Goal: Task Accomplishment & Management: Manage account settings

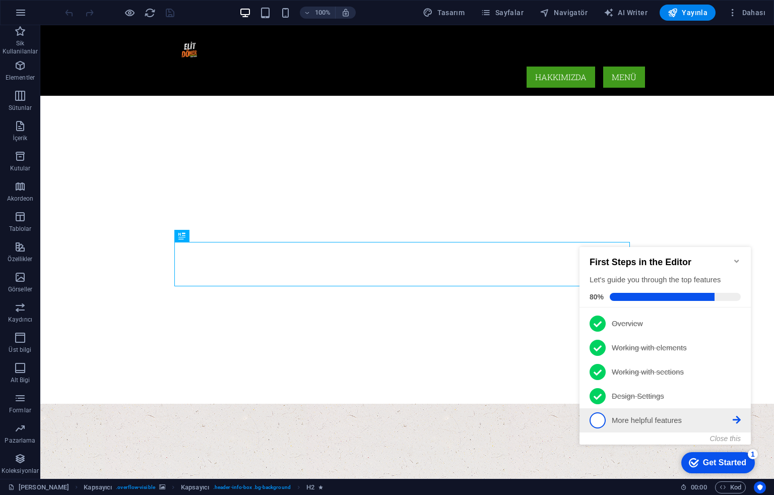
click at [639, 416] on p "More helpful features - incomplete" at bounding box center [672, 420] width 121 height 11
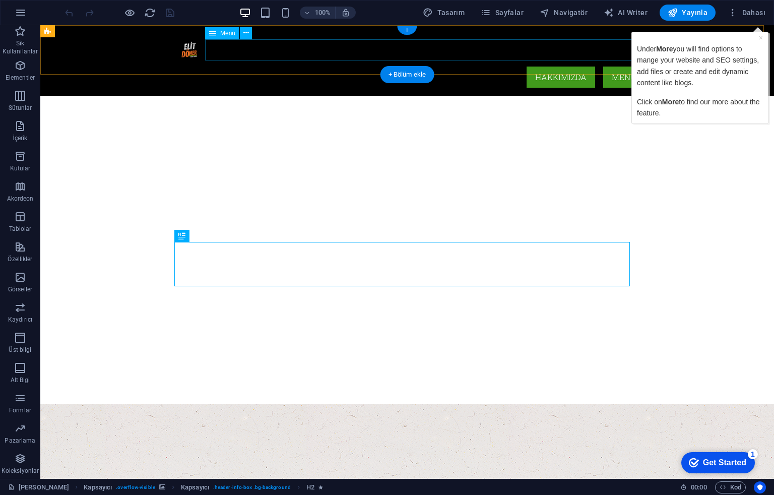
click at [611, 67] on nav "Hakkımızda Menü" at bounding box center [407, 77] width 476 height 21
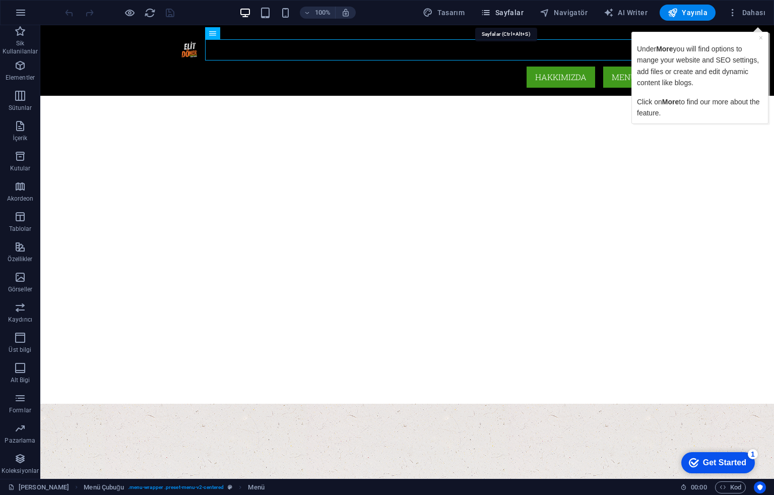
click at [0, 0] on span "Sayfalar" at bounding box center [0, 0] width 0 height 0
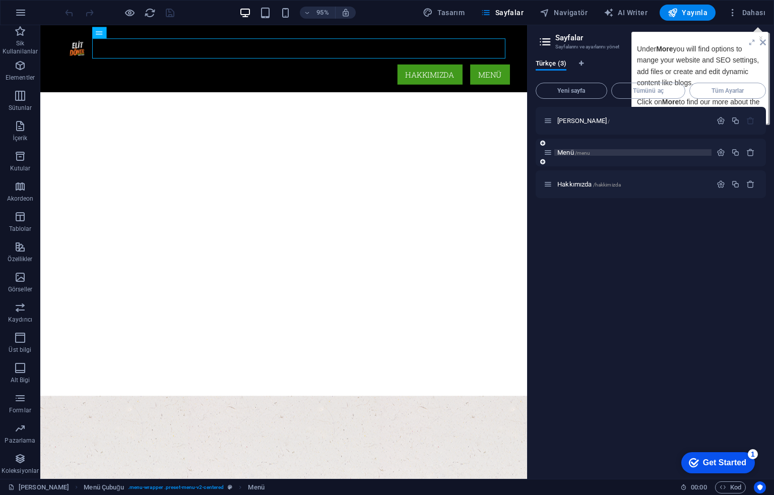
click at [577, 152] on span "/menu" at bounding box center [583, 153] width 16 height 6
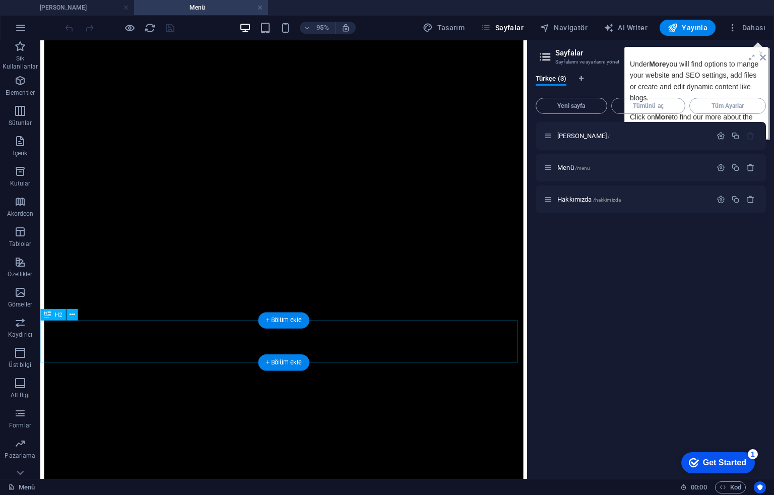
scroll to position [269, 0]
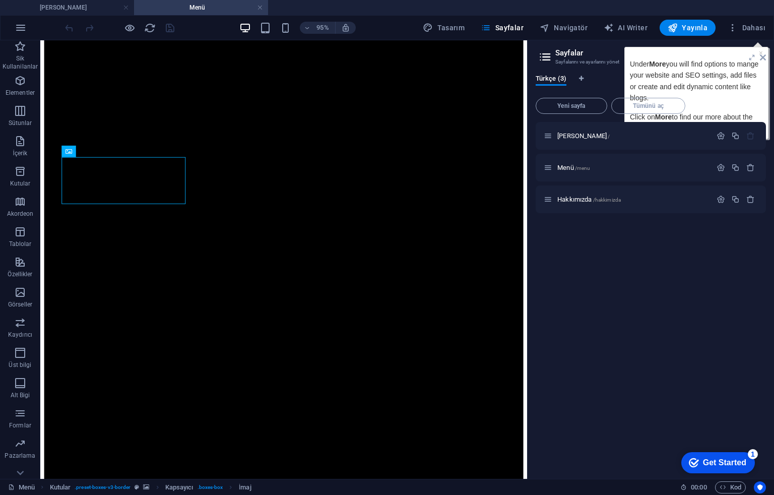
click at [732, 107] on span "Tüm Ayarlar" at bounding box center [728, 106] width 68 height 6
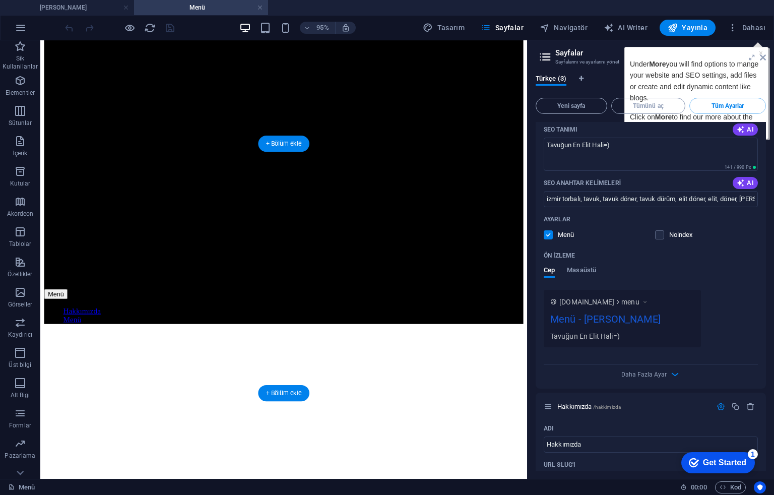
scroll to position [605, 0]
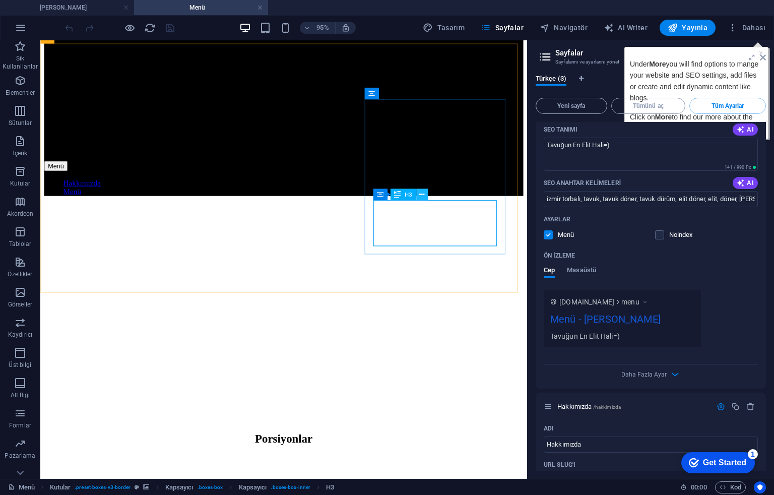
click at [420, 192] on icon at bounding box center [421, 195] width 5 height 10
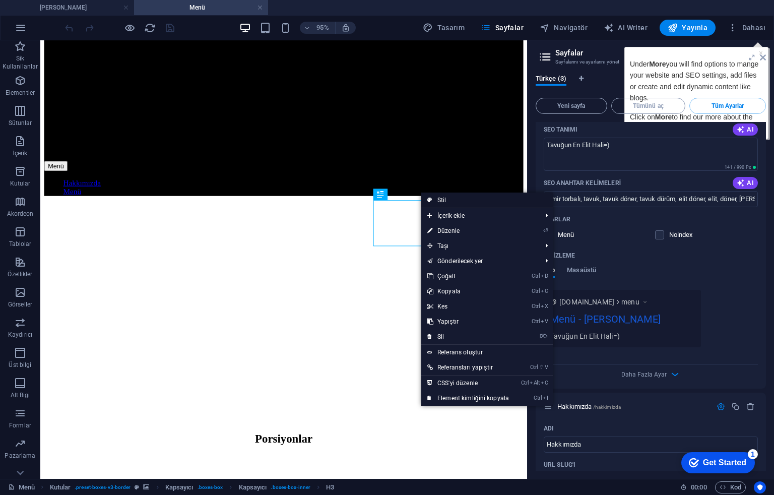
drag, startPoint x: 440, startPoint y: 202, endPoint x: 142, endPoint y: 322, distance: 320.9
click at [440, 202] on link "Stil" at bounding box center [487, 200] width 132 height 15
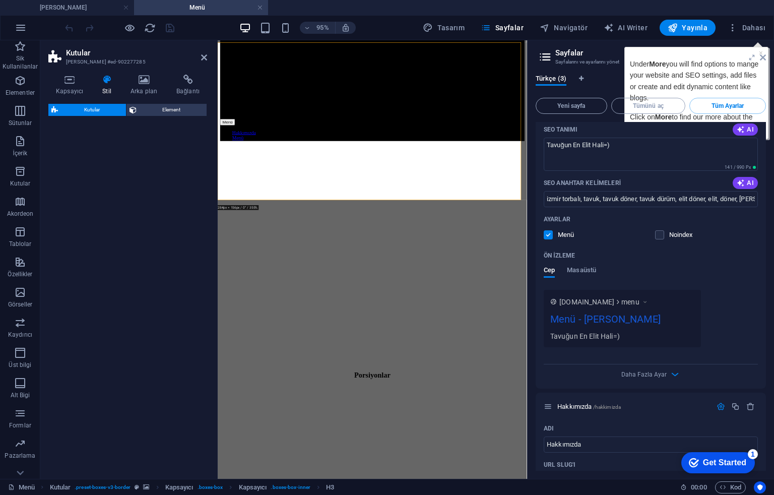
select select "rem"
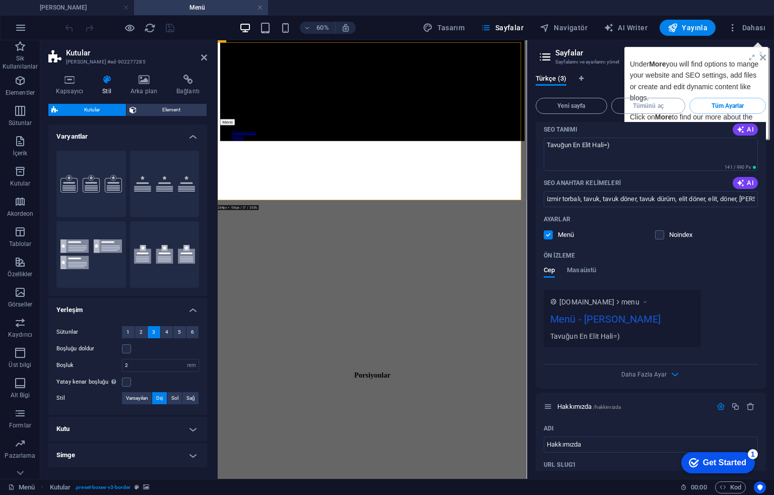
scroll to position [739, 0]
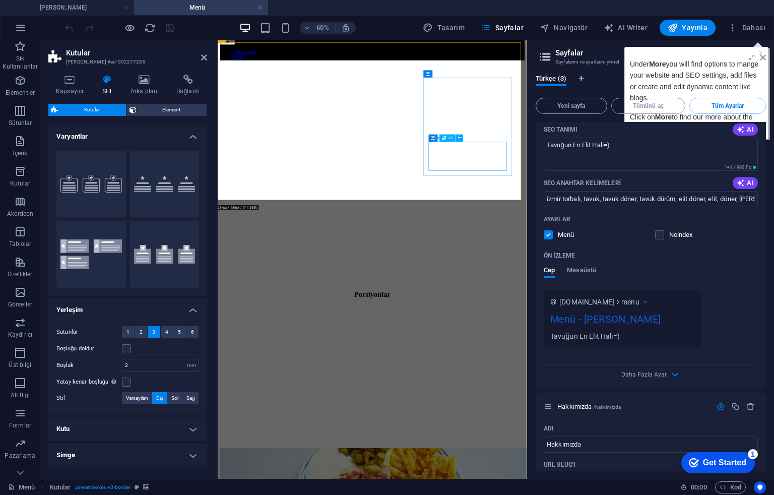
click at [200, 57] on h2 "Kutular" at bounding box center [136, 52] width 141 height 9
click at [202, 57] on icon at bounding box center [204, 57] width 6 height 8
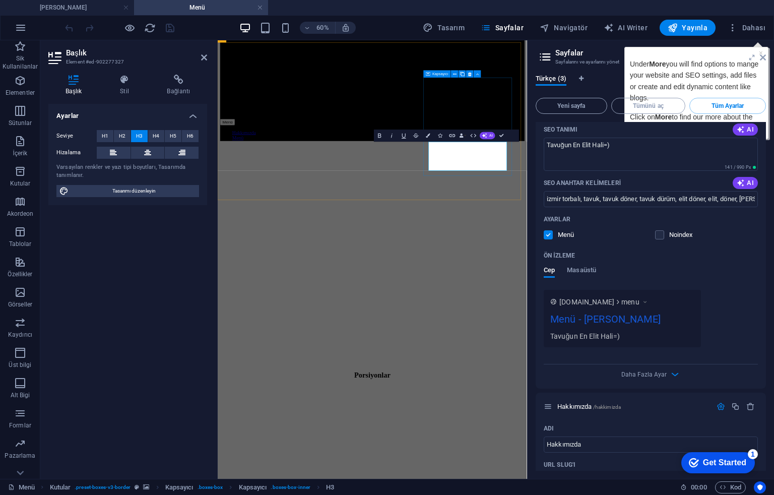
scroll to position [739, 0]
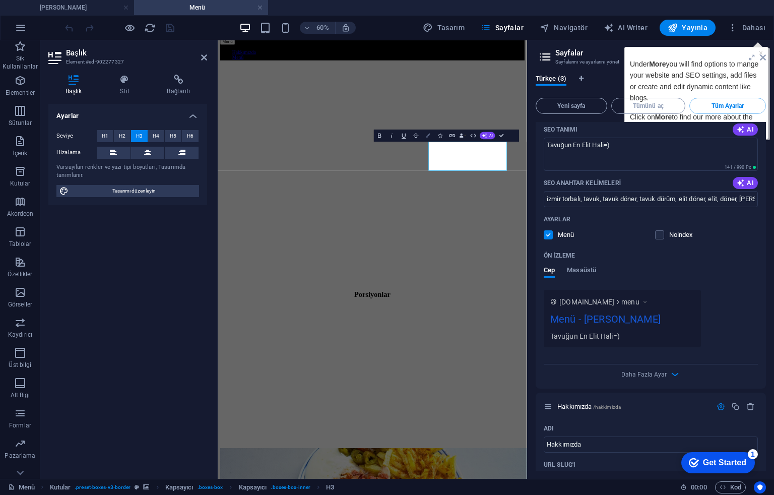
click at [425, 134] on button "Colors" at bounding box center [428, 136] width 12 height 12
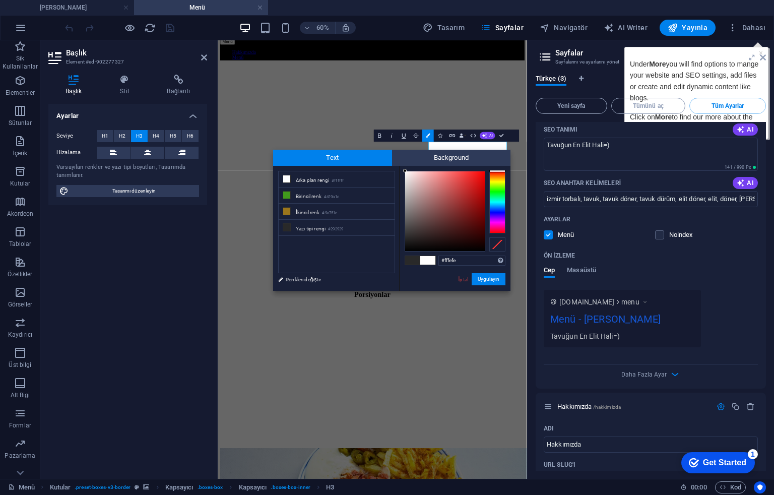
drag, startPoint x: 409, startPoint y: 182, endPoint x: 405, endPoint y: 166, distance: 16.6
click at [405, 166] on div "#fffefe Desteklenen biçimler #0852ed rgb(8, 82, 237) rgba(8, 82, 237, %90) hsv(…" at bounding box center [454, 301] width 111 height 271
type input "#000000"
click at [488, 279] on button "Uygulayın" at bounding box center [489, 279] width 34 height 12
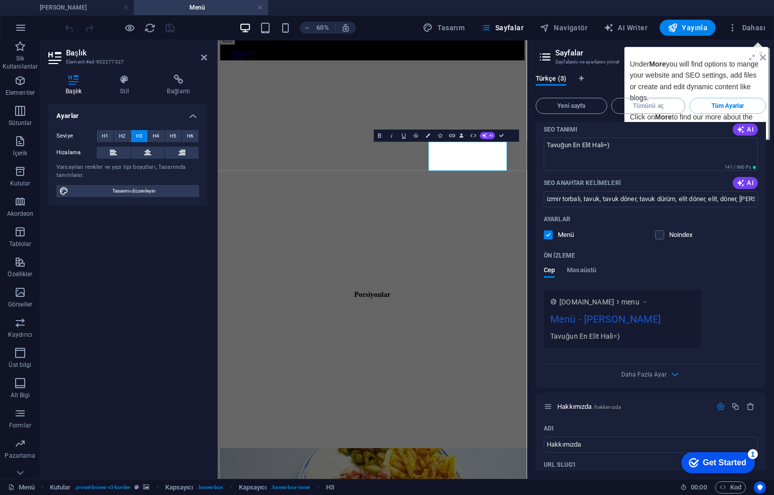
drag, startPoint x: 442, startPoint y: 203, endPoint x: 371, endPoint y: 271, distance: 98.4
click at [442, 203] on div "H2 Banner Kapsayıcı Banner İmaj Kutular Kapsayıcı Kapsayıcı H3 Kapsayıcı H2 Kap…" at bounding box center [373, 259] width 310 height 439
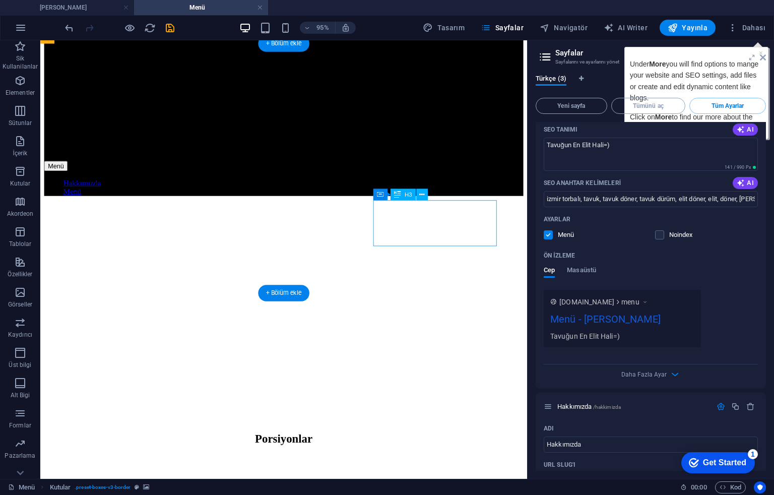
click at [0, 0] on icon at bounding box center [0, 0] width 0 height 0
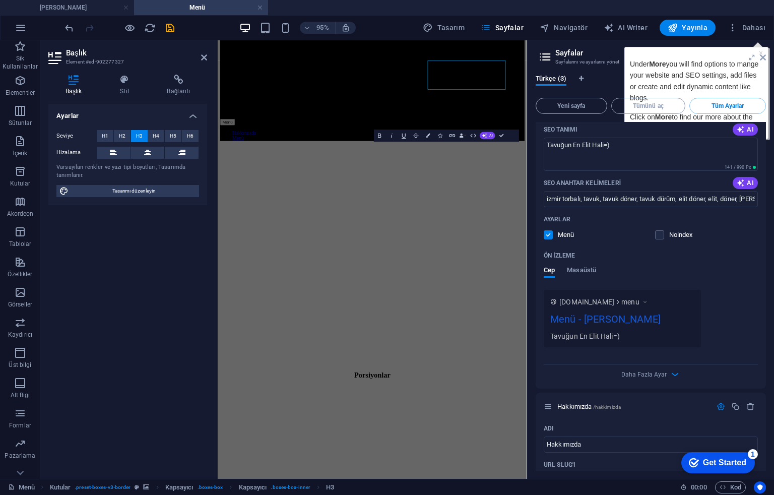
scroll to position [739, 0]
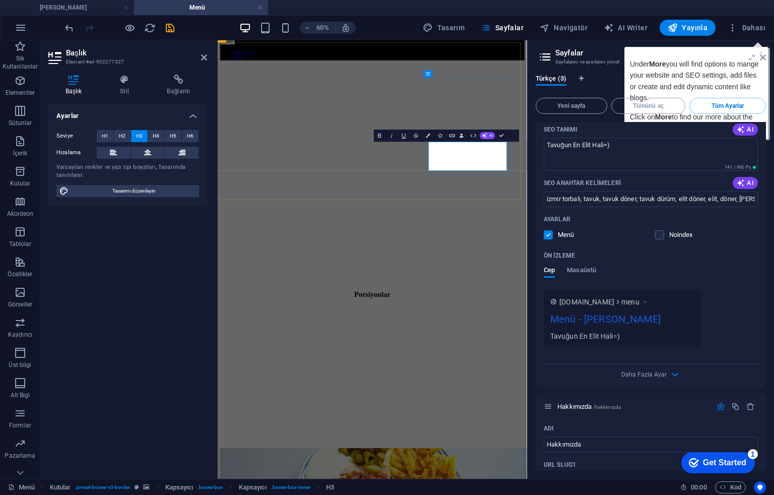
click at [424, 136] on button "Colors" at bounding box center [428, 136] width 12 height 12
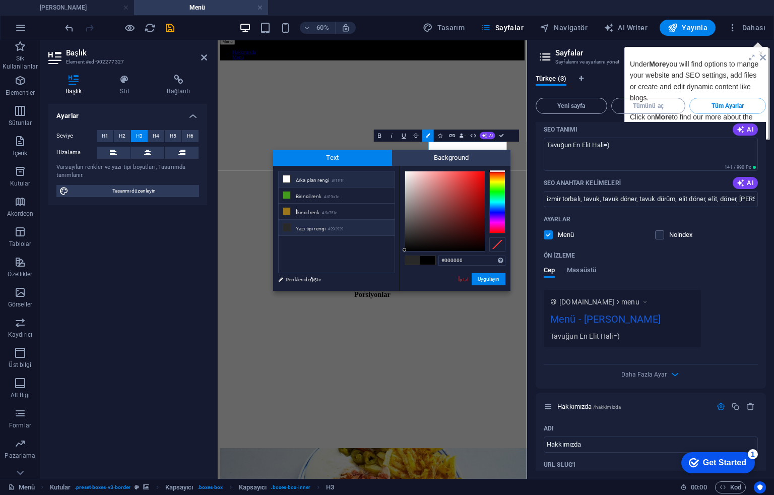
click at [367, 175] on li "Arka plan rengi #ffffff" at bounding box center [337, 179] width 116 height 16
type input "#ffffff"
click at [484, 282] on button "Uygulayın" at bounding box center [489, 279] width 34 height 12
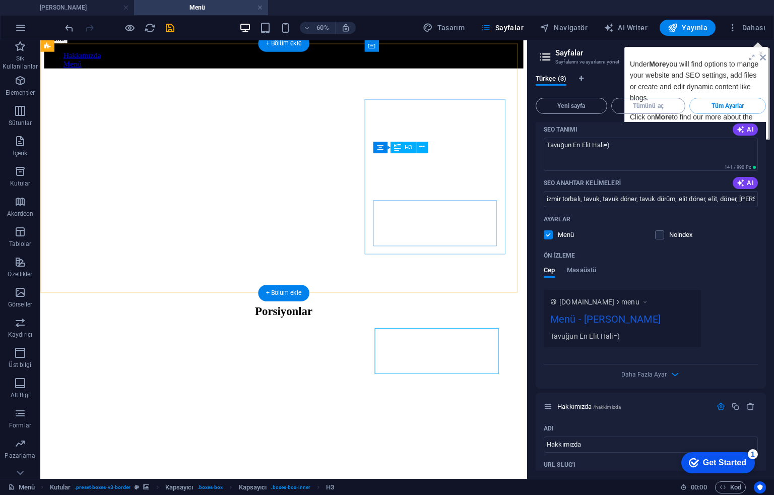
scroll to position [605, 0]
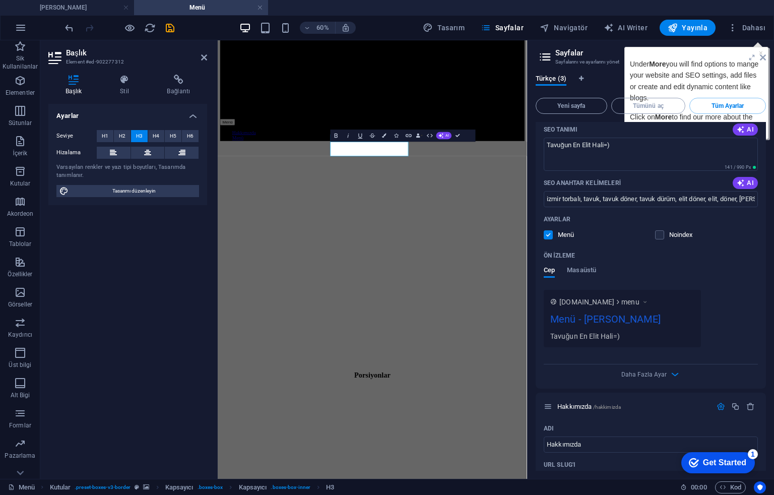
scroll to position [739, 0]
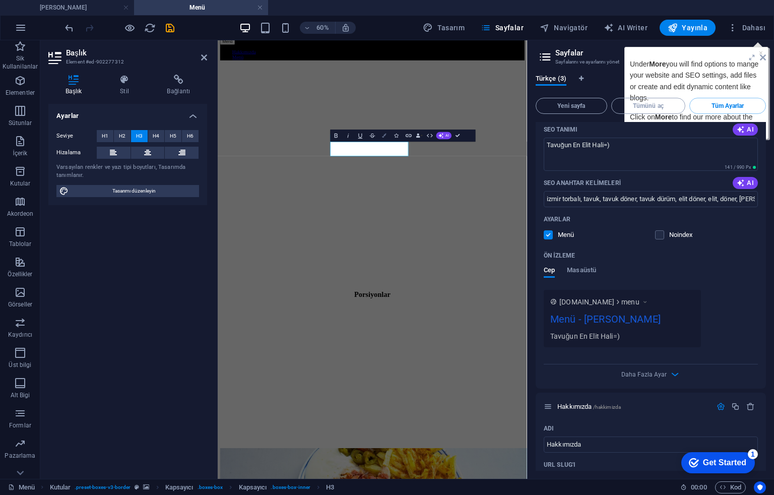
click at [384, 134] on icon "button" at bounding box center [385, 136] width 4 height 4
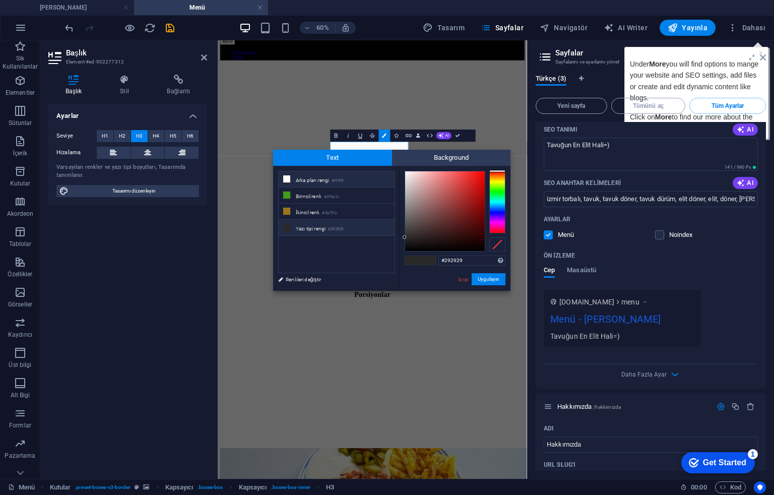
click at [301, 180] on li "Arka plan rengi #ffffff" at bounding box center [337, 179] width 116 height 16
type input "#ffffff"
drag, startPoint x: 492, startPoint y: 278, endPoint x: 455, endPoint y: 396, distance: 123.7
click at [492, 278] on button "Uygulayın" at bounding box center [489, 279] width 34 height 12
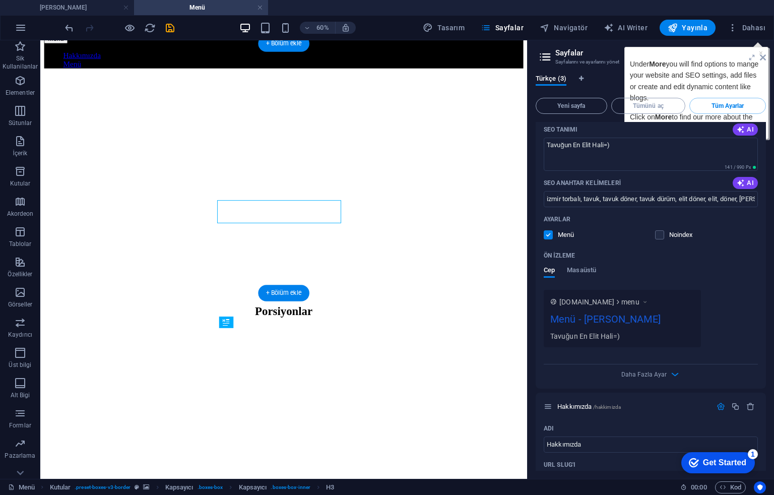
scroll to position [605, 0]
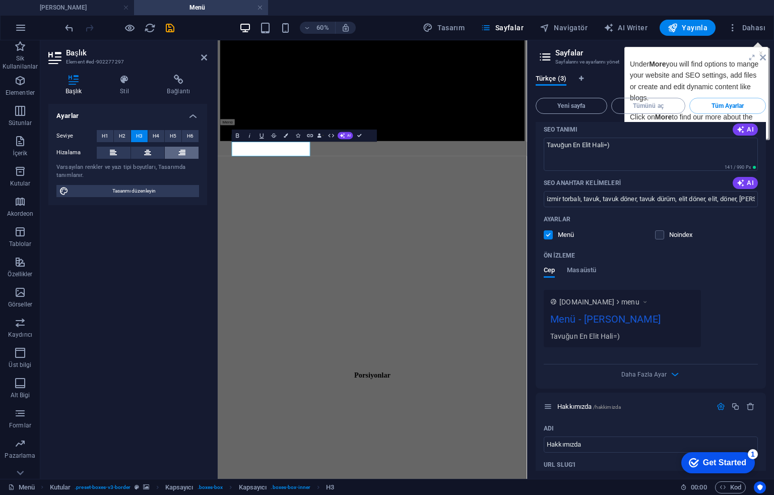
scroll to position [739, 0]
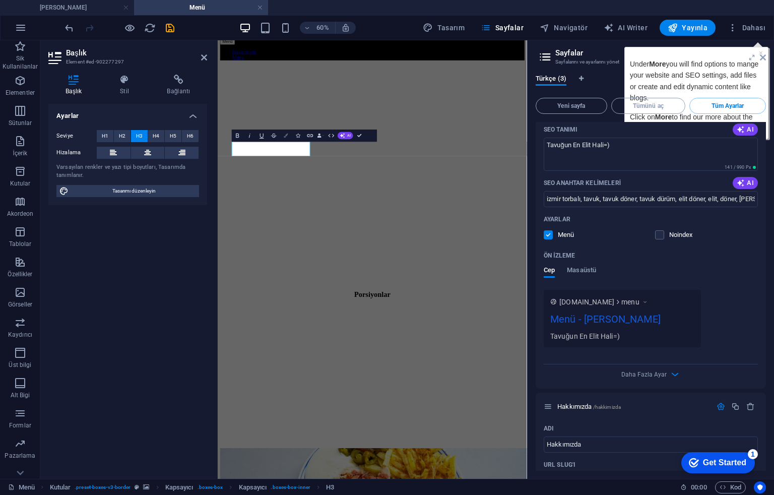
click at [286, 135] on icon "button" at bounding box center [286, 136] width 4 height 4
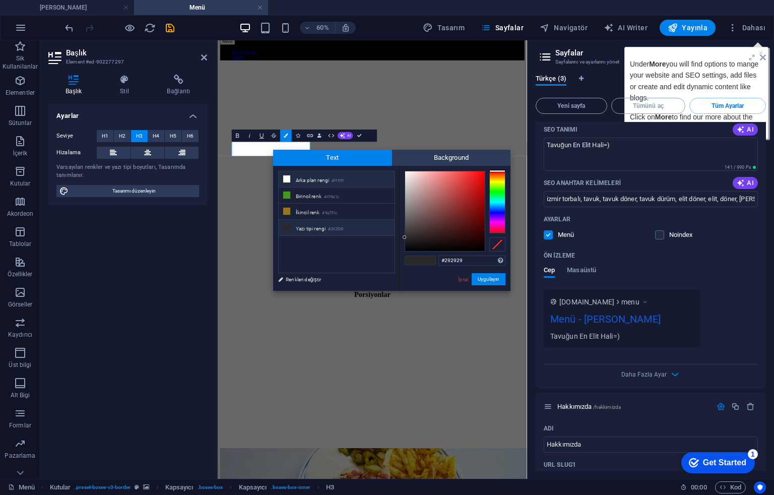
click at [283, 178] on span at bounding box center [287, 179] width 8 height 8
type input "#ffffff"
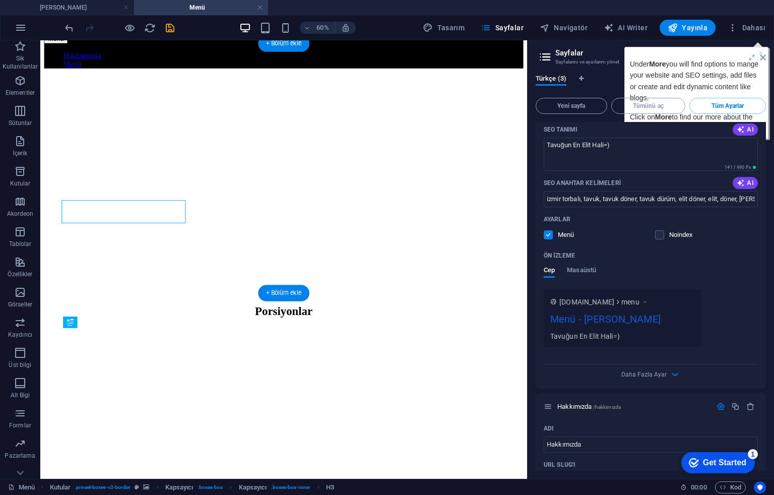
scroll to position [605, 0]
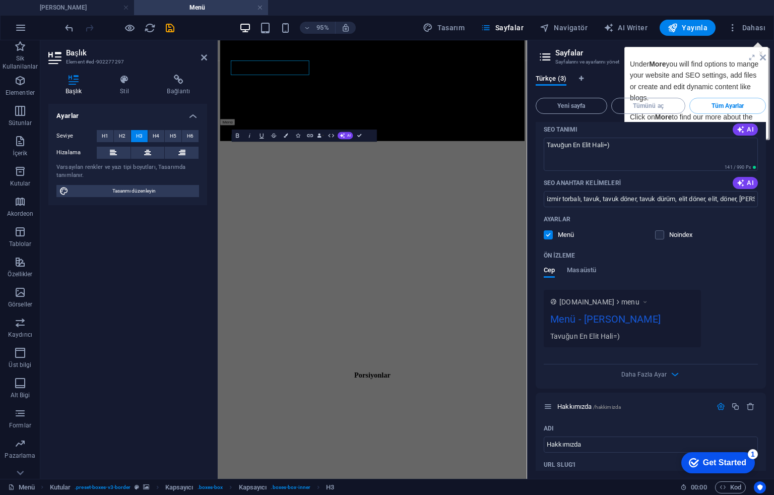
scroll to position [739, 0]
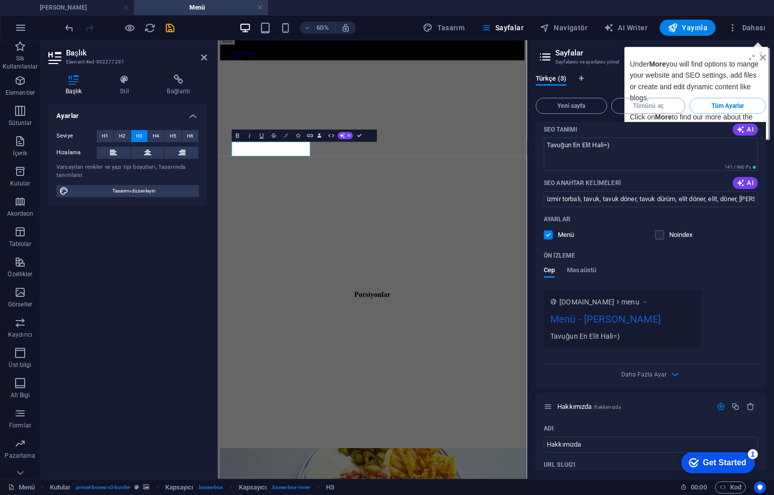
drag, startPoint x: 285, startPoint y: 138, endPoint x: 87, endPoint y: 191, distance: 204.7
click at [285, 138] on button "Colors" at bounding box center [286, 136] width 12 height 12
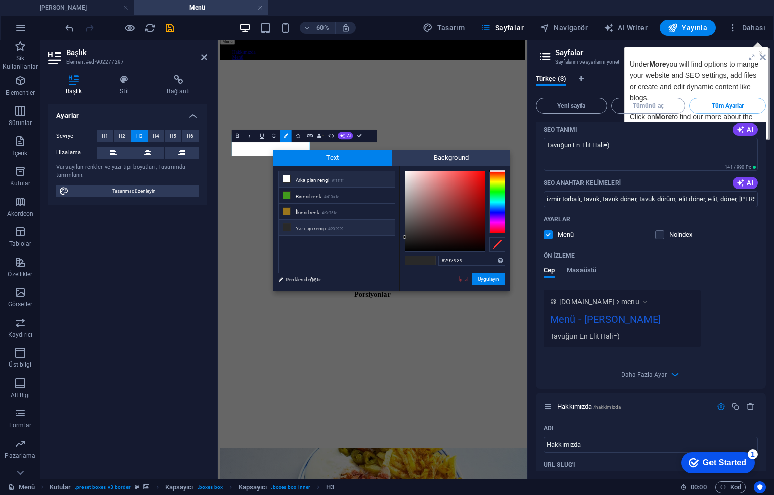
click at [289, 174] on li "Arka plan rengi #ffffff" at bounding box center [337, 179] width 116 height 16
type input "#ffffff"
click at [493, 277] on button "Uygulayın" at bounding box center [489, 279] width 34 height 12
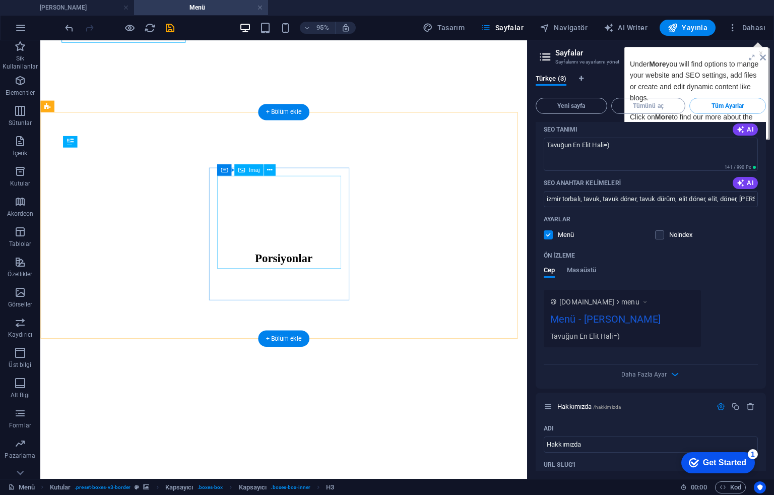
scroll to position [807, 0]
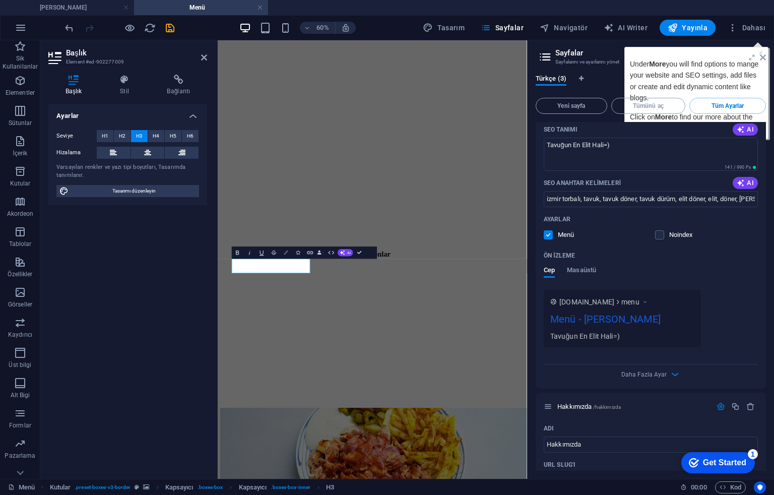
click at [281, 251] on button "Colors" at bounding box center [286, 252] width 12 height 12
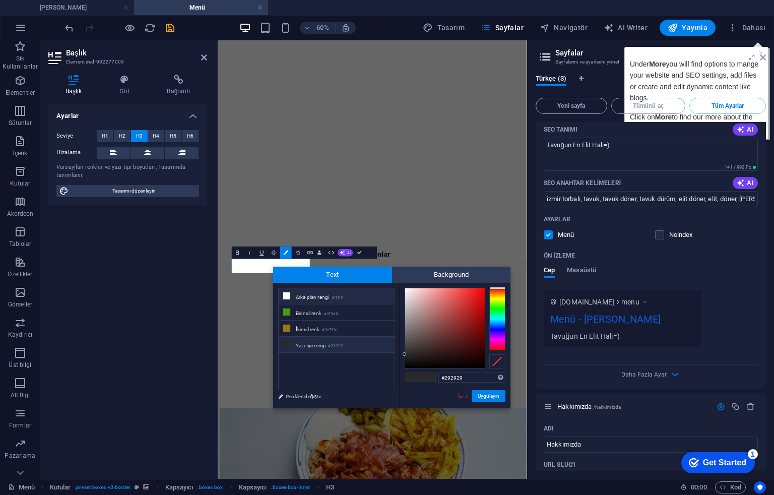
click at [305, 296] on li "Arka plan rengi #ffffff" at bounding box center [337, 296] width 116 height 16
type input "#ffffff"
click at [487, 393] on button "Uygulayın" at bounding box center [489, 396] width 34 height 12
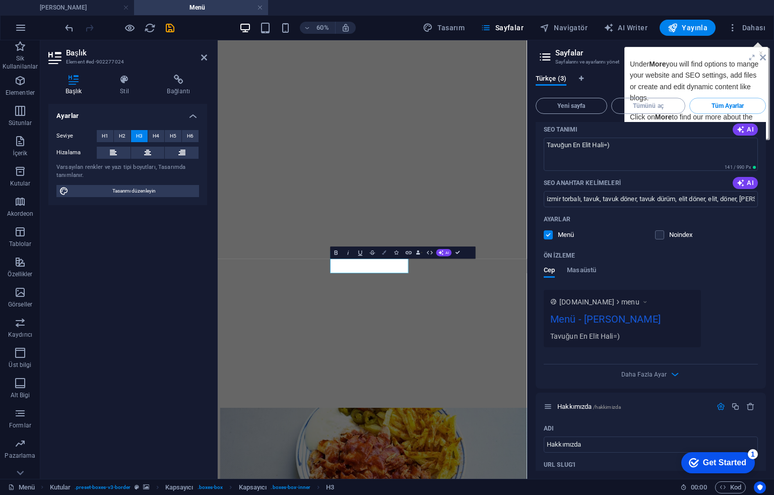
click at [381, 257] on button "Colors" at bounding box center [385, 252] width 12 height 12
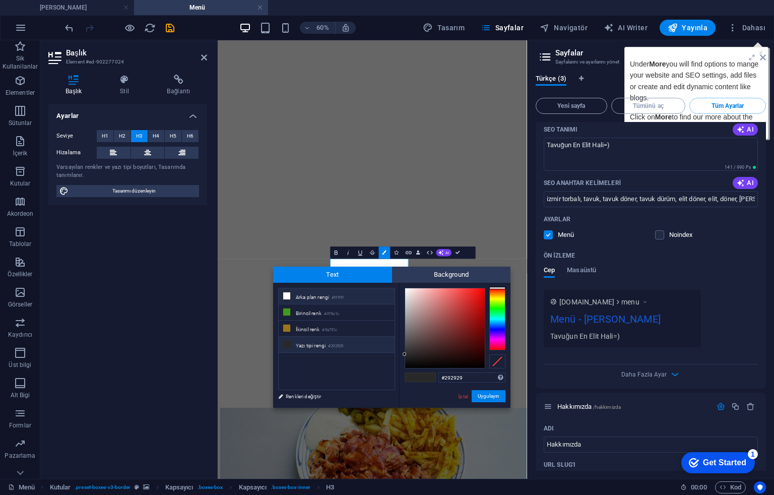
click at [358, 297] on li "Arka plan rengi #ffffff" at bounding box center [337, 296] width 116 height 16
type input "#ffffff"
drag, startPoint x: 487, startPoint y: 400, endPoint x: 448, endPoint y: 600, distance: 203.9
click at [487, 400] on button "Uygulayın" at bounding box center [489, 396] width 34 height 12
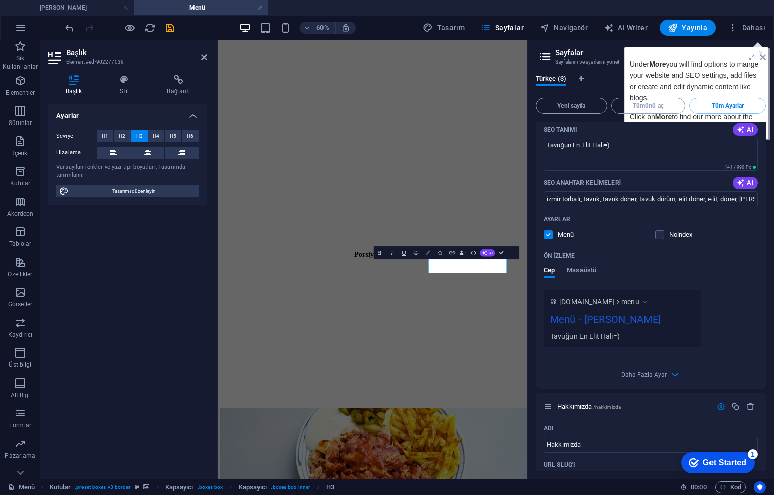
click at [425, 251] on button "Colors" at bounding box center [428, 252] width 12 height 12
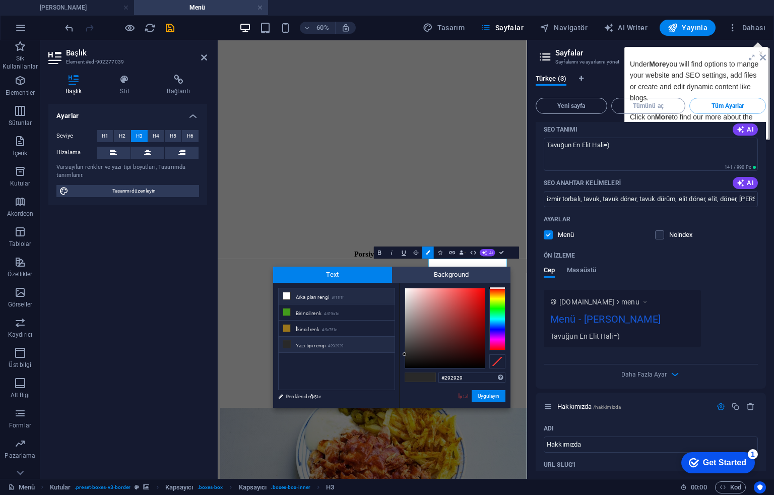
click at [386, 291] on li "Arka plan rengi #ffffff" at bounding box center [337, 296] width 116 height 16
type input "#ffffff"
click at [492, 393] on button "Uygulayın" at bounding box center [489, 396] width 34 height 12
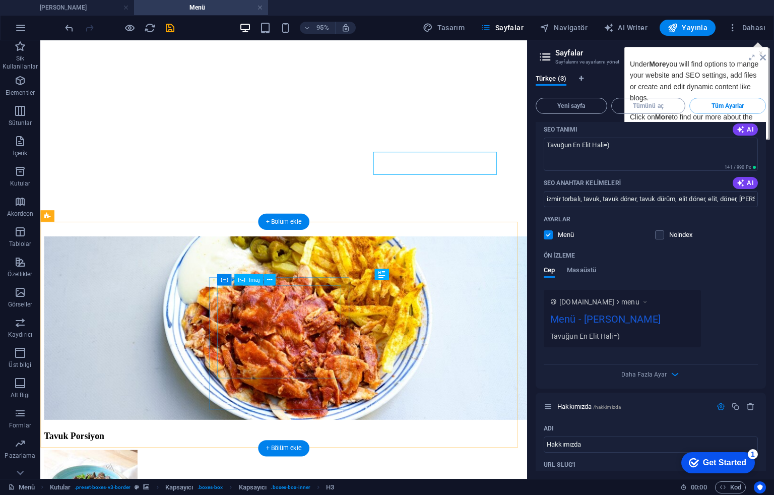
scroll to position [1075, 0]
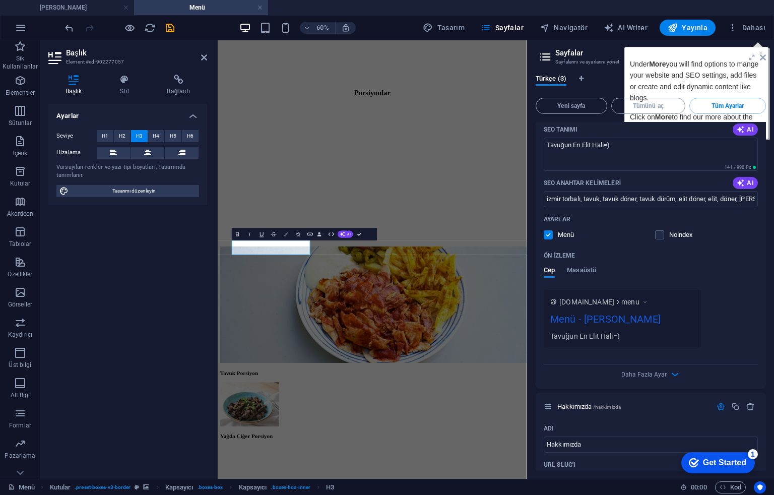
click at [285, 235] on icon "button" at bounding box center [286, 234] width 4 height 4
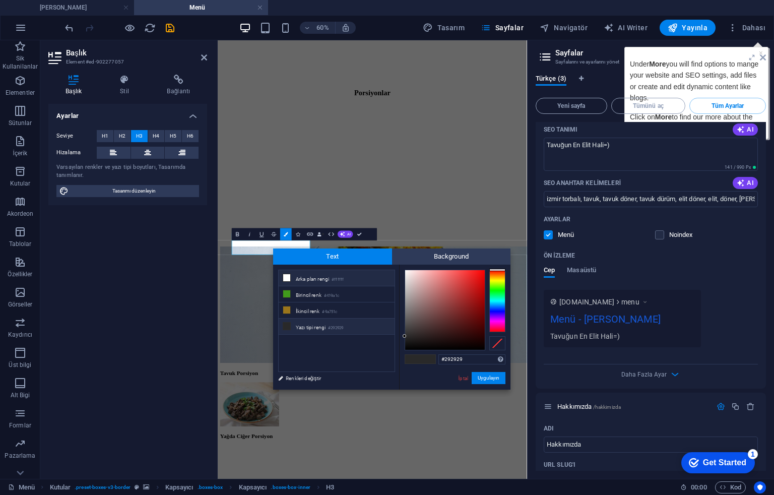
click at [307, 277] on li "Arka plan rengi #ffffff" at bounding box center [337, 278] width 116 height 16
type input "#ffffff"
click at [489, 375] on button "Uygulayın" at bounding box center [489, 378] width 34 height 12
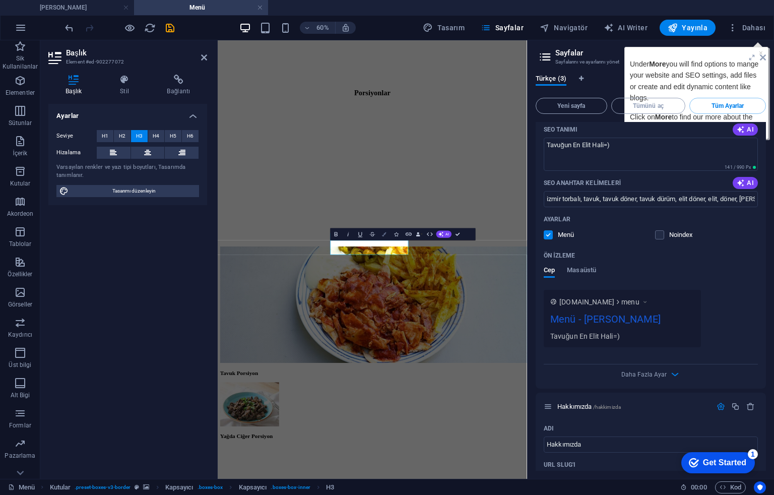
click at [389, 234] on button "Colors" at bounding box center [385, 234] width 12 height 12
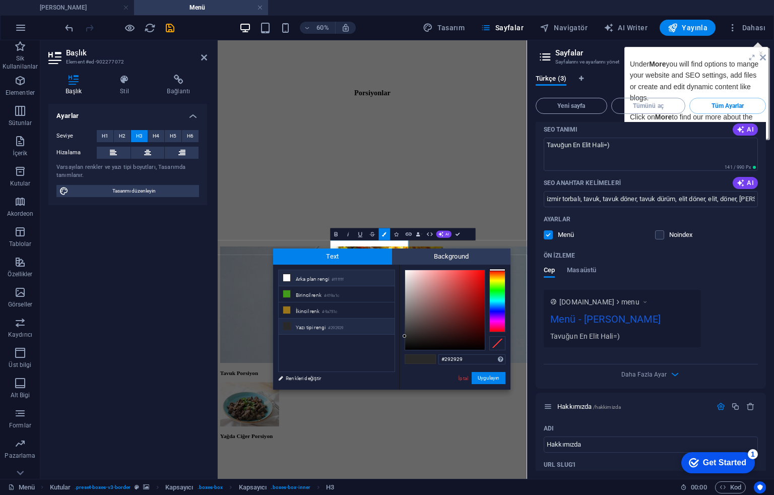
click at [350, 275] on li "Arka plan rengi #ffffff" at bounding box center [337, 278] width 116 height 16
type input "#ffffff"
click at [490, 376] on button "Uygulayın" at bounding box center [489, 378] width 34 height 12
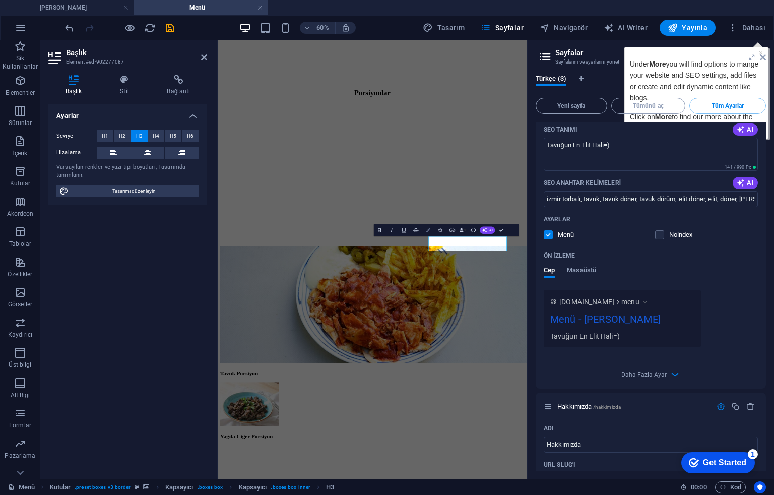
drag, startPoint x: 424, startPoint y: 229, endPoint x: 346, endPoint y: 336, distance: 132.7
click at [424, 229] on button "Colors" at bounding box center [428, 230] width 12 height 12
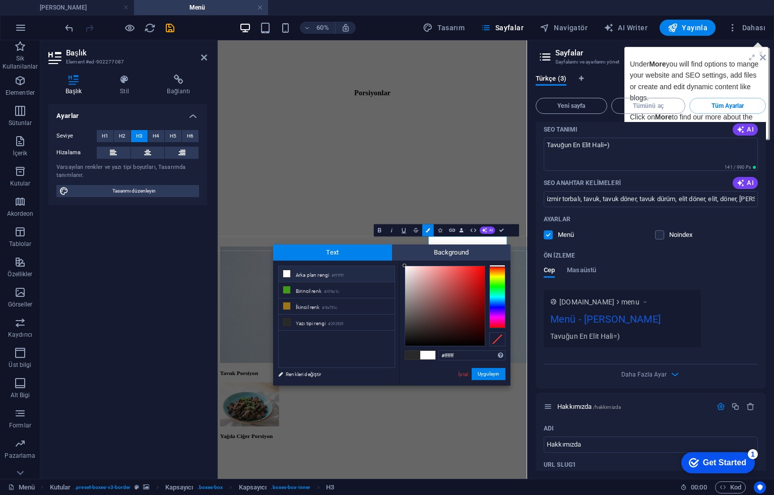
drag, startPoint x: 419, startPoint y: 267, endPoint x: 385, endPoint y: 257, distance: 35.7
click at [385, 257] on div "Text Background less Arka plan rengi #ffffff Birincil renk #419a1c İkincil renk" at bounding box center [391, 314] width 237 height 141
type input "#ffffff"
click at [383, 240] on div "H2 Banner Kapsayıcı Banner İmaj Kutular Kapsayıcı Kapsayıcı H3 Kapsayıcı H2 Kap…" at bounding box center [373, 259] width 310 height 439
click at [484, 375] on button "Uygulayın" at bounding box center [489, 374] width 34 height 12
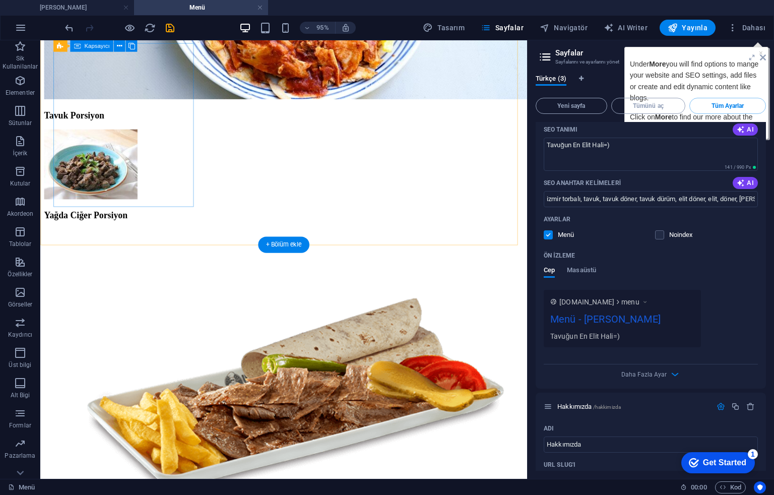
scroll to position [1344, 0]
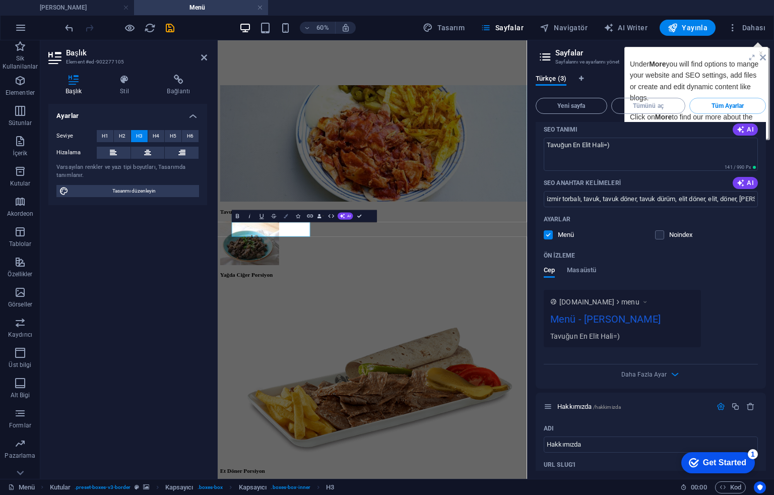
click at [291, 214] on button "Colors" at bounding box center [286, 216] width 12 height 12
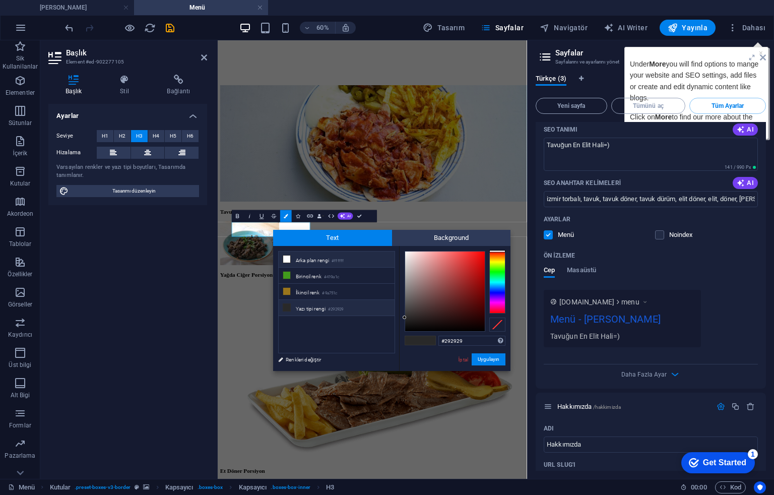
drag, startPoint x: 289, startPoint y: 259, endPoint x: 294, endPoint y: 263, distance: 6.5
click at [290, 259] on icon at bounding box center [286, 259] width 7 height 7
type input "#ffffff"
click at [486, 362] on button "Uygulayın" at bounding box center [489, 359] width 34 height 12
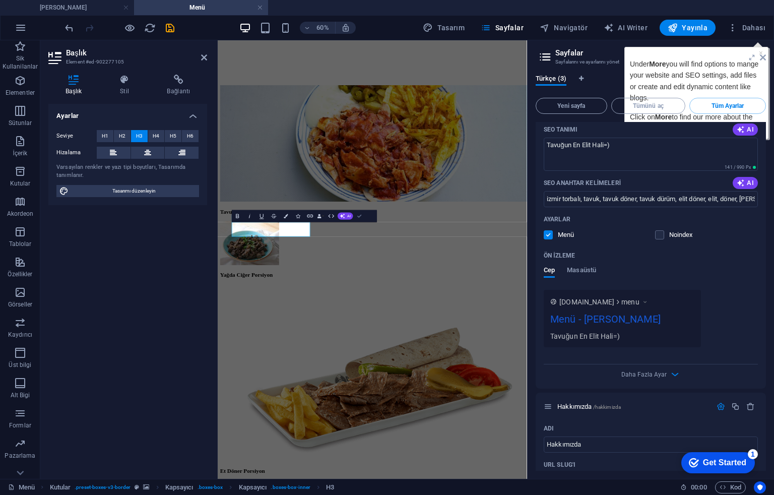
drag, startPoint x: 357, startPoint y: 215, endPoint x: 350, endPoint y: 211, distance: 8.6
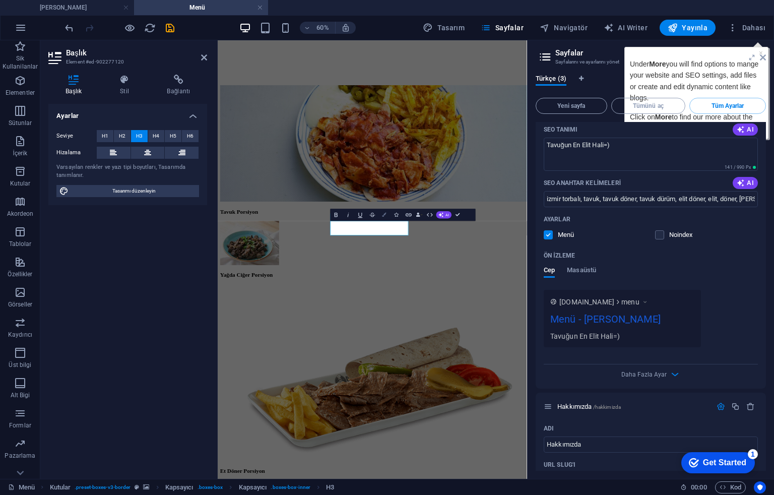
click at [384, 215] on icon "button" at bounding box center [385, 215] width 4 height 4
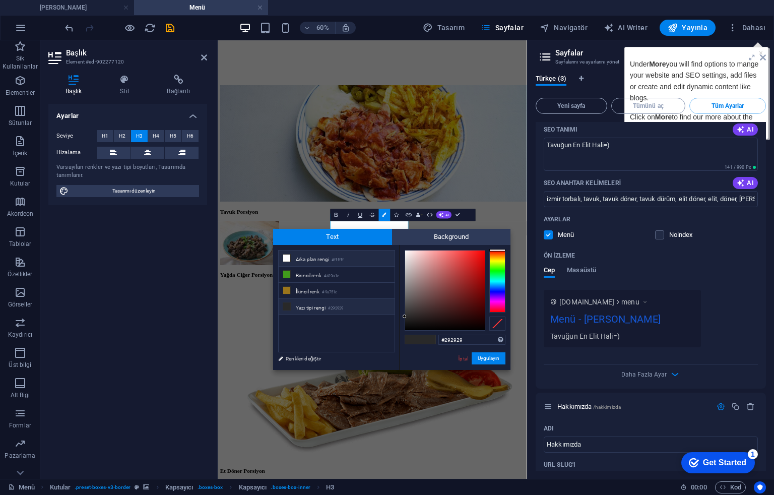
click at [356, 261] on li "Arka plan rengi #ffffff" at bounding box center [337, 259] width 116 height 16
type input "#ffffff"
click at [481, 355] on button "Uygulayın" at bounding box center [489, 358] width 34 height 12
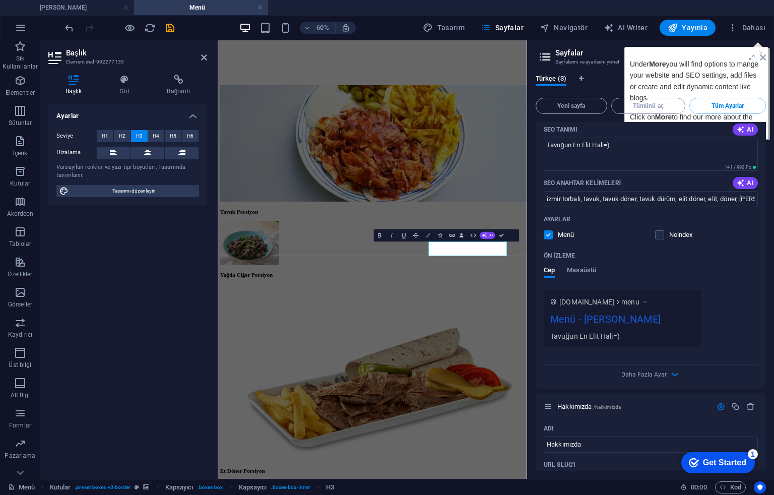
click at [429, 231] on button "Colors" at bounding box center [428, 235] width 12 height 12
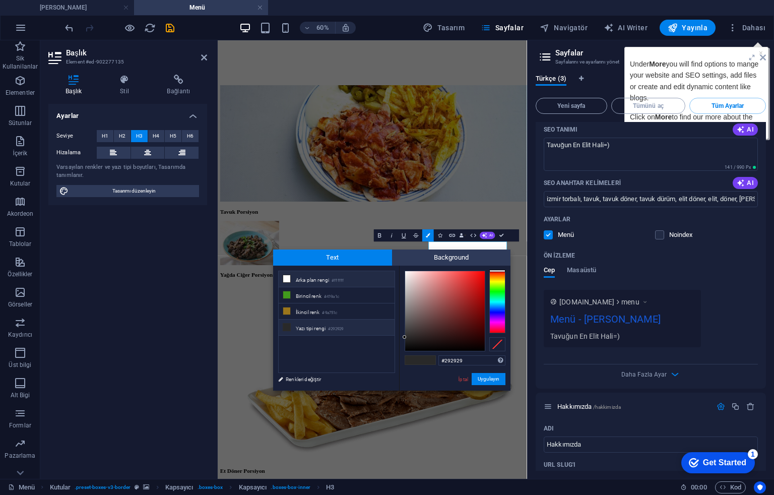
click at [382, 281] on li "Arka plan rengi #ffffff" at bounding box center [337, 279] width 116 height 16
type input "#ffffff"
click at [489, 381] on button "Uygulayın" at bounding box center [489, 379] width 34 height 12
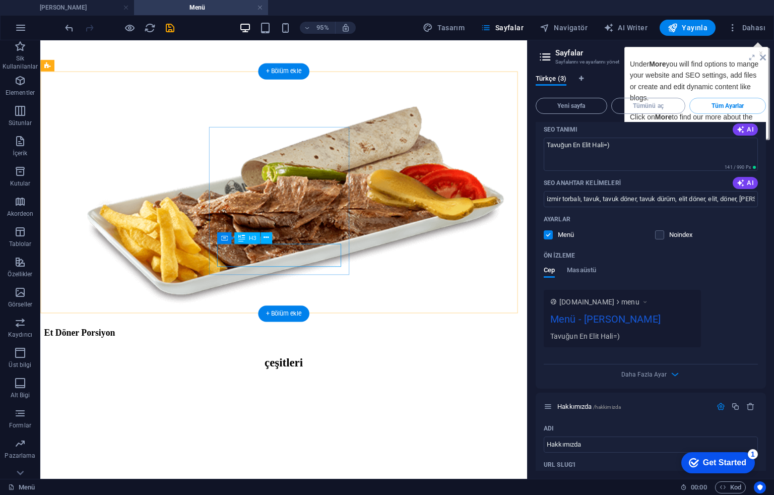
scroll to position [1680, 0]
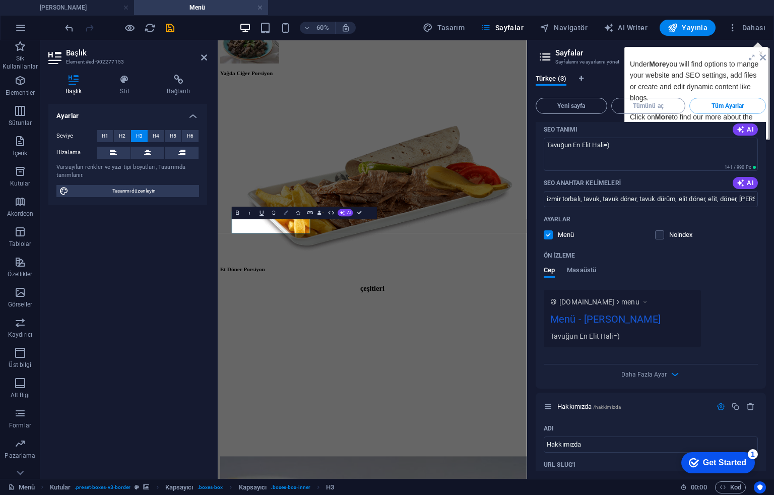
click at [283, 212] on button "Colors" at bounding box center [286, 213] width 12 height 12
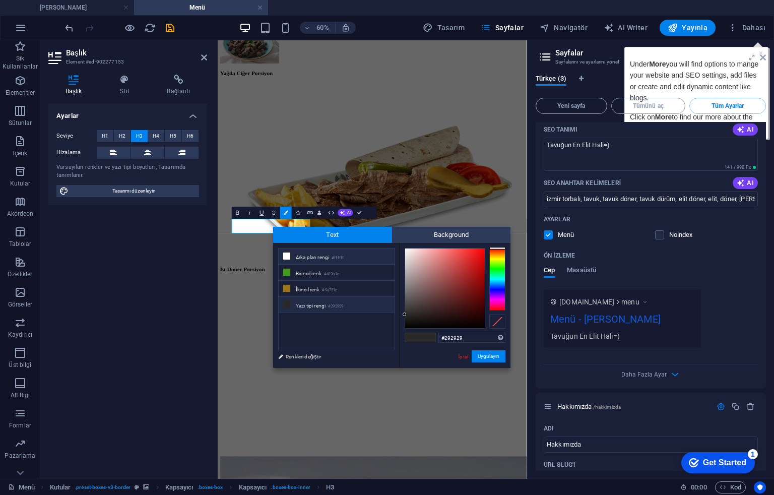
click at [293, 253] on li "Arka plan rengi #ffffff" at bounding box center [337, 257] width 116 height 16
type input "#ffffff"
click at [499, 359] on button "Uygulayın" at bounding box center [489, 356] width 34 height 12
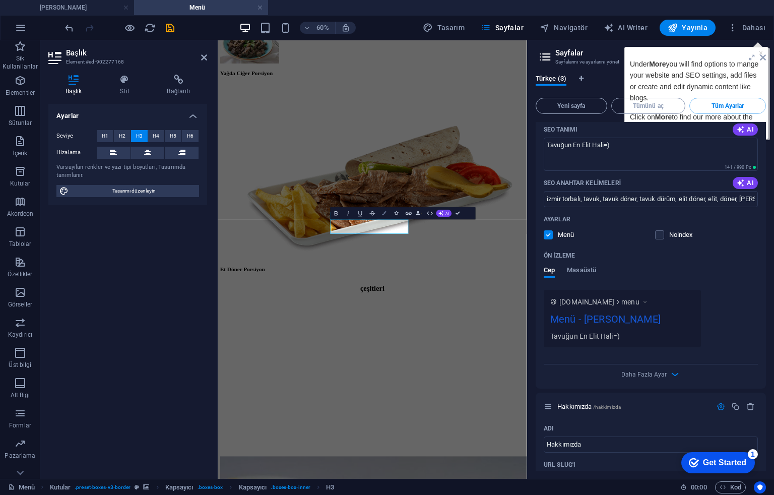
drag, startPoint x: 388, startPoint y: 219, endPoint x: 275, endPoint y: 310, distance: 144.8
click at [388, 219] on button "Colors" at bounding box center [385, 213] width 12 height 12
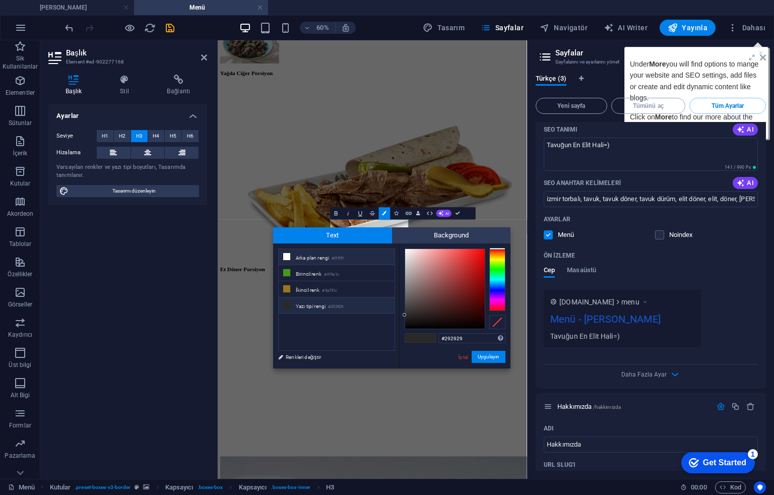
click at [371, 259] on li "Arka plan rengi #ffffff" at bounding box center [337, 257] width 116 height 16
type input "#ffffff"
click at [492, 353] on button "Uygulayın" at bounding box center [489, 357] width 34 height 12
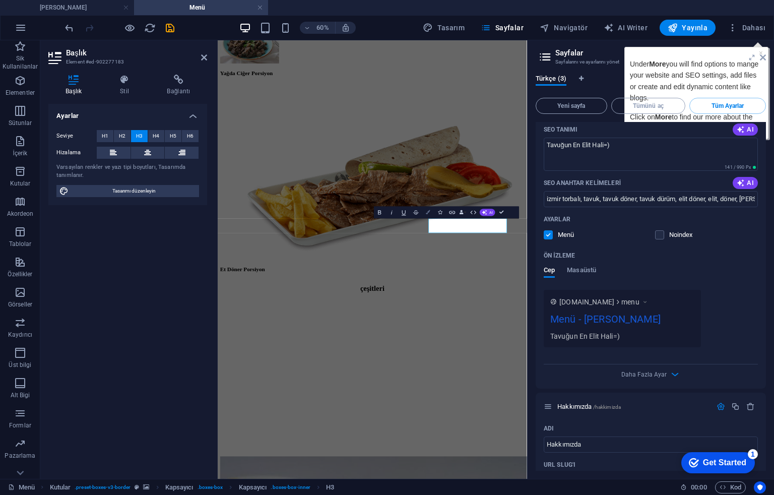
click at [424, 210] on button "Colors" at bounding box center [428, 213] width 12 height 12
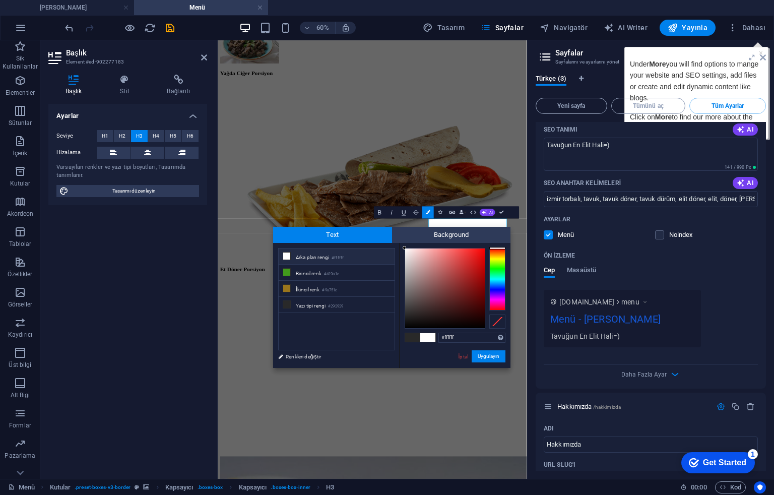
drag, startPoint x: 421, startPoint y: 257, endPoint x: 380, endPoint y: 243, distance: 44.0
click at [380, 243] on div "less Arka plan rengi #ffffff Birincil renk #419a1c İkincil renk #9a751c Yazı ti…" at bounding box center [391, 305] width 237 height 125
type input "#000000"
click at [476, 355] on button "Uygulayın" at bounding box center [489, 356] width 34 height 12
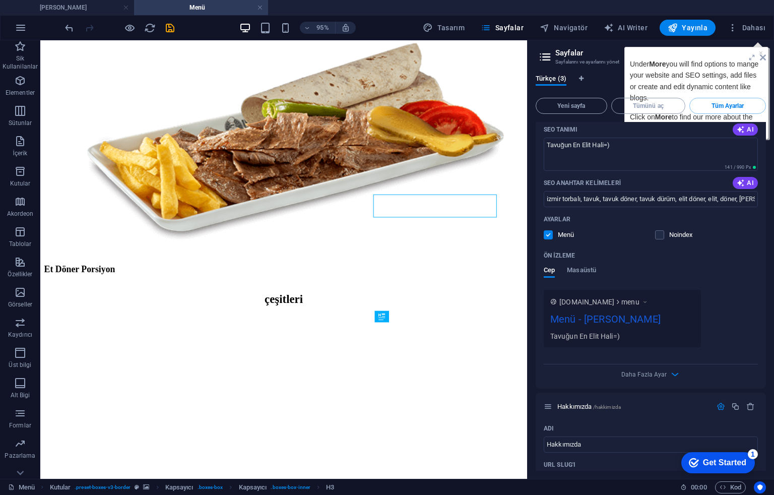
click at [438, 210] on div "H2 Banner Kapsayıcı Banner İmaj Kutular Kapsayıcı Kapsayıcı H3 Kapsayıcı H2 Kap…" at bounding box center [283, 259] width 487 height 439
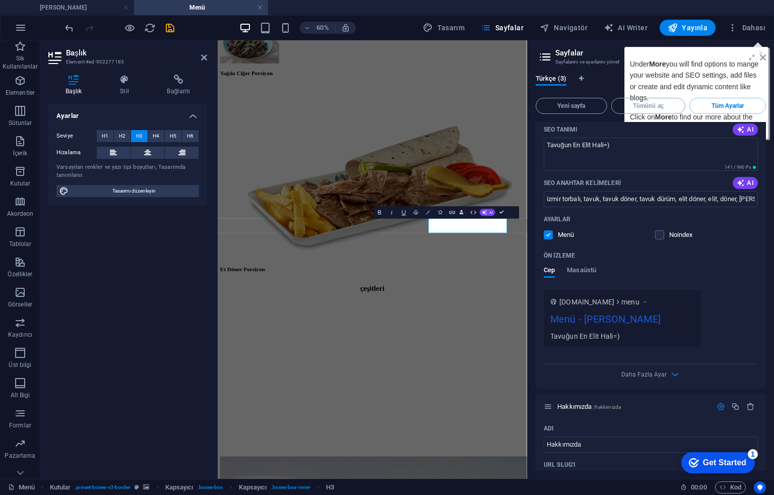
click at [424, 216] on button "Colors" at bounding box center [428, 213] width 12 height 12
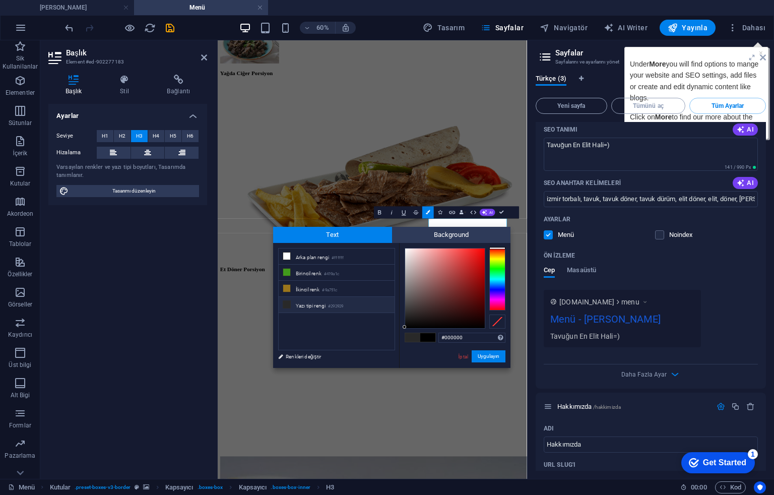
click at [376, 248] on ul "Arka plan rengi #ffffff Birincil renk #419a1c İkincil renk #9a751c Yazı tipi re…" at bounding box center [336, 299] width 117 height 102
click at [369, 257] on li "Arka plan rengi #ffffff" at bounding box center [337, 257] width 116 height 16
type input "#ffffff"
drag, startPoint x: 476, startPoint y: 359, endPoint x: 430, endPoint y: 531, distance: 177.4
click at [476, 359] on button "Uygulayın" at bounding box center [489, 356] width 34 height 12
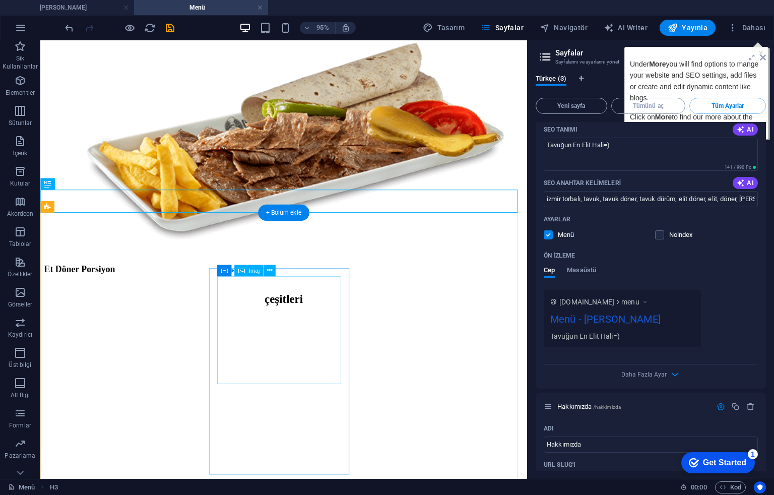
scroll to position [1815, 0]
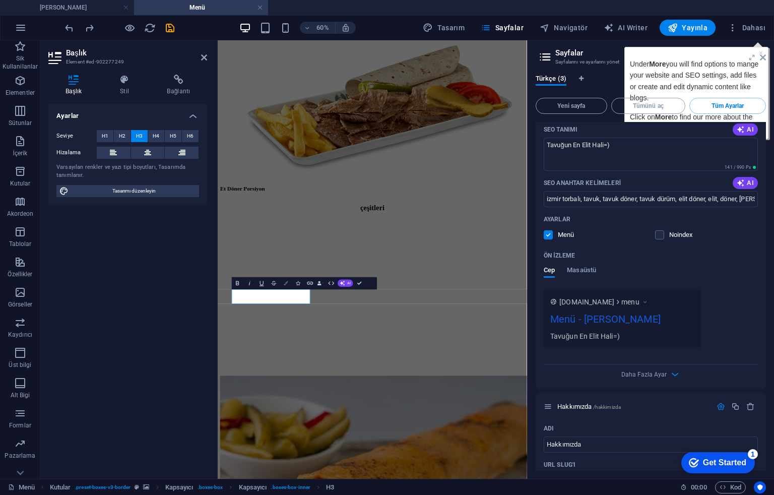
click at [283, 282] on button "Colors" at bounding box center [286, 283] width 12 height 12
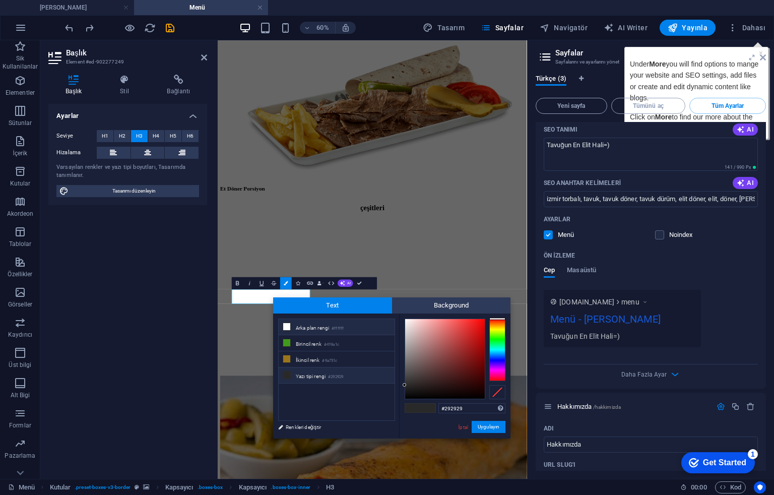
click at [316, 327] on li "Arka plan rengi #ffffff" at bounding box center [337, 327] width 116 height 16
type input "#ffffff"
click at [490, 429] on button "Uygulayın" at bounding box center [489, 427] width 34 height 12
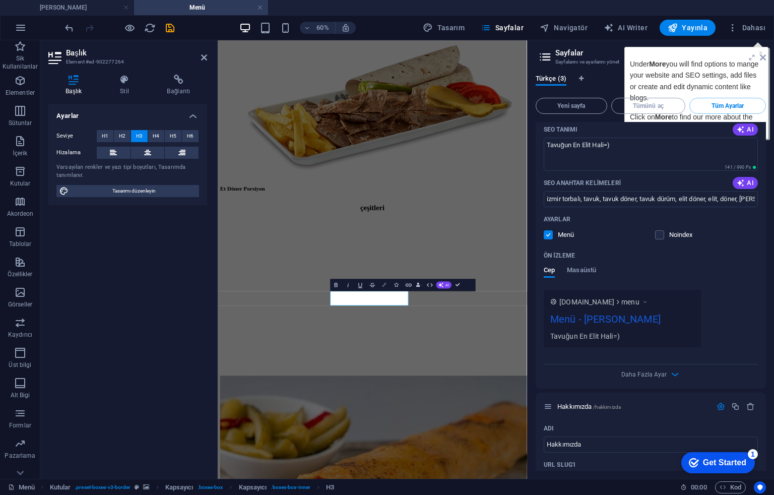
click at [387, 279] on button "Colors" at bounding box center [385, 285] width 12 height 12
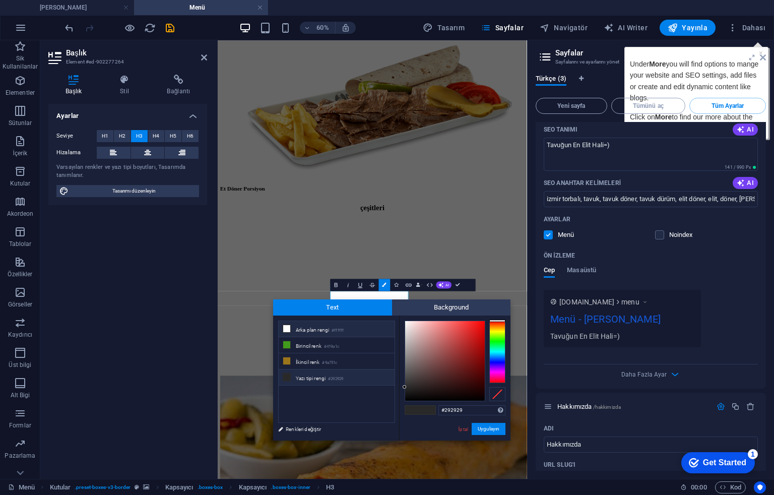
click at [376, 324] on li "Arka plan rengi #ffffff" at bounding box center [337, 329] width 116 height 16
type input "#ffffff"
click at [498, 428] on button "Uygulayın" at bounding box center [489, 429] width 34 height 12
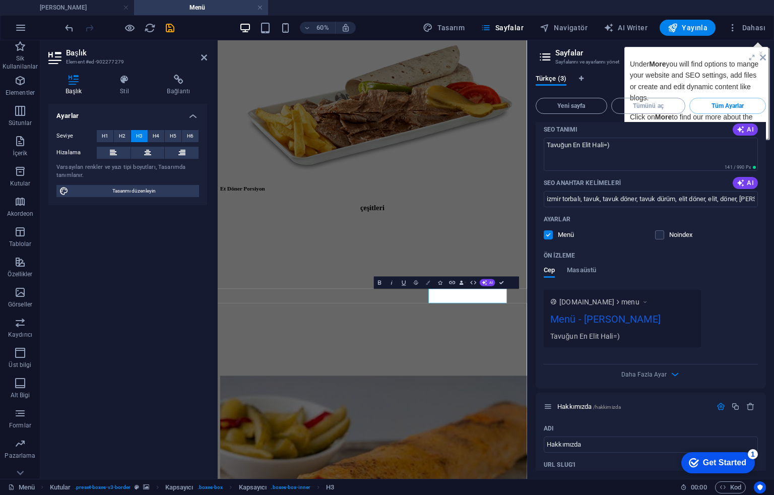
click at [430, 282] on icon "button" at bounding box center [428, 283] width 4 height 4
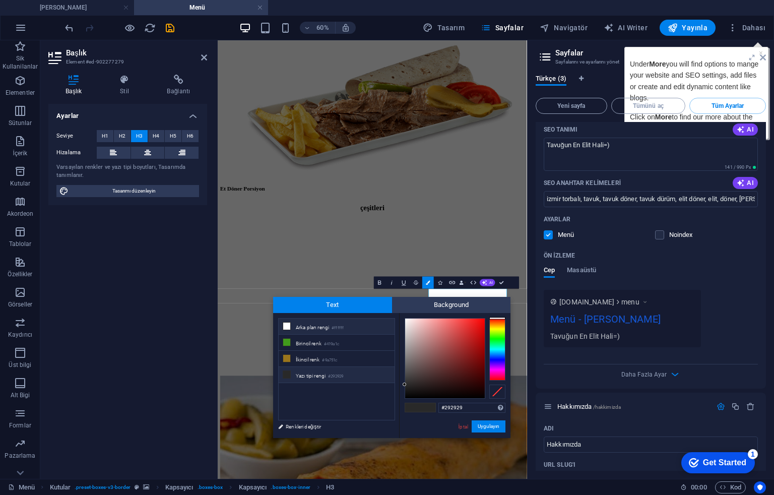
click at [328, 325] on li "Arka plan rengi #ffffff" at bounding box center [337, 327] width 116 height 16
type input "#ffffff"
click at [499, 424] on button "Uygulayın" at bounding box center [489, 426] width 34 height 12
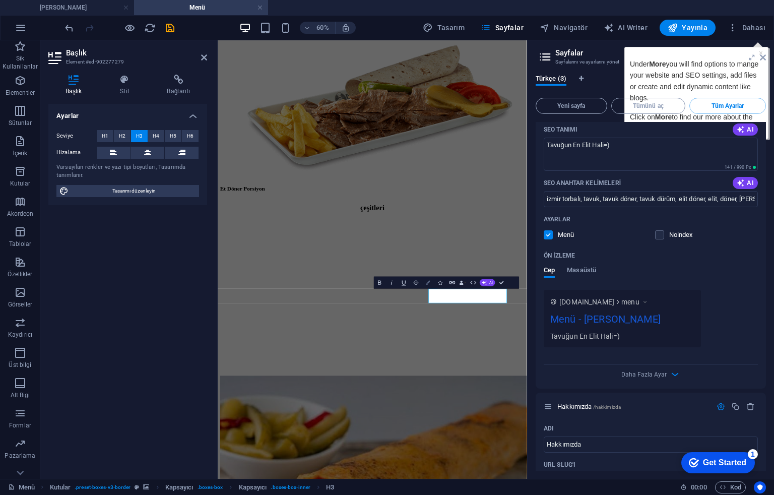
click at [426, 287] on button "Colors" at bounding box center [428, 283] width 12 height 12
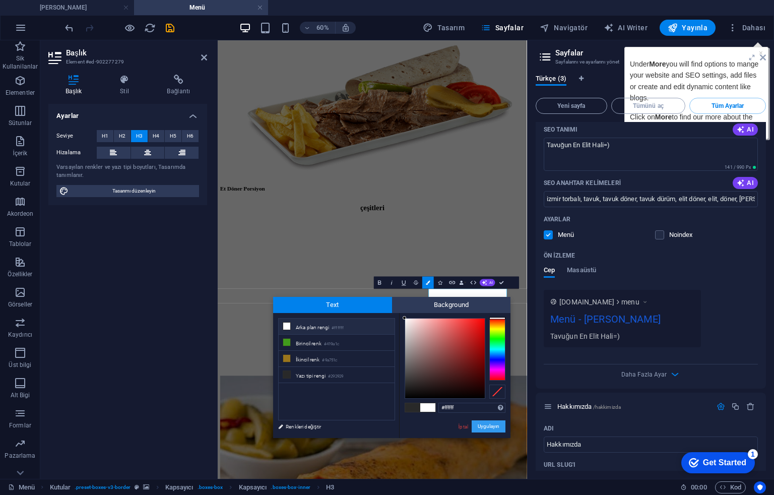
click at [496, 423] on button "Uygulayın" at bounding box center [489, 426] width 34 height 12
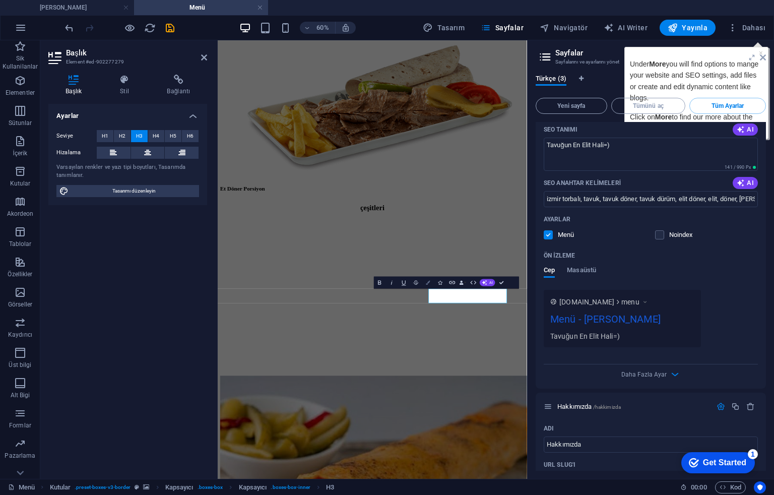
click at [426, 279] on button "Colors" at bounding box center [428, 283] width 12 height 12
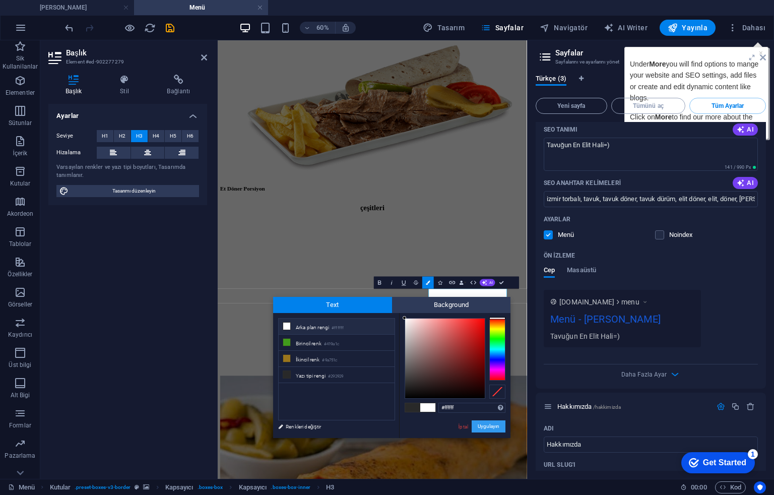
click at [481, 426] on button "Uygulayın" at bounding box center [489, 426] width 34 height 12
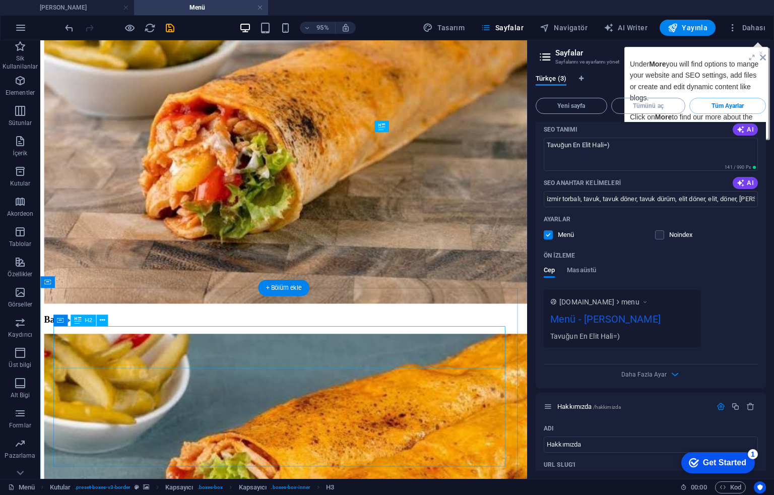
scroll to position [2132, 0]
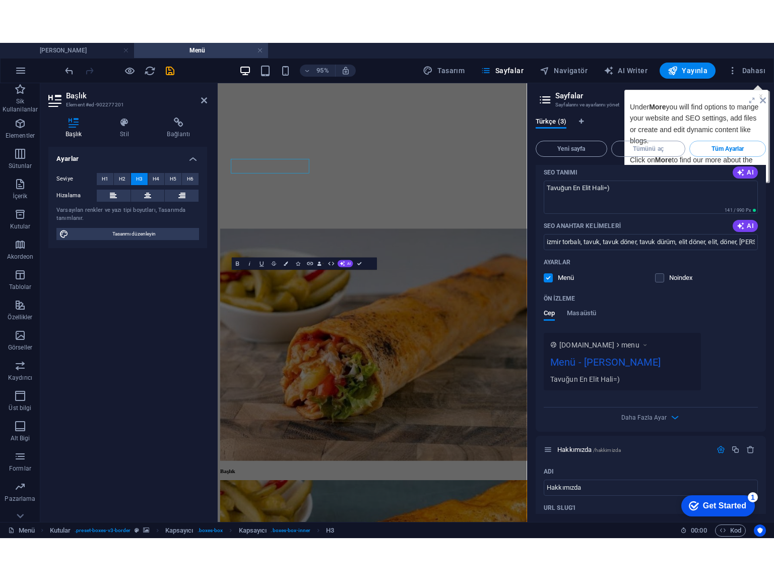
scroll to position [2176, 0]
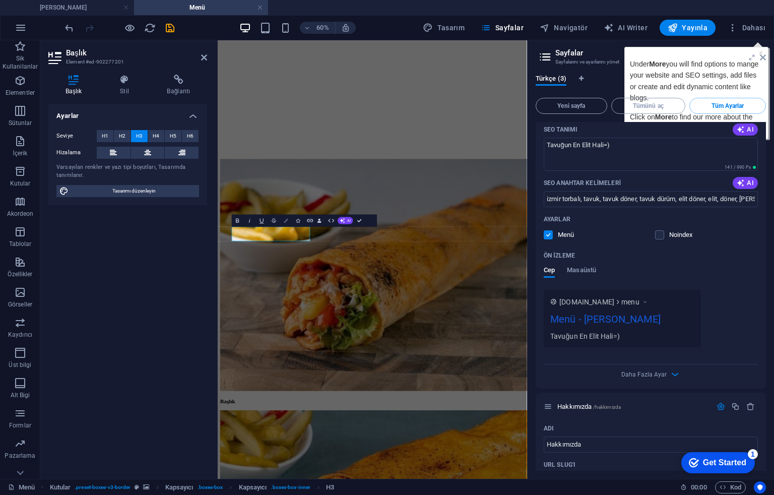
click at [285, 223] on button "Colors" at bounding box center [286, 221] width 12 height 12
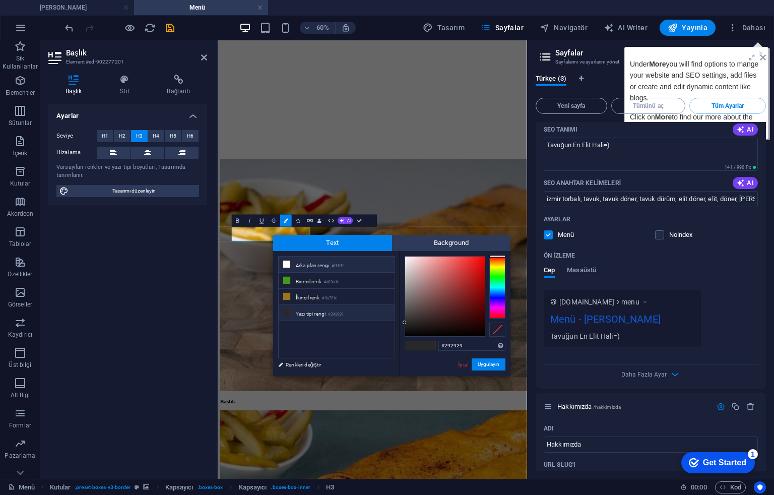
click at [288, 265] on icon at bounding box center [286, 264] width 7 height 7
type input "#ffffff"
click at [488, 367] on button "Uygulayın" at bounding box center [489, 364] width 34 height 12
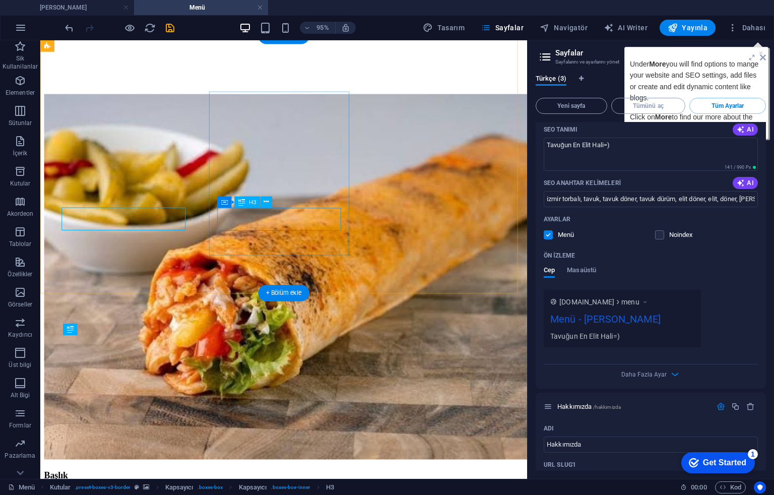
drag, startPoint x: 292, startPoint y: 225, endPoint x: 277, endPoint y: 253, distance: 31.8
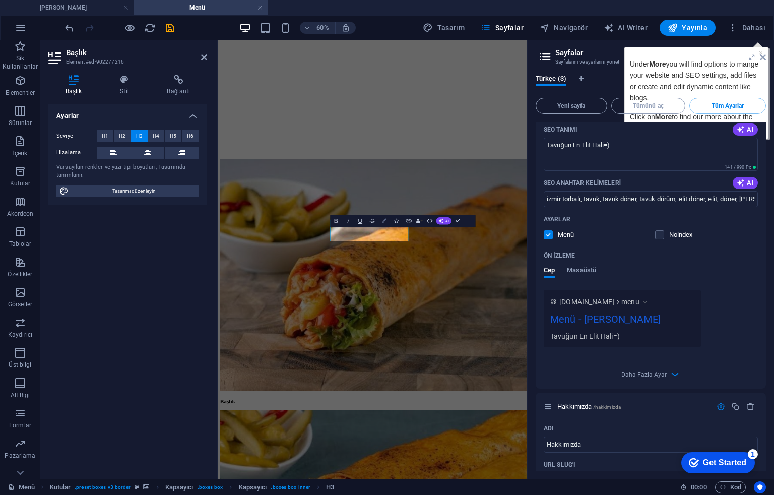
click at [386, 218] on button "Colors" at bounding box center [385, 221] width 12 height 12
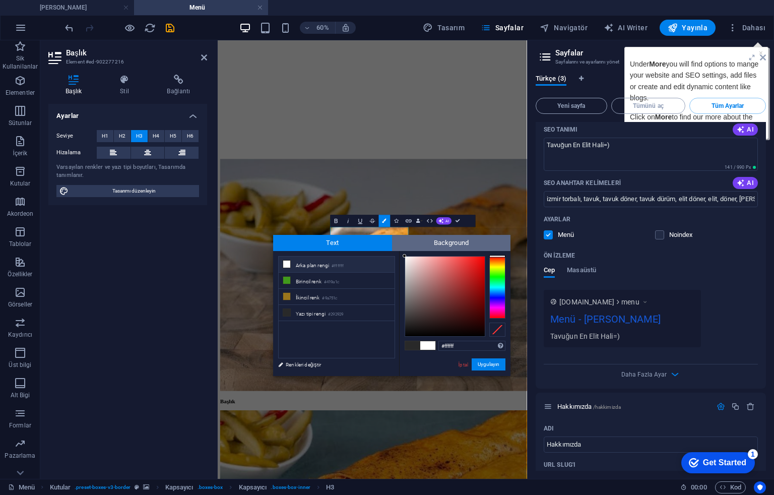
drag, startPoint x: 411, startPoint y: 270, endPoint x: 401, endPoint y: 243, distance: 29.0
click at [401, 243] on div "Text Background less Arka plan rengi #ffffff Birincil renk #419a1c İkincil renk" at bounding box center [391, 305] width 237 height 141
type input "#ffffff"
click at [392, 244] on span "Background" at bounding box center [451, 243] width 119 height 16
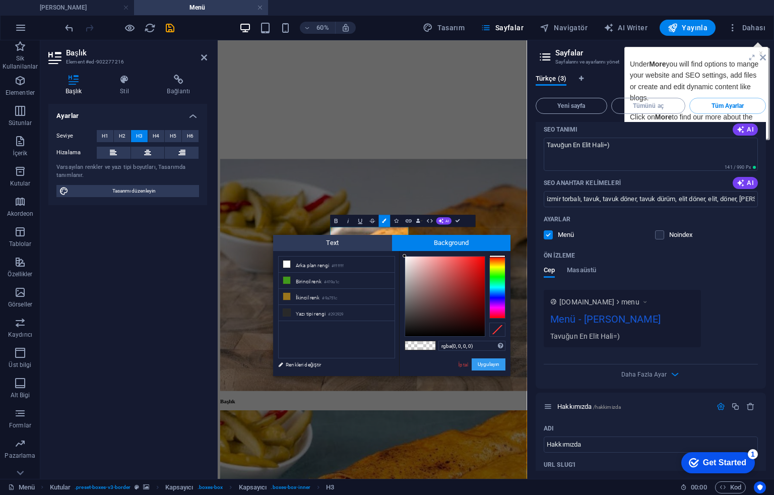
click at [483, 363] on button "Uygulayın" at bounding box center [489, 364] width 34 height 12
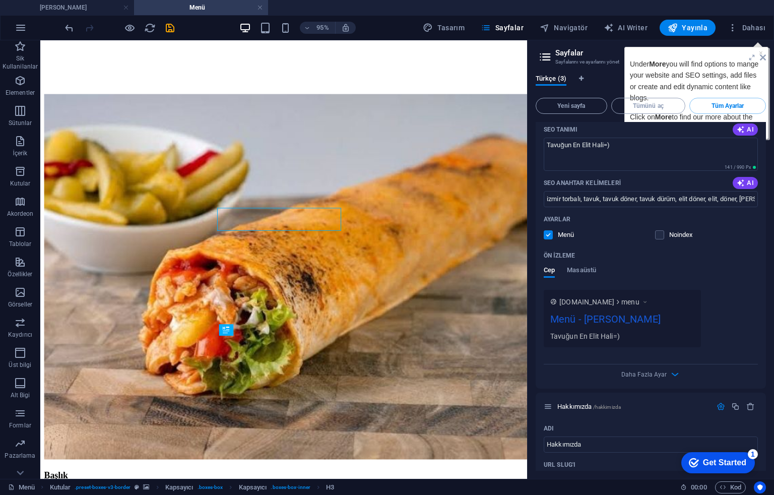
click at [455, 240] on div "H2 Banner Kapsayıcı Banner İmaj Kutular Kapsayıcı Kapsayıcı H3 Kapsayıcı H2 Kap…" at bounding box center [283, 259] width 487 height 439
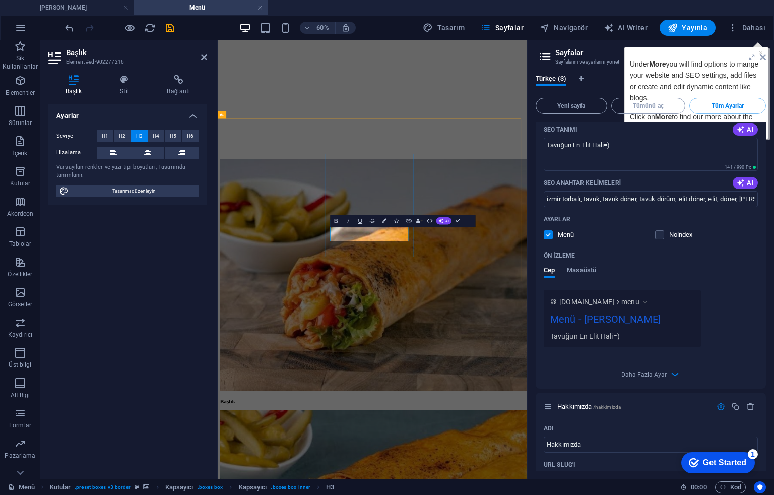
click at [446, 222] on span "AI" at bounding box center [448, 221] width 4 height 4
click at [387, 222] on icon "button" at bounding box center [385, 221] width 4 height 4
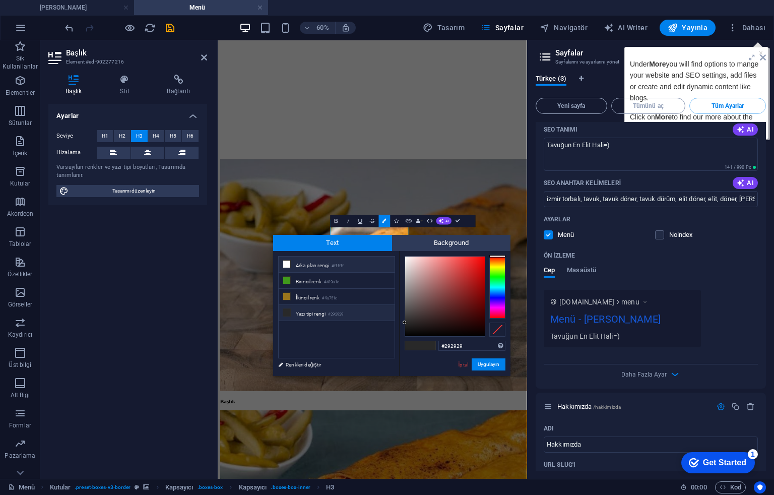
click at [383, 264] on li "Arka plan rengi #ffffff" at bounding box center [337, 265] width 116 height 16
type input "#ffffff"
click at [489, 359] on button "Uygulayın" at bounding box center [489, 364] width 34 height 12
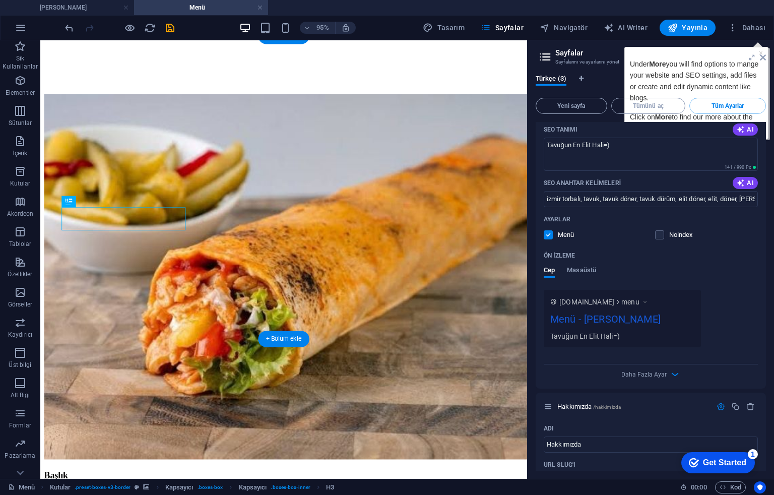
drag, startPoint x: 160, startPoint y: 225, endPoint x: 262, endPoint y: 231, distance: 102.5
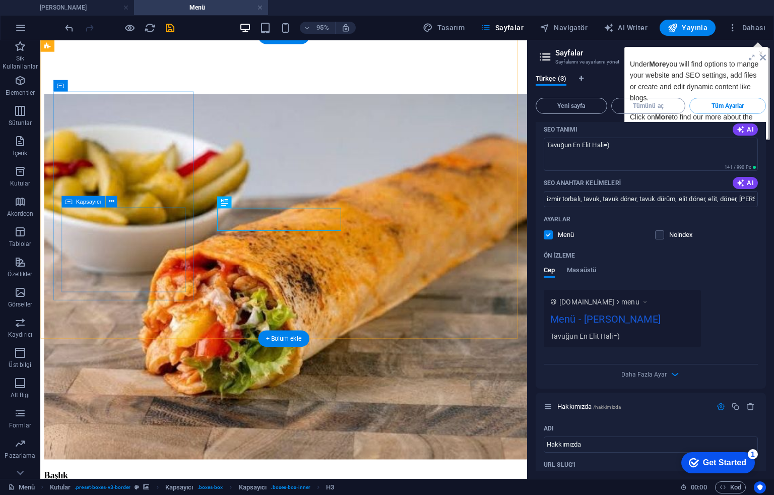
drag, startPoint x: 148, startPoint y: 231, endPoint x: 149, endPoint y: 239, distance: 8.1
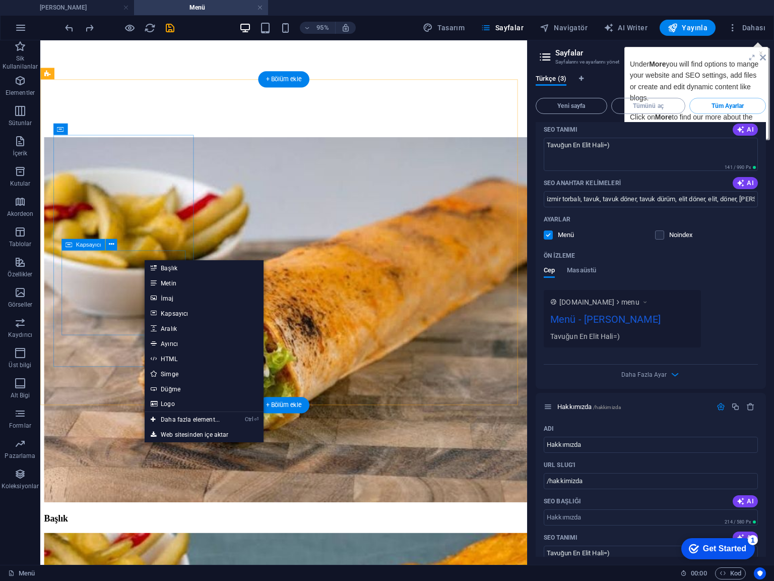
drag, startPoint x: 184, startPoint y: 354, endPoint x: 126, endPoint y: 307, distance: 75.0
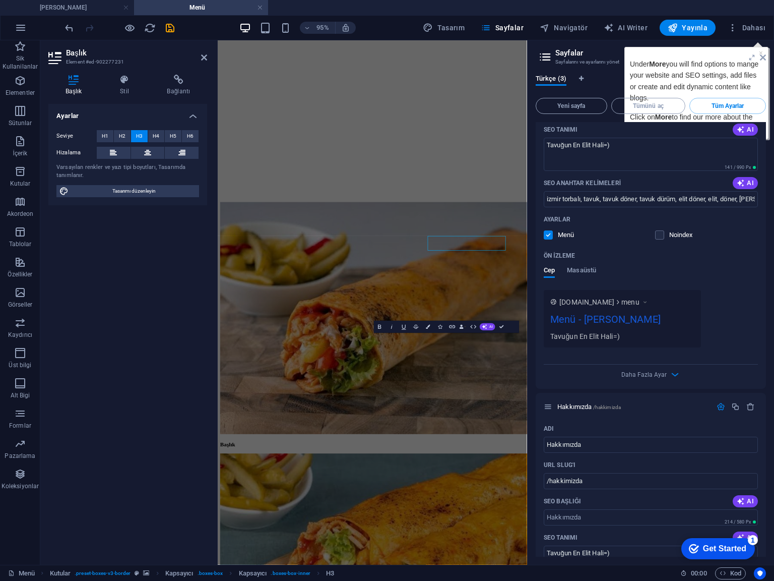
scroll to position [2087, 0]
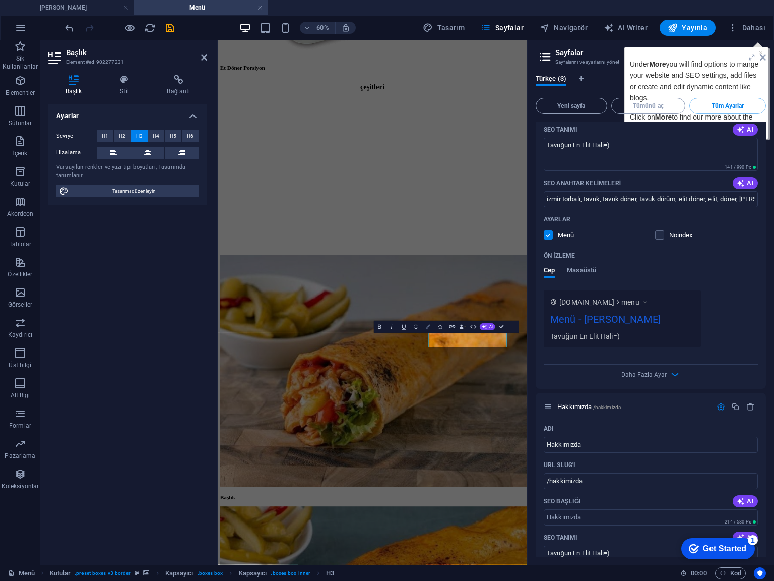
click at [429, 327] on icon "button" at bounding box center [428, 327] width 4 height 4
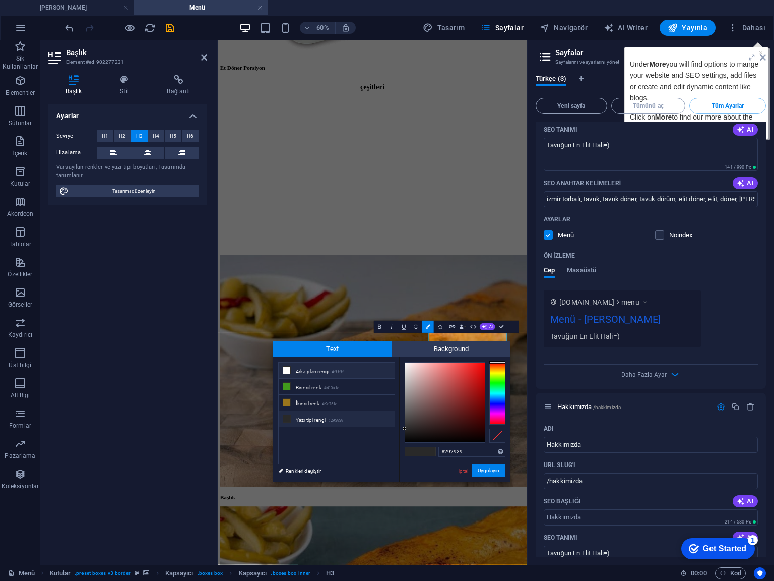
click at [337, 367] on li "Arka plan rengi #ffffff" at bounding box center [337, 370] width 116 height 16
type input "#ffffff"
click at [479, 466] on button "Uygulayın" at bounding box center [489, 470] width 34 height 12
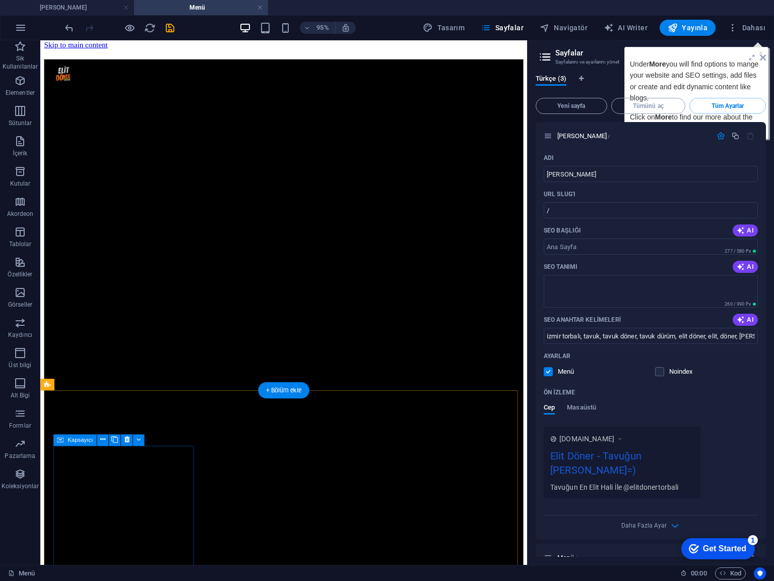
scroll to position [0, 0]
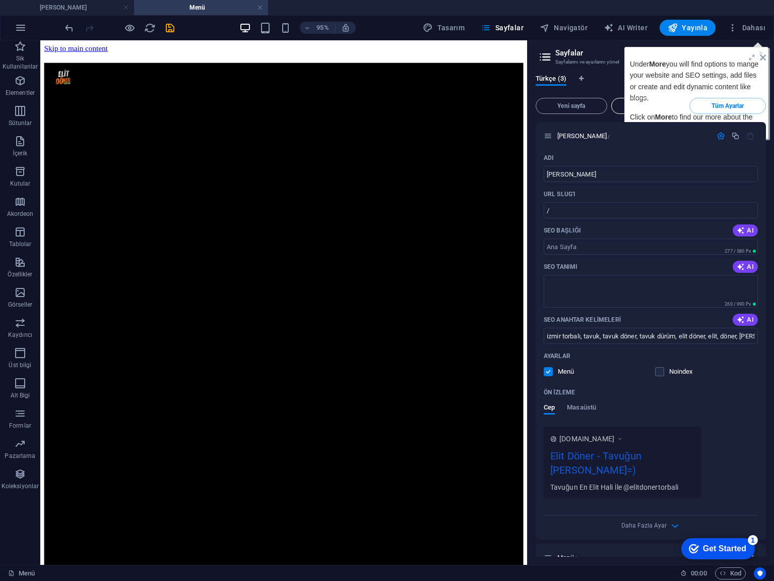
click at [650, 103] on span "Tümünü aç" at bounding box center [649, 106] width 66 height 6
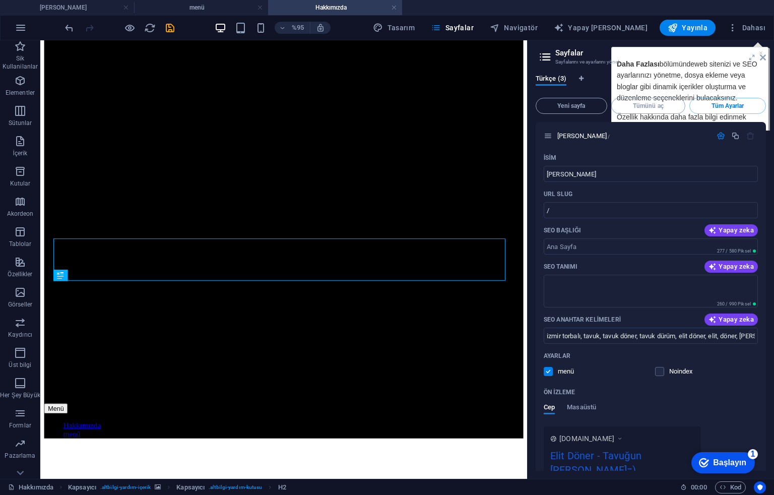
drag, startPoint x: 702, startPoint y: 106, endPoint x: 632, endPoint y: 207, distance: 122.8
click at [702, 106] on span "Tüm Ayarlar" at bounding box center [728, 106] width 68 height 6
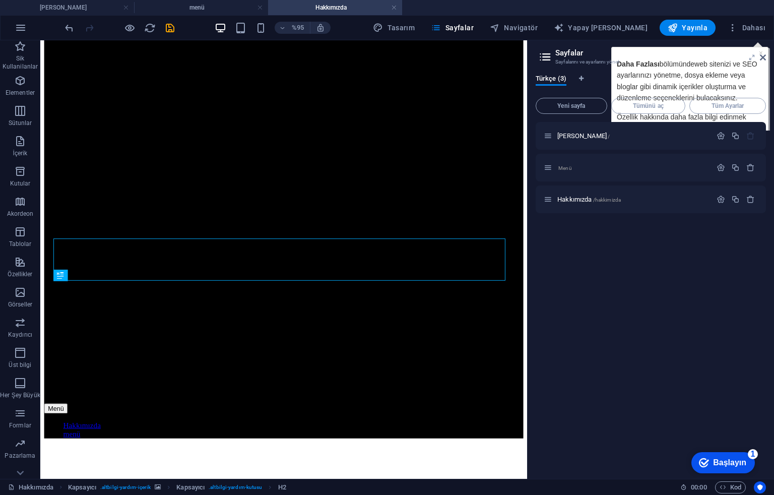
click at [0, 0] on icon at bounding box center [0, 0] width 0 height 0
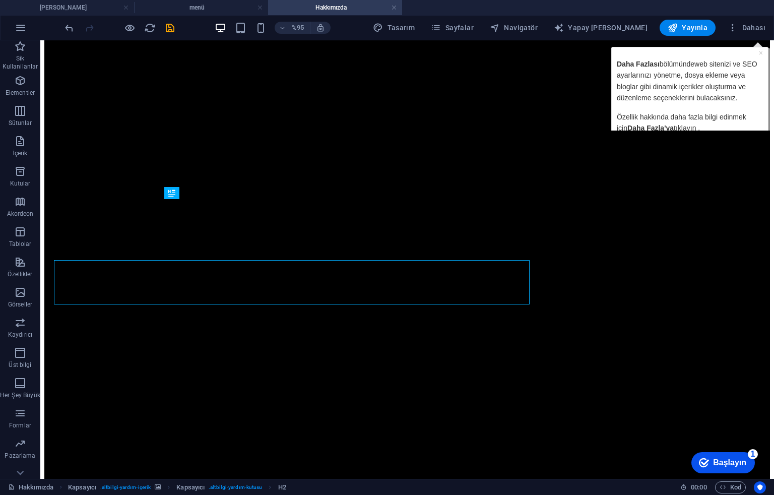
scroll to position [339, 0]
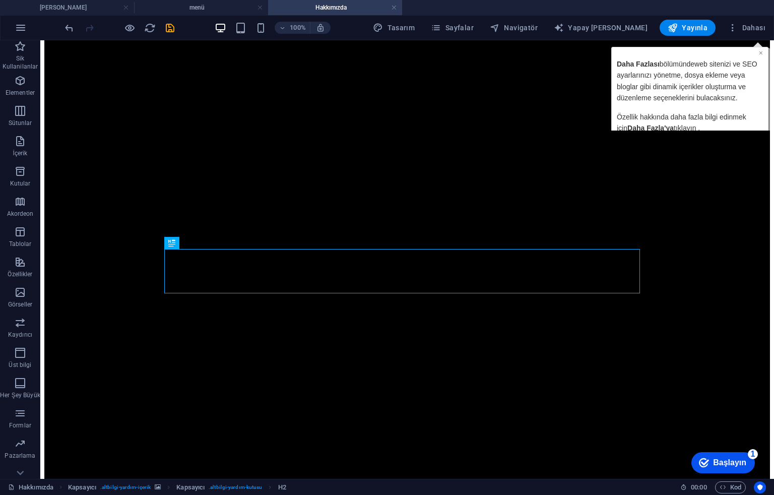
click at [762, 51] on font "×" at bounding box center [761, 53] width 4 height 8
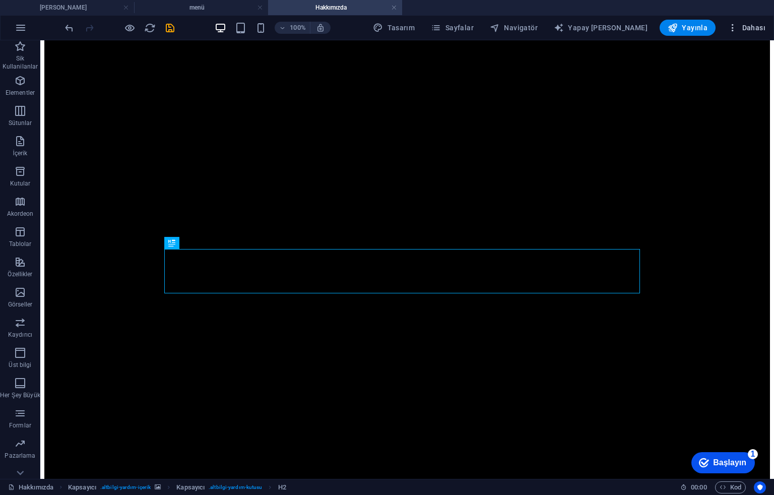
click at [751, 31] on span "Dahası" at bounding box center [747, 28] width 38 height 10
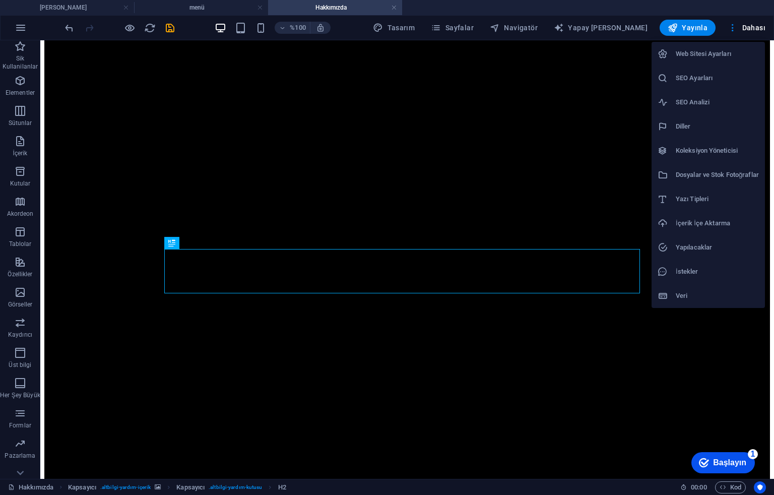
click at [708, 61] on li "Web Sitesi Ayarları" at bounding box center [708, 54] width 113 height 24
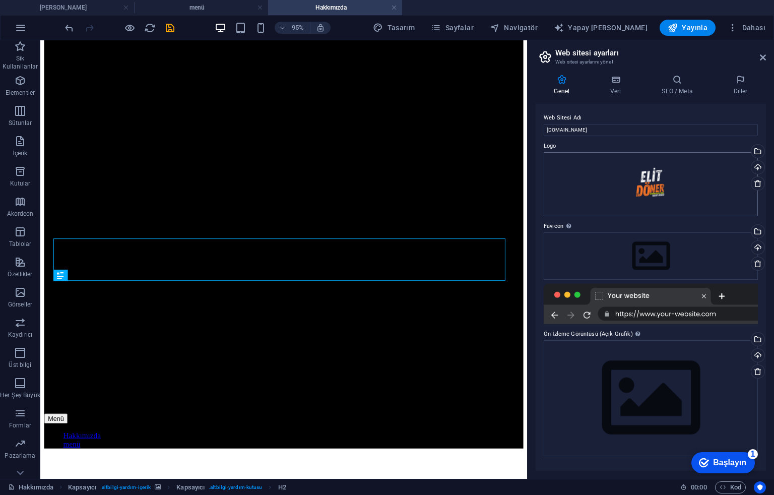
scroll to position [350, 0]
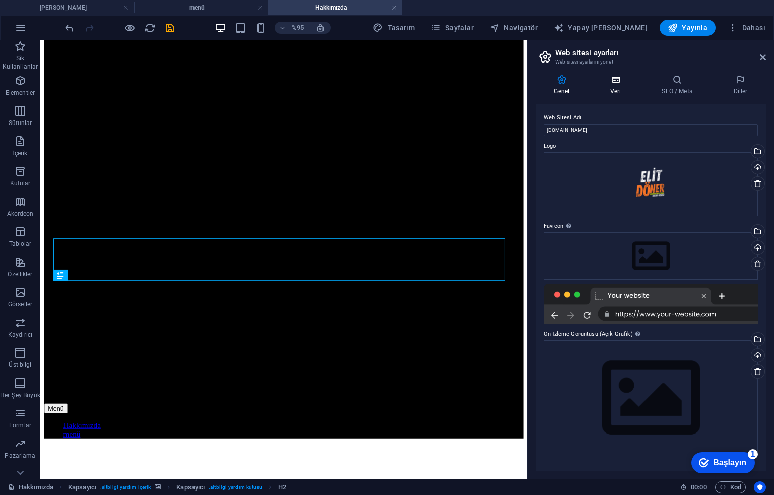
click at [613, 83] on icon at bounding box center [615, 80] width 47 height 10
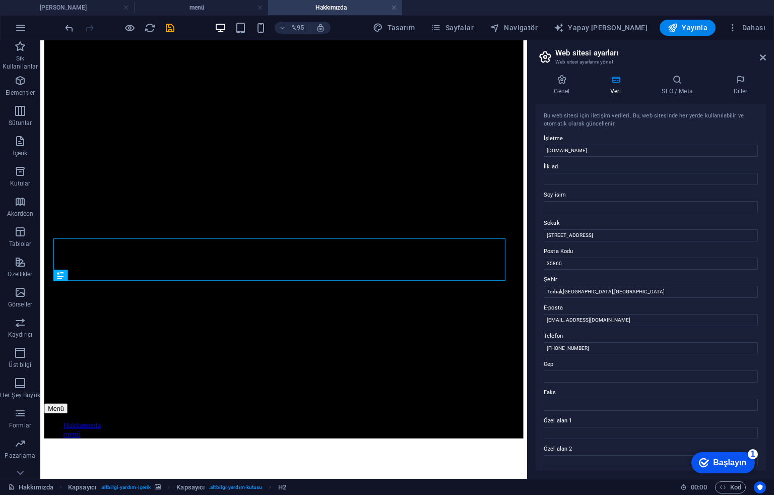
click at [689, 73] on div "Genel Veri SEO / Meta Diller Web Sitesi Adı [DOMAIN_NAME] Logo Dosyaları buraya…" at bounding box center [651, 273] width 246 height 412
click at [678, 91] on font "SEO / Meta" at bounding box center [677, 91] width 31 height 7
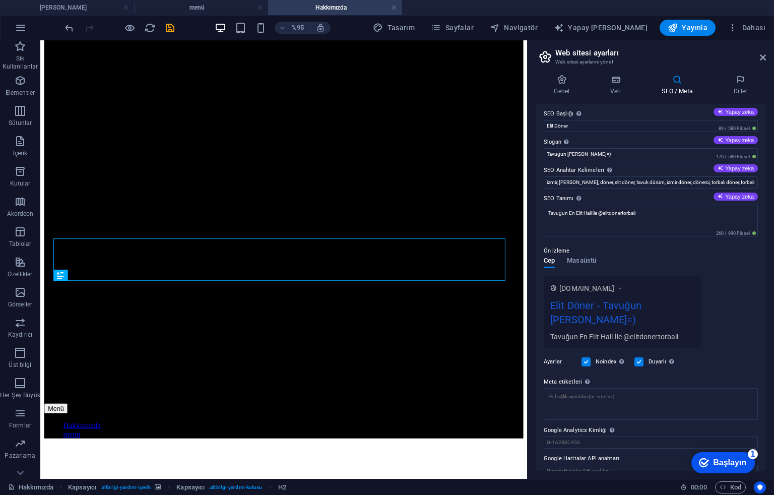
scroll to position [5, 0]
click at [593, 388] on textarea "Meta etiketleri Web sitenin etiketlerinin içine yerleştirilecek HTML kodunu bur…" at bounding box center [651, 404] width 214 height 32
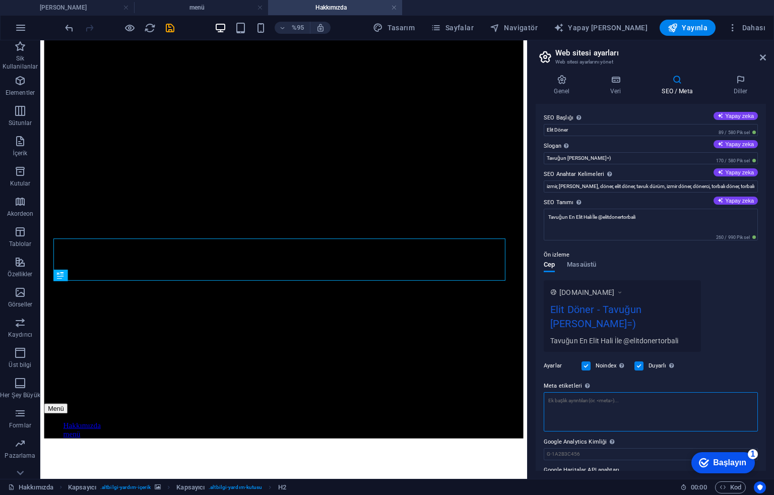
type textarea "m"
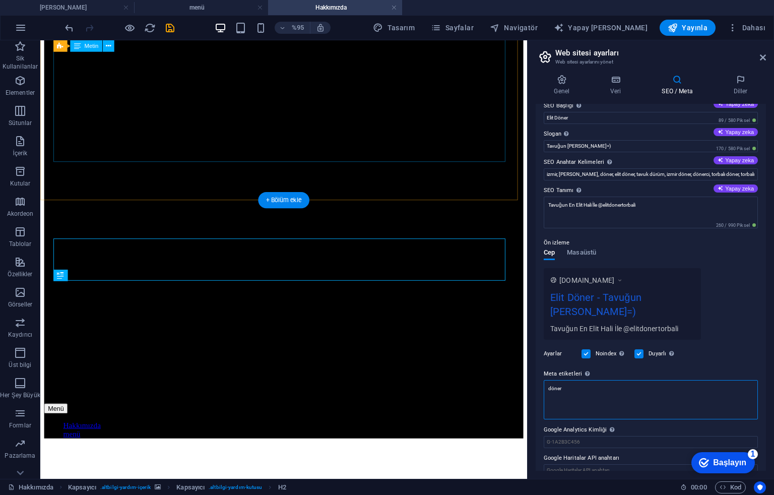
type textarea "döner"
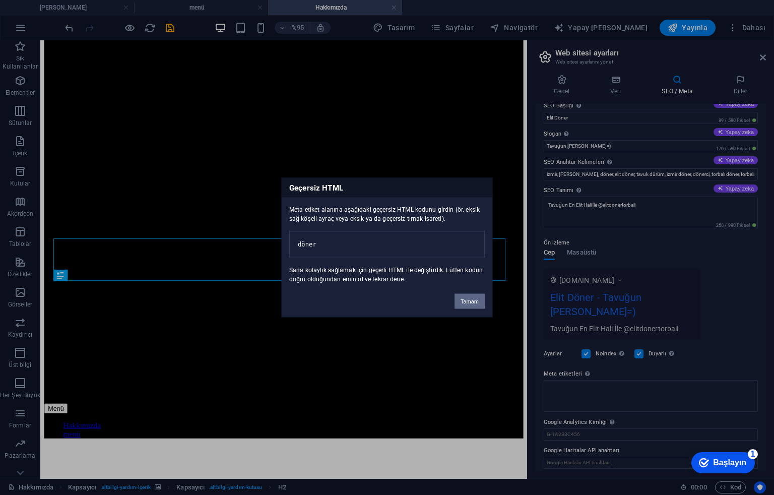
scroll to position [5, 0]
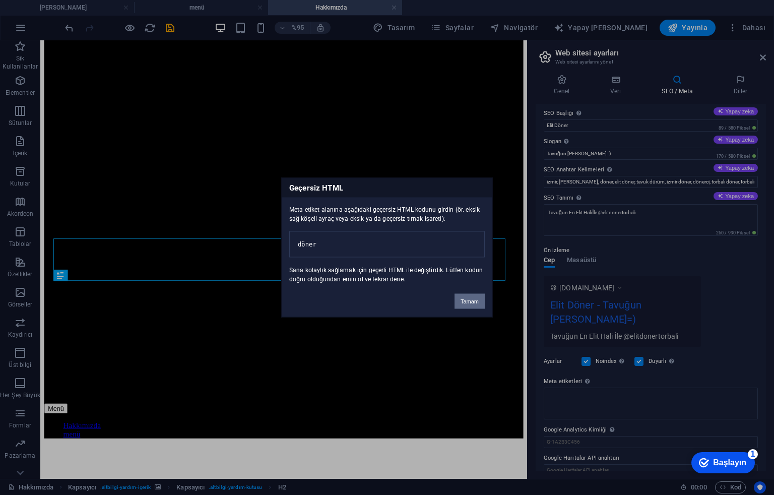
drag, startPoint x: 470, startPoint y: 307, endPoint x: 483, endPoint y: 231, distance: 77.7
click at [470, 304] on font "Tamam" at bounding box center [470, 301] width 18 height 6
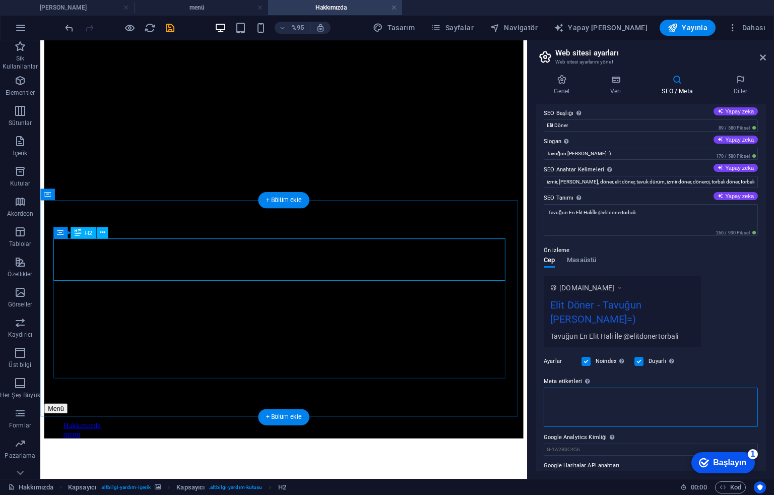
scroll to position [0, 0]
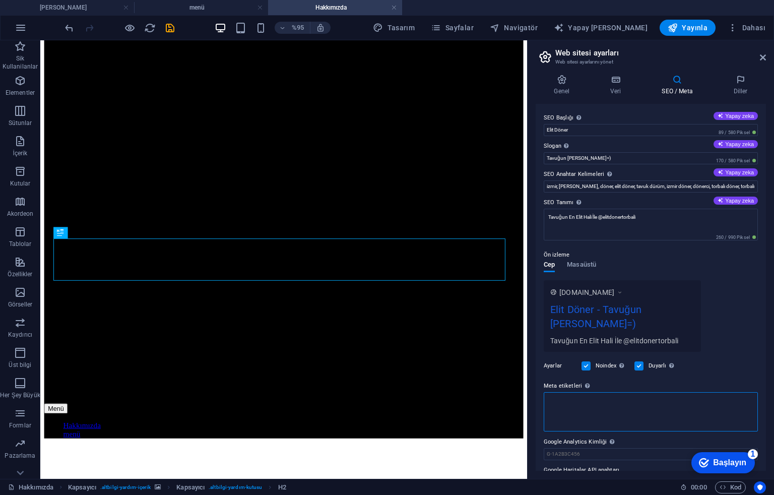
click at [570, 392] on textarea "Meta etiketleri Web sitenin etiketlerinin içine yerleştirilecek HTML kodunu bur…" at bounding box center [651, 411] width 214 height 39
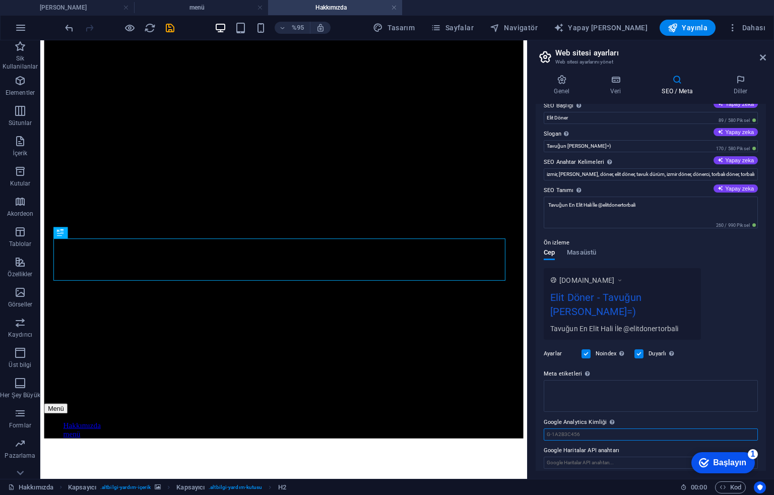
click at [585, 430] on input "Google Analytics Kimliği Lütfen sadece Google Analytics Kimliğini ekleyin. İzle…" at bounding box center [651, 434] width 214 height 12
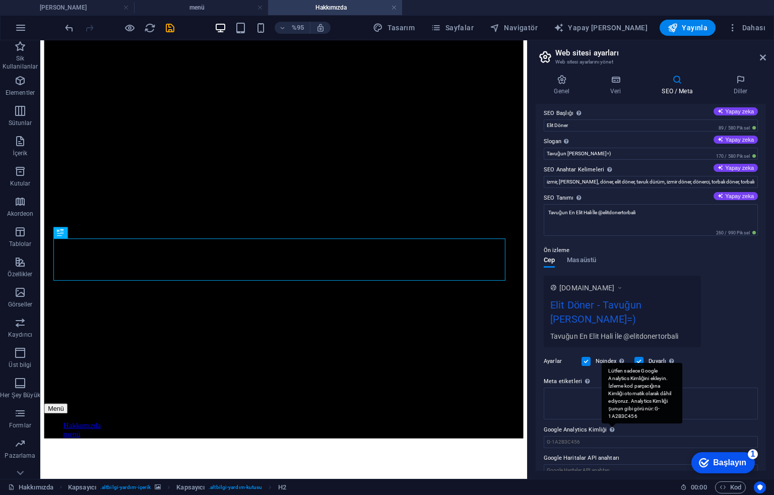
click at [611, 427] on icon at bounding box center [612, 430] width 5 height 6
click at [611, 436] on input "Google Analytics Kimliği Lütfen sadece Google Analytics Kimliğini ekleyin. İzle…" at bounding box center [651, 442] width 214 height 12
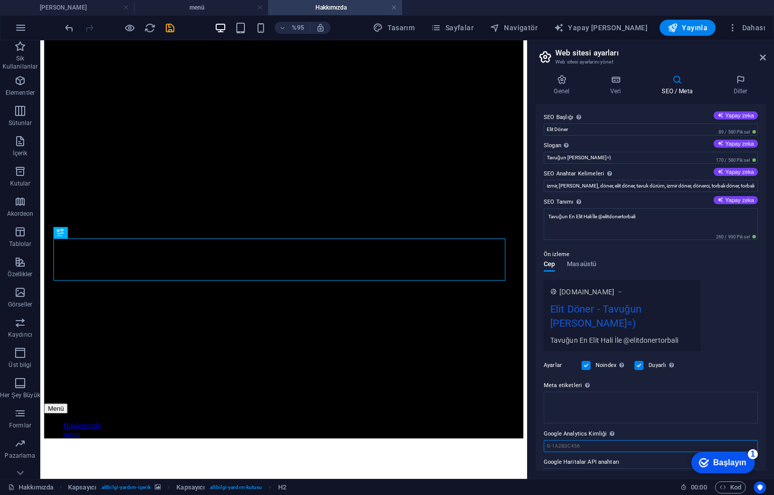
scroll to position [0, 0]
click at [734, 144] on font "Yapay zeka" at bounding box center [739, 144] width 29 height 6
type input "Lezzetin Zirvesi: Dönerin En İyisi Burada!"
click at [609, 187] on input "izmir, [PERSON_NAME], döner, elit döner, tavuk dürüm, izmir döner, dönerci, tor…" at bounding box center [651, 186] width 214 height 12
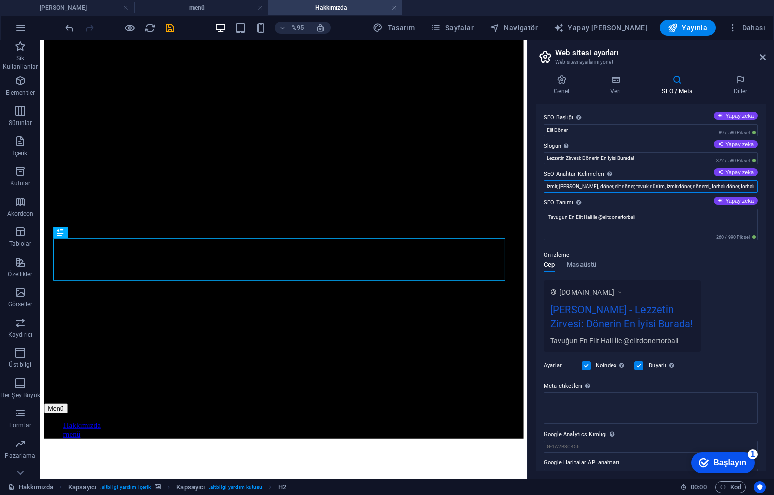
click at [609, 187] on input "izmir, [PERSON_NAME], döner, elit döner, tavuk dürüm, izmir döner, dönerci, tor…" at bounding box center [651, 186] width 214 height 12
click at [751, 171] on font "Yapay zeka" at bounding box center [739, 172] width 29 height 6
click at [722, 188] on input "elit döner, Torbalı döner, İzmir döner, iletişim, [DOMAIN_NAME], Torbalı restor…" at bounding box center [651, 186] width 214 height 12
paste input "izmir, [PERSON_NAME], döner, elit döner, tavuk dürüm, izmir döner, dönerci, tor…"
click at [595, 184] on input "elit döner, Torbalı döner, İzmir döner, iletişim, [DOMAIN_NAME], Torbalı restor…" at bounding box center [651, 186] width 214 height 12
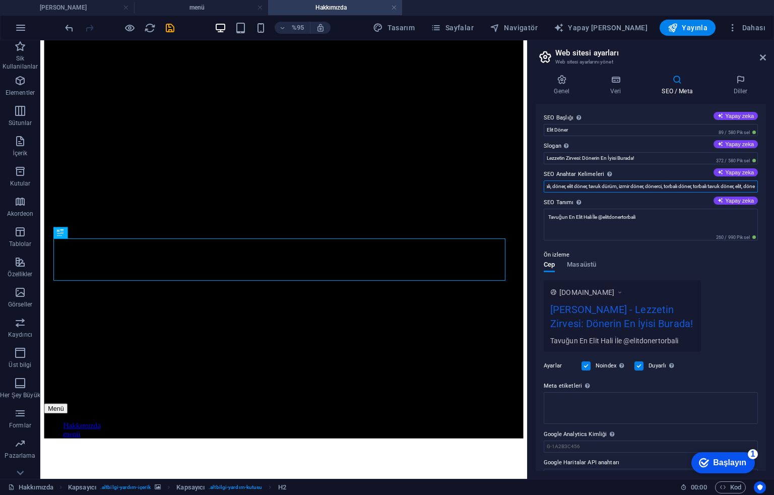
click at [583, 184] on input "elit döner, Torbalı döner, İzmir döner, iletişim, [DOMAIN_NAME], Torbalı restor…" at bounding box center [651, 186] width 214 height 12
click at [553, 180] on label "SEO Anahtar Kelimeleri Web siteni temsil eden virgülle ayrılmış anahtar kelime …" at bounding box center [651, 174] width 214 height 12
click at [553, 180] on input "elit döner, Torbalı döner, İzmir döner, iletişim, [DOMAIN_NAME], Torbalı restor…" at bounding box center [651, 186] width 214 height 12
click at [547, 181] on input "elit döner, Torbalı döner, İzmir döner, iletişim, [DOMAIN_NAME], Torbalı restor…" at bounding box center [651, 186] width 214 height 12
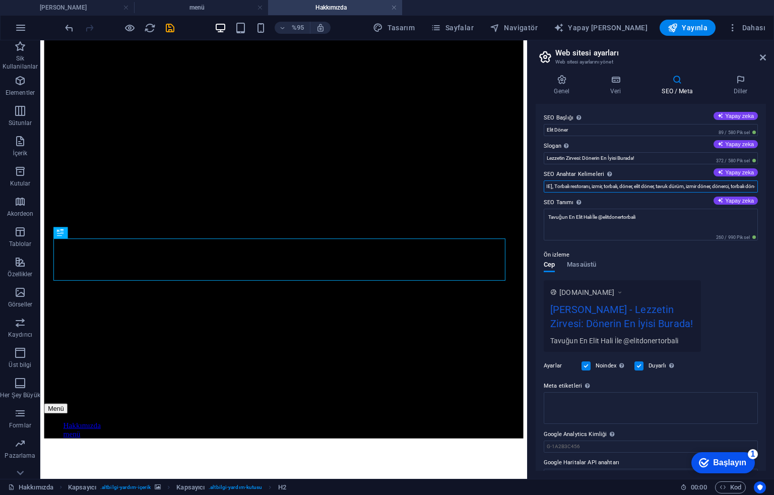
click at [648, 186] on input "elit döner, Torbalı döner, İzmir döner, iletişim, [DOMAIN_NAME], Torbalı restor…" at bounding box center [651, 186] width 214 height 12
click at [720, 188] on input "elit döner, Torbalı döner, İzmir döner, iletişim, [DOMAIN_NAME], Torbalı restor…" at bounding box center [651, 186] width 214 height 12
click at [726, 186] on input "elit döner, Torbalı döner, İzmir döner, iletişim, [DOMAIN_NAME], Torbalı restor…" at bounding box center [651, 186] width 214 height 12
click at [745, 186] on input "elit döner, Torbalı döner, İzmir döner, iletişim, [DOMAIN_NAME], Torbalı restor…" at bounding box center [651, 186] width 214 height 12
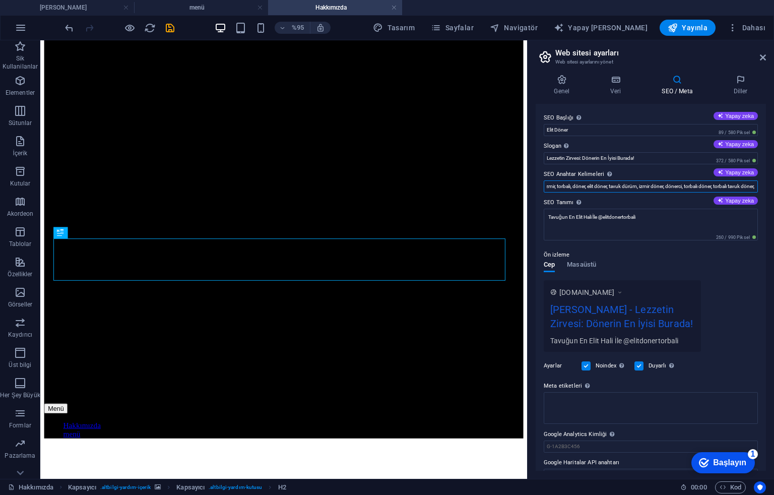
drag, startPoint x: 745, startPoint y: 186, endPoint x: 766, endPoint y: 190, distance: 22.0
click at [757, 188] on div "SEO Başlığı Web sitenin başlığı - onu arama motoru sonuçlarında öne çıkan bir ş…" at bounding box center [651, 287] width 230 height 367
click at [698, 192] on input "elit döner, Torbalı döner, İzmir döner, iletişim, [DOMAIN_NAME], Torbalı restor…" at bounding box center [651, 186] width 214 height 12
click at [736, 170] on font "Yapay zeka" at bounding box center [739, 172] width 29 height 6
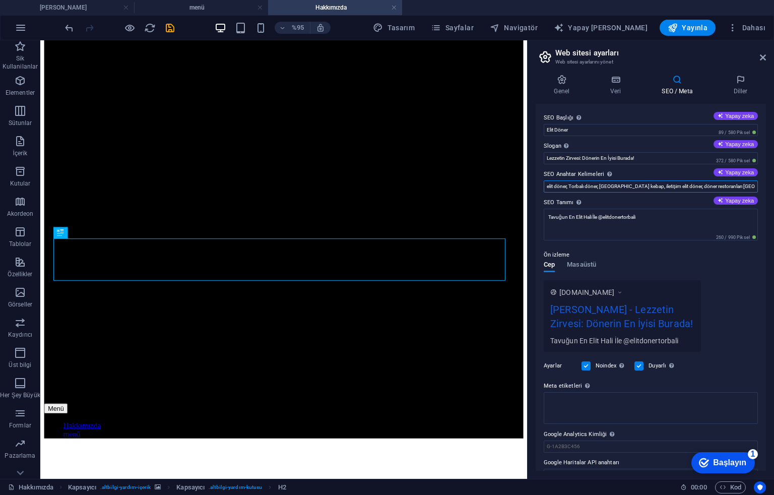
click at [724, 188] on input "elit döner, Torbalı döner, [GEOGRAPHIC_DATA] kebap, iletişim elit döner, döner …" at bounding box center [651, 186] width 214 height 12
paste input "izmir, [PERSON_NAME], döner, elit döner, tavuk dürüm, izmir döner, dönerci, tor…"
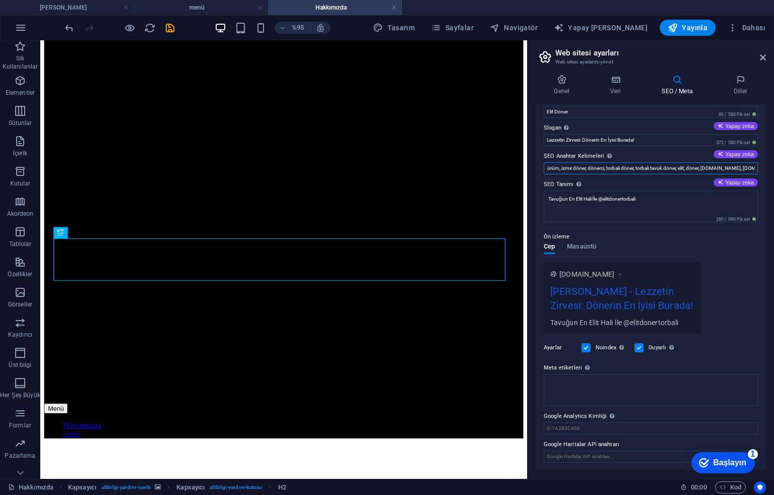
scroll to position [0, 108]
click at [736, 168] on input "izmir, [PERSON_NAME], döner, elit döner, tavuk dürüm, izmir döner, dönerci, tor…" at bounding box center [651, 168] width 214 height 12
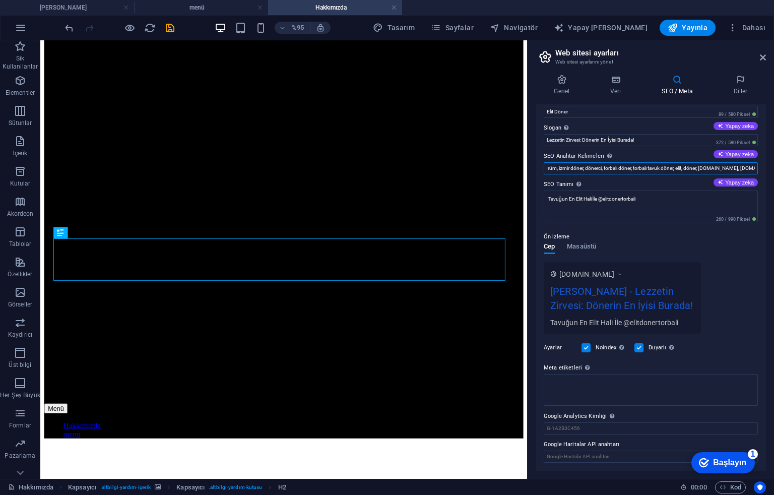
click at [736, 168] on input "izmir, [PERSON_NAME], döner, elit döner, tavuk dürüm, izmir döner, dönerci, tor…" at bounding box center [651, 168] width 214 height 12
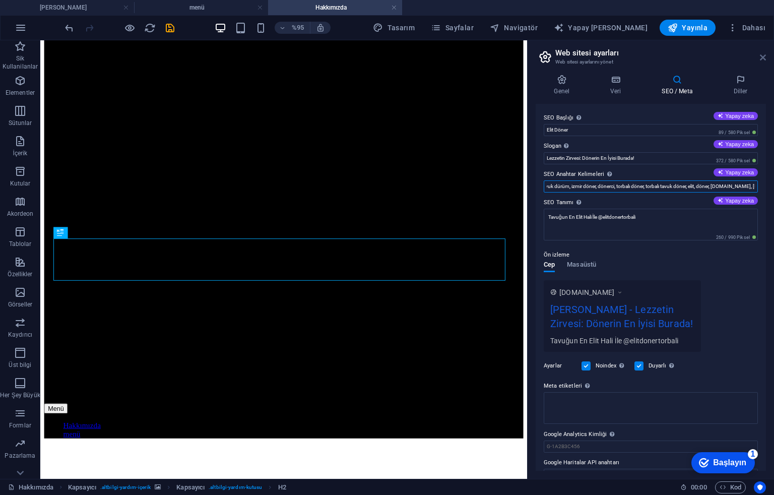
type input "izmir, [PERSON_NAME], döner, elit döner, tavuk dürüm, izmir döner, dönerci, tor…"
click at [762, 57] on icon at bounding box center [763, 57] width 6 height 8
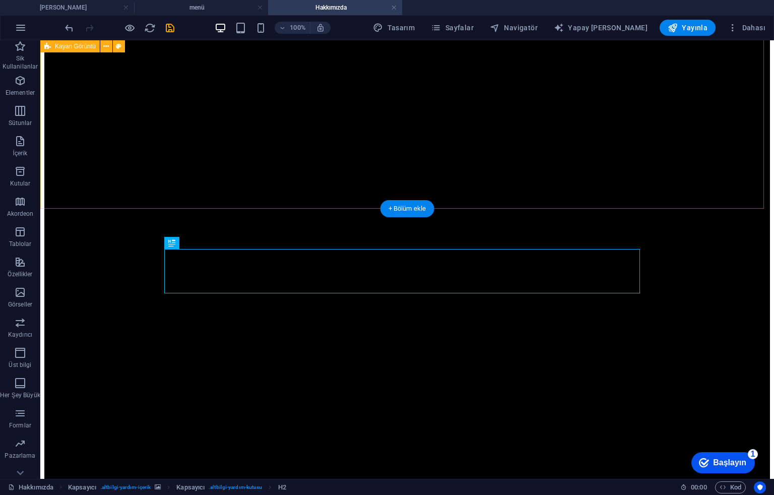
scroll to position [339, 0]
click at [168, 27] on icon "kaydetmek" at bounding box center [170, 28] width 12 height 12
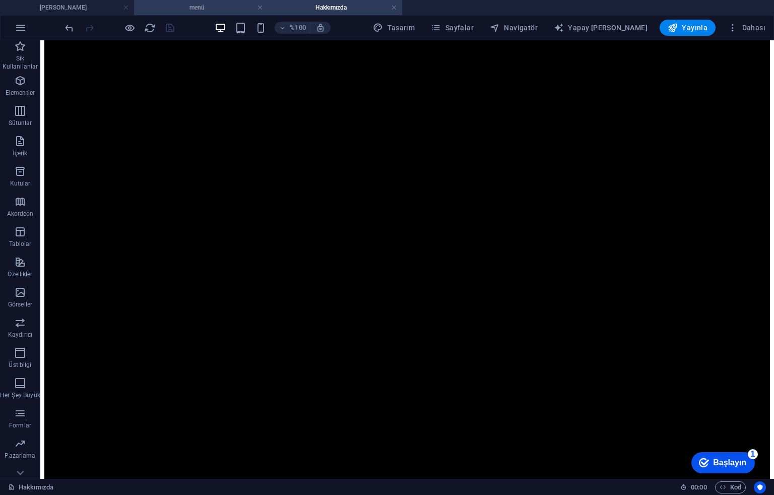
click at [182, 4] on h4 "menü" at bounding box center [201, 7] width 134 height 11
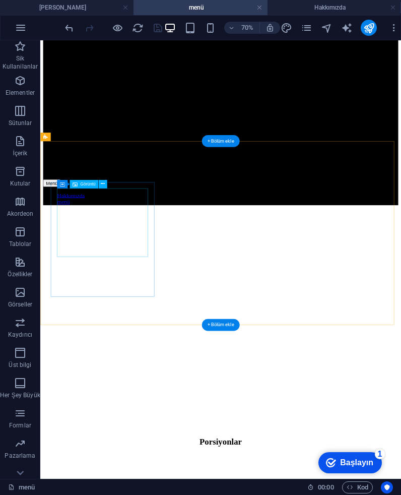
scroll to position [605, 0]
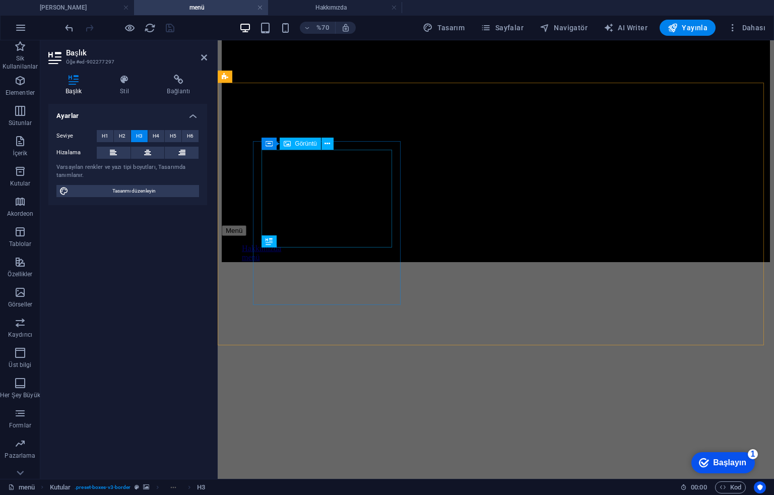
scroll to position [554, 0]
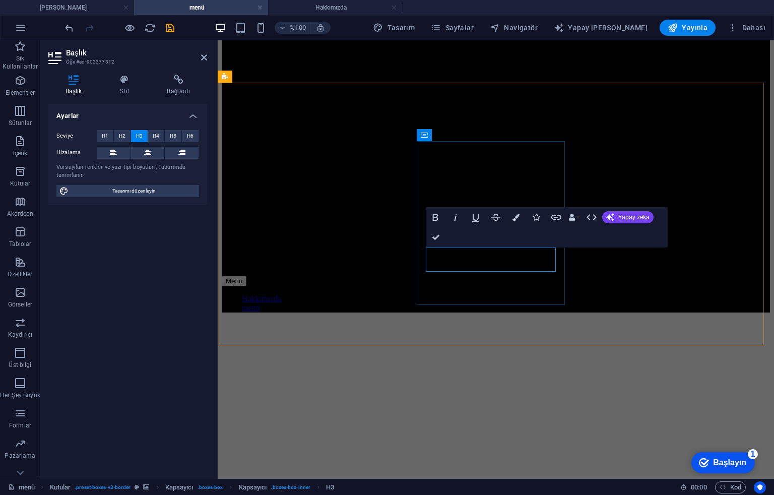
drag, startPoint x: 519, startPoint y: 259, endPoint x: 454, endPoint y: 253, distance: 65.3
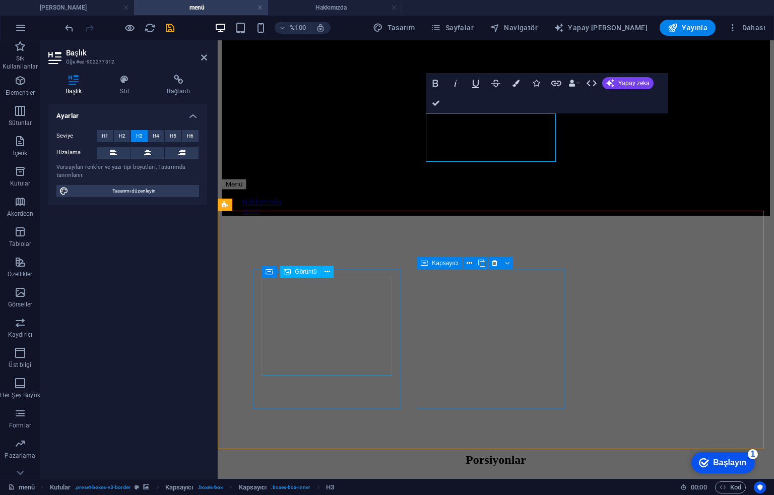
scroll to position [689, 0]
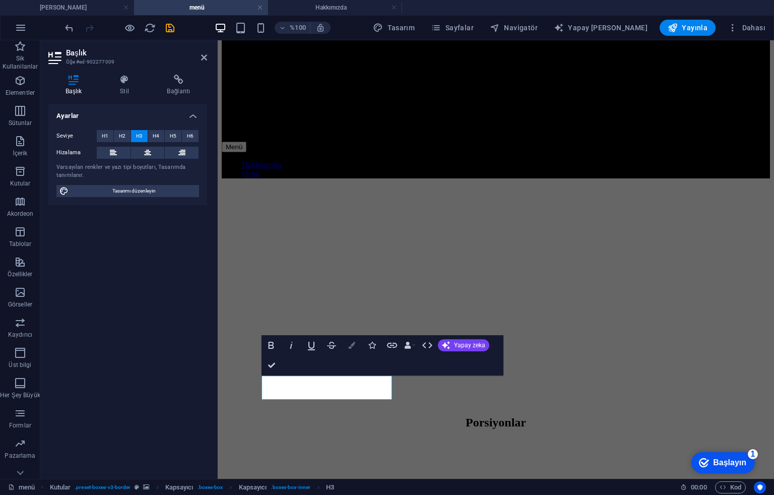
click at [351, 351] on button "Renkler" at bounding box center [351, 345] width 19 height 20
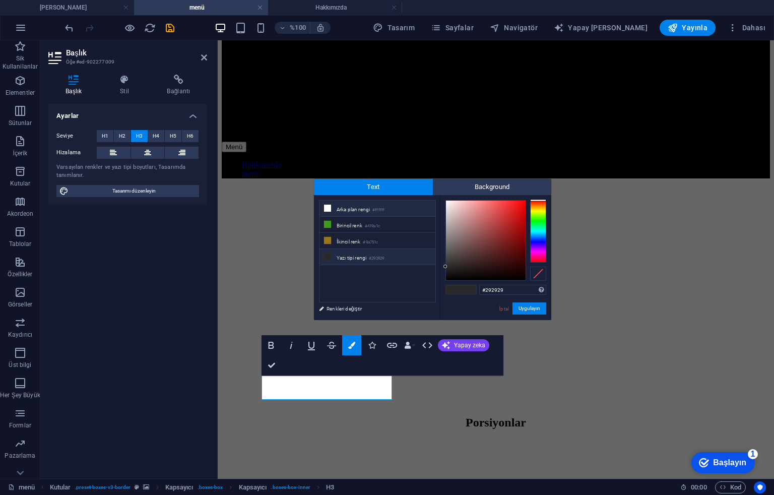
click at [368, 214] on li "Arka plan rengi #ffffff" at bounding box center [378, 209] width 116 height 16
click at [539, 311] on button "Uygulayın" at bounding box center [530, 308] width 34 height 12
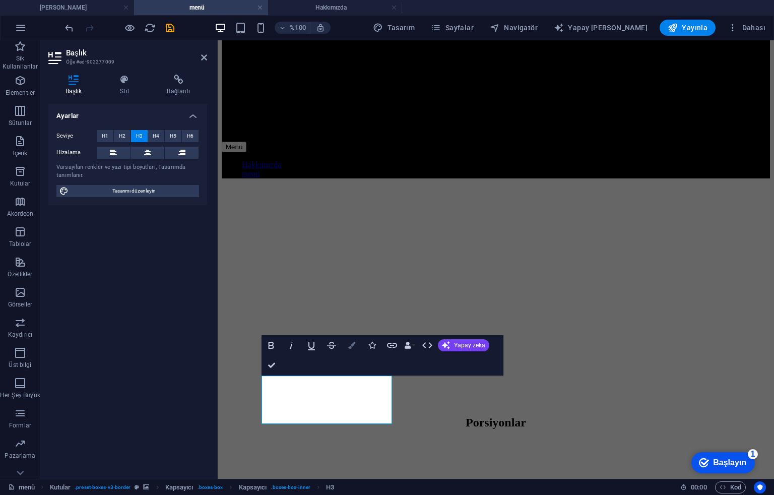
click at [352, 343] on icon "button" at bounding box center [351, 345] width 7 height 7
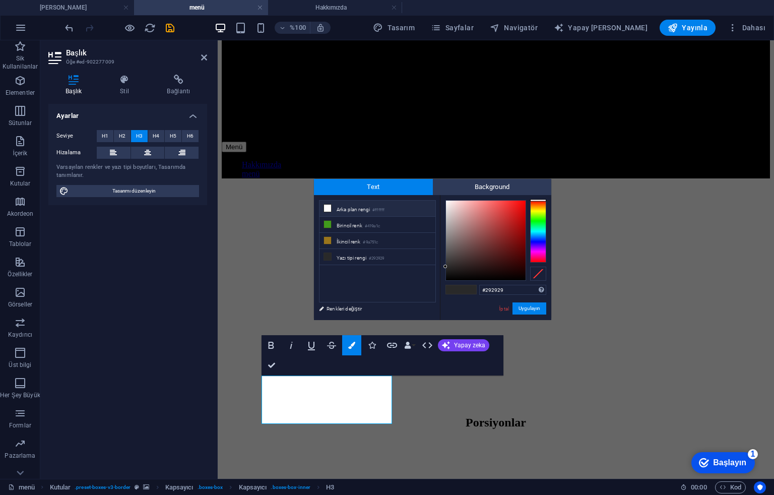
click at [363, 208] on li "Arka plan rengi #ffffff" at bounding box center [378, 209] width 116 height 16
type input "#ffffff"
click at [529, 313] on button "Uygulayın" at bounding box center [530, 308] width 34 height 12
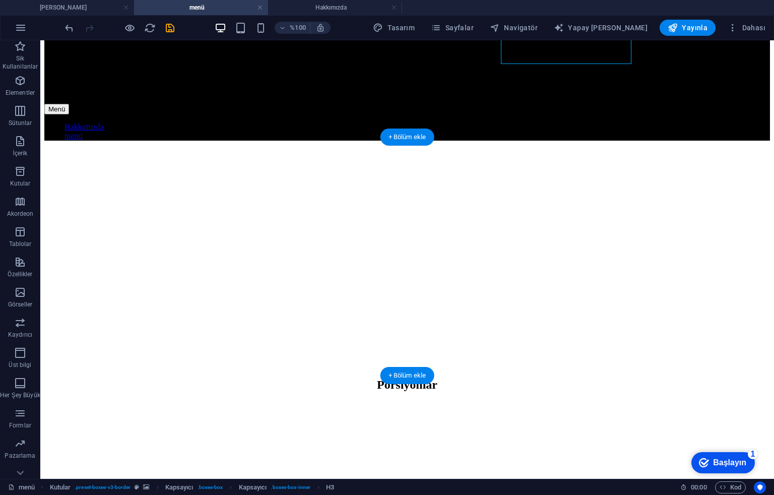
scroll to position [1025, 0]
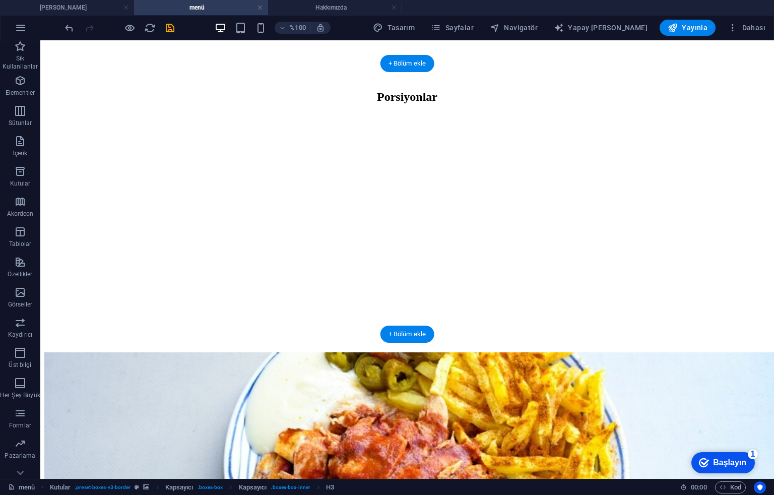
scroll to position [1361, 0]
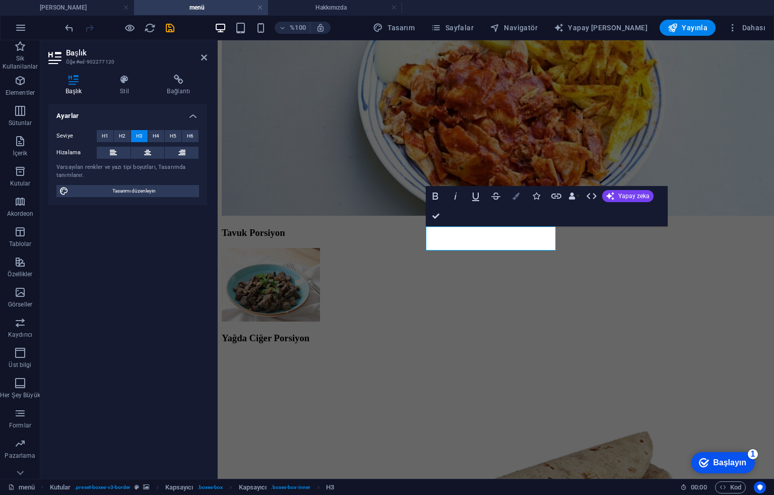
click at [513, 198] on icon "button" at bounding box center [516, 196] width 7 height 7
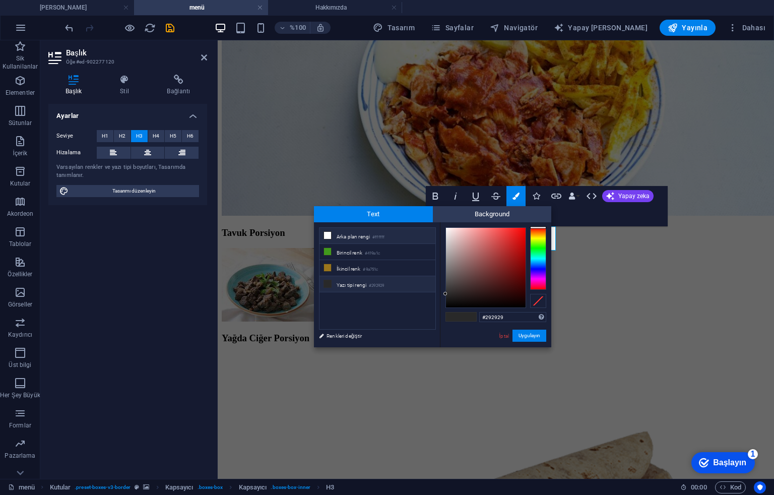
click at [368, 240] on li "Arka plan rengi #ffffff" at bounding box center [378, 236] width 116 height 16
click at [525, 334] on button "Uygulayın" at bounding box center [530, 336] width 34 height 12
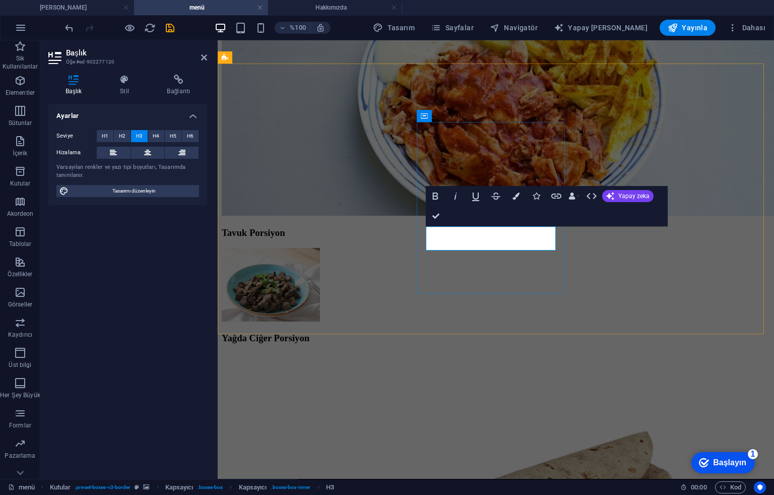
click at [519, 196] on icon "button" at bounding box center [516, 196] width 7 height 7
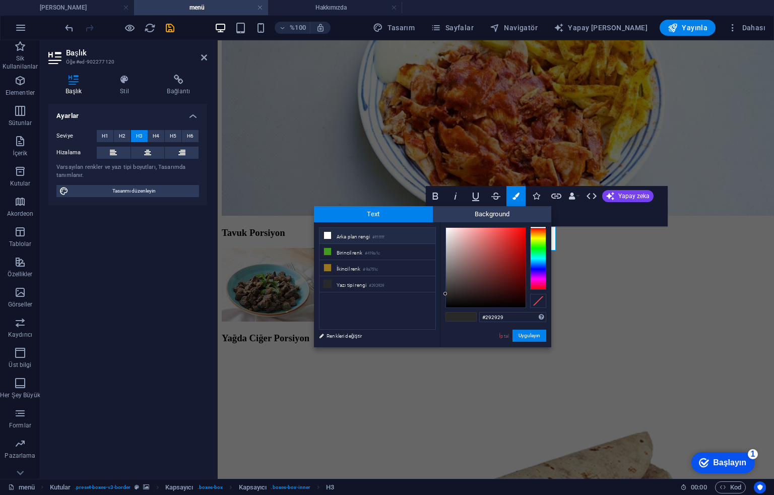
click at [413, 235] on li "Arka plan rengi #ffffff" at bounding box center [378, 236] width 116 height 16
type input "#ffffff"
drag, startPoint x: 536, startPoint y: 335, endPoint x: 311, endPoint y: 295, distance: 229.3
click at [536, 335] on button "Uygulayın" at bounding box center [530, 336] width 34 height 12
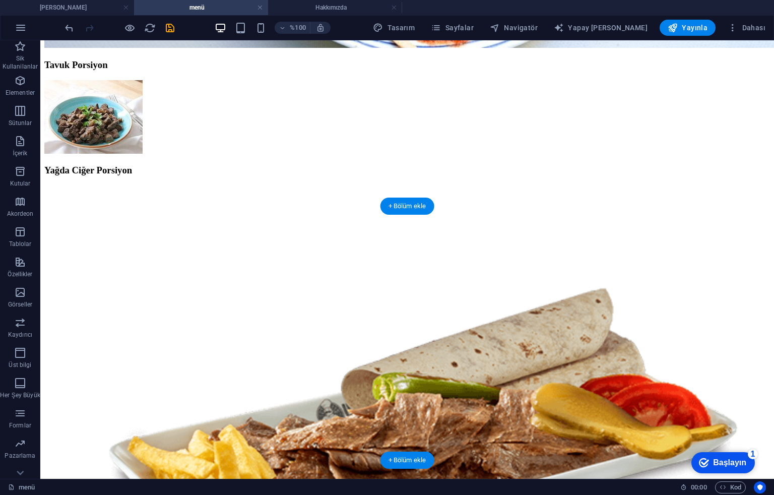
scroll to position [1697, 0]
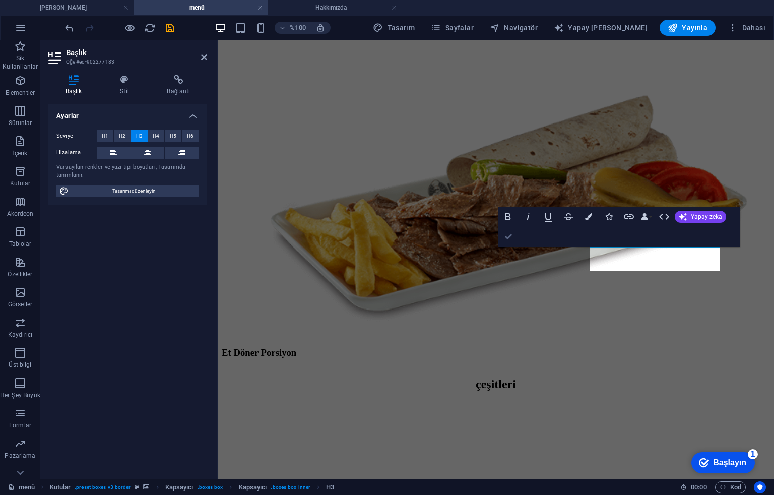
drag, startPoint x: 504, startPoint y: 237, endPoint x: 531, endPoint y: 196, distance: 49.2
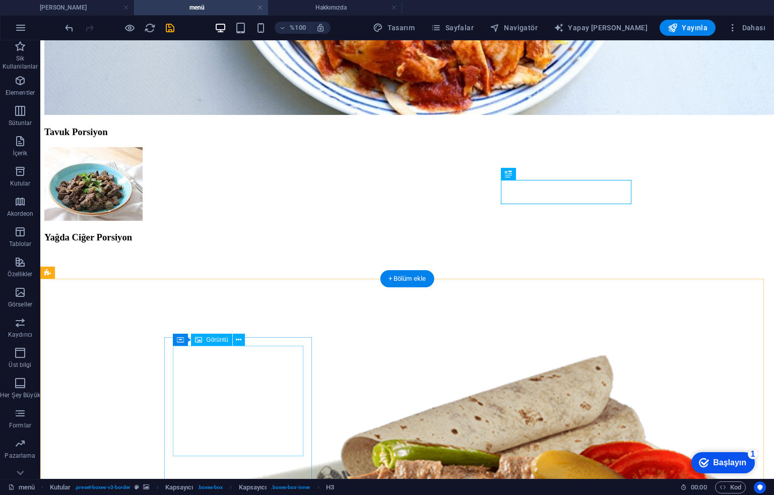
scroll to position [1898, 0]
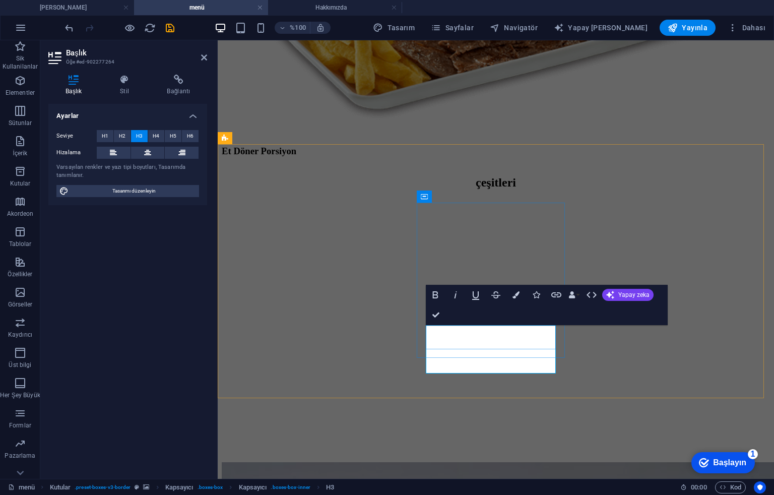
click at [511, 298] on button "Renkler" at bounding box center [516, 295] width 19 height 20
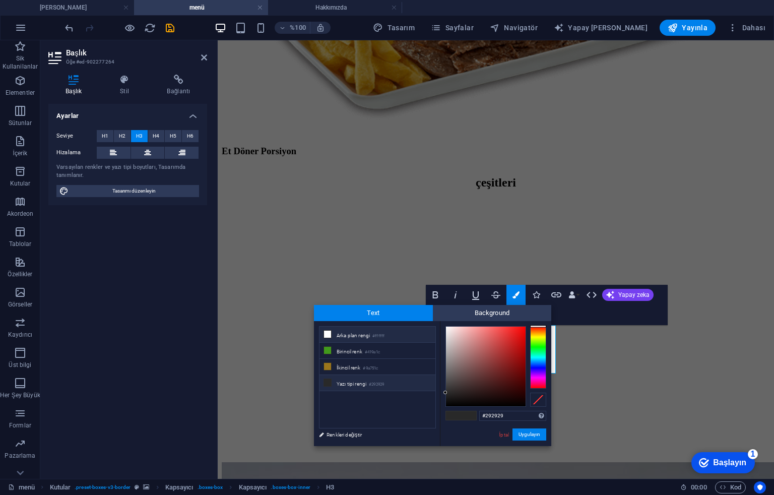
click at [374, 331] on li "Arka plan rengi #ffffff" at bounding box center [378, 335] width 116 height 16
type input "#ffffff"
click at [523, 433] on button "Uygulayın" at bounding box center [530, 434] width 34 height 12
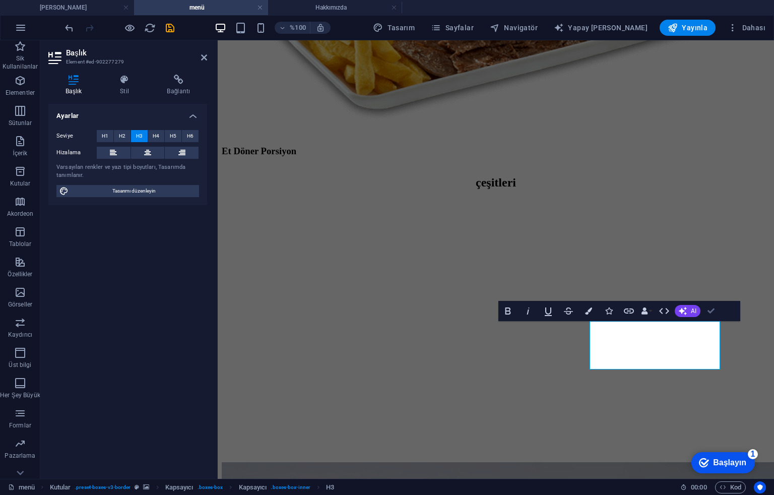
drag, startPoint x: 713, startPoint y: 320, endPoint x: 670, endPoint y: 280, distance: 58.2
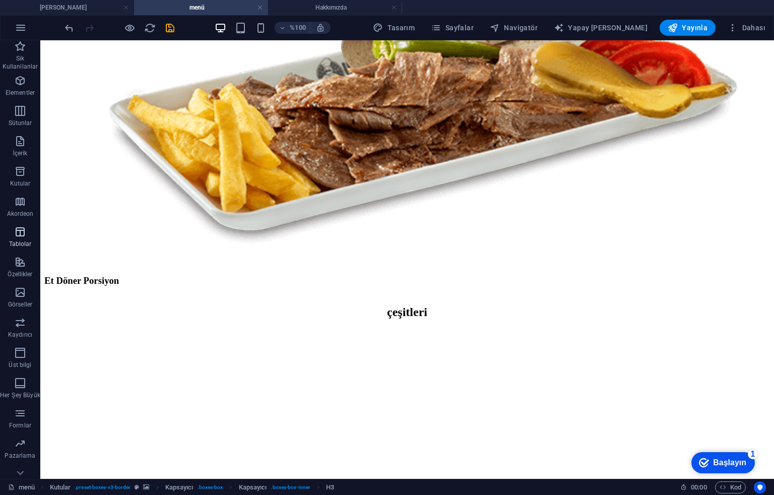
scroll to position [2235, 0]
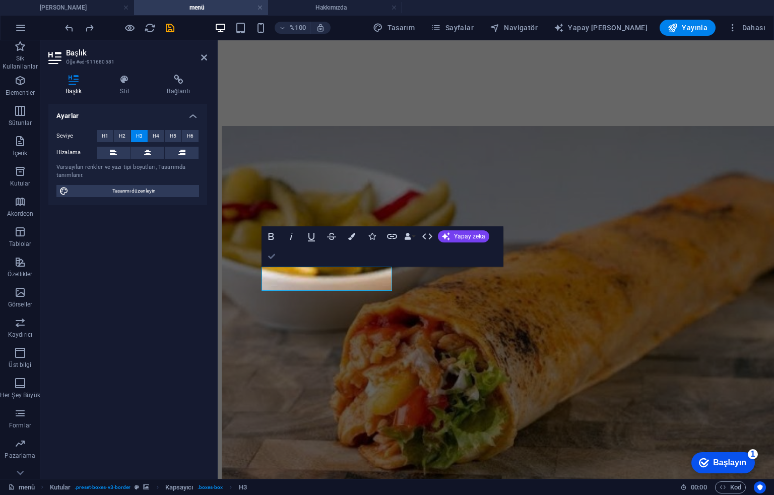
drag, startPoint x: 275, startPoint y: 257, endPoint x: 246, endPoint y: 217, distance: 49.8
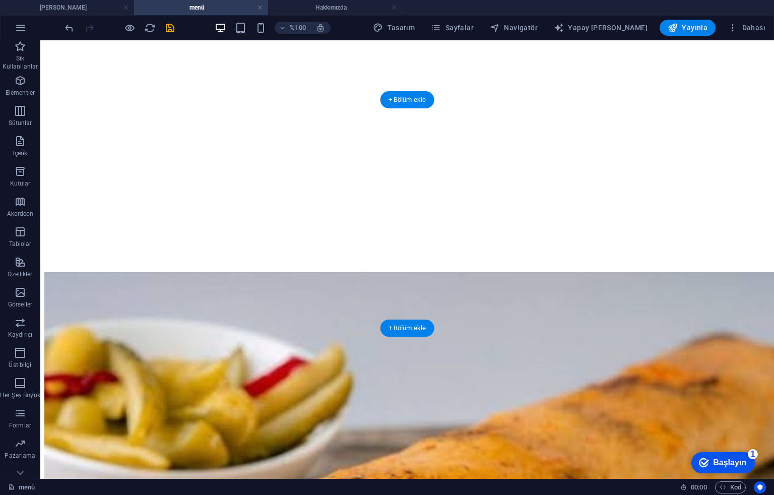
scroll to position [2243, 0]
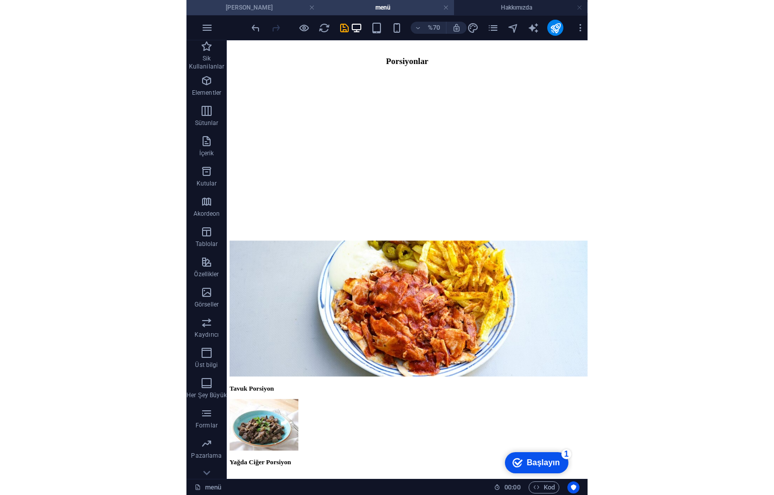
scroll to position [204, 0]
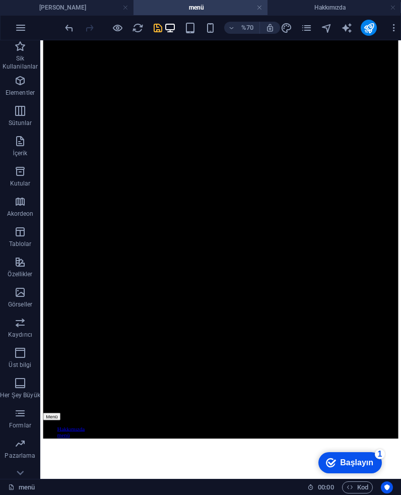
click at [153, 22] on icon "kaydetmek" at bounding box center [158, 28] width 12 height 12
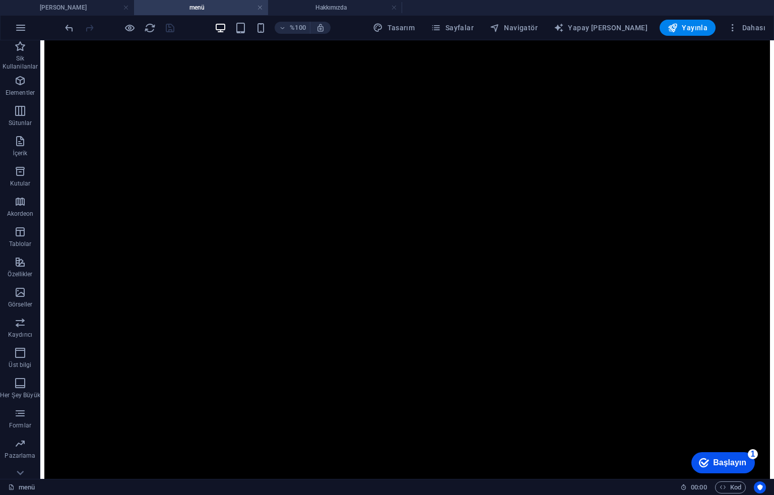
drag, startPoint x: 554, startPoint y: 335, endPoint x: 89, endPoint y: 327, distance: 465.3
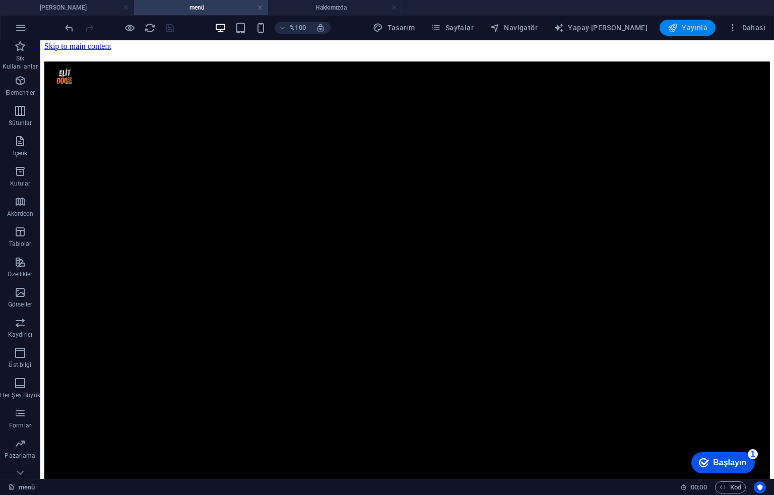
click at [686, 26] on font "Yayınla" at bounding box center [695, 28] width 26 height 8
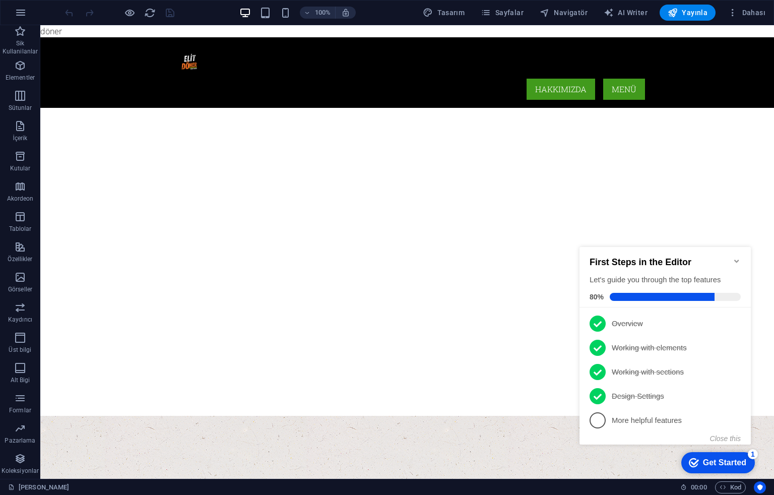
click at [154, 24] on div "100% Tasarım Sayfalar Navigatör AI Writer Yayınla Dahası" at bounding box center [387, 13] width 773 height 24
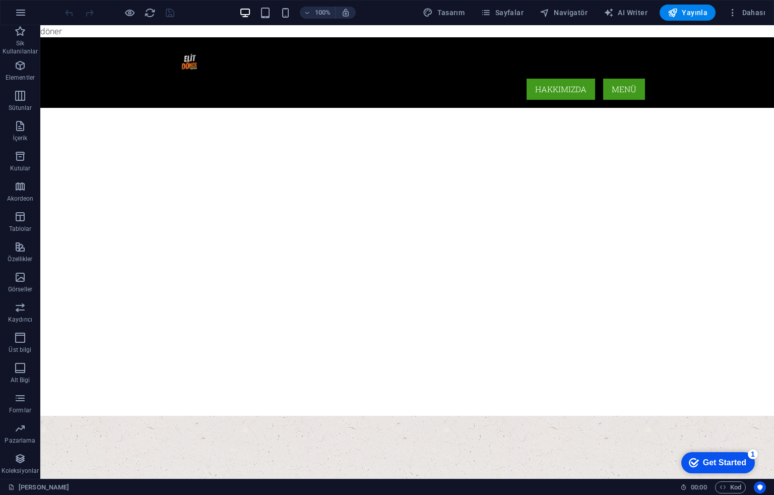
drag, startPoint x: 191, startPoint y: 49, endPoint x: 46, endPoint y: 31, distance: 145.3
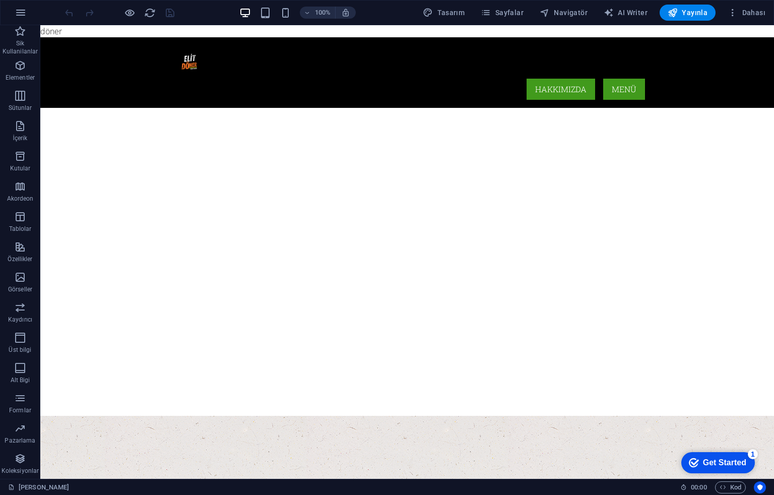
drag, startPoint x: 47, startPoint y: 29, endPoint x: 55, endPoint y: 34, distance: 10.2
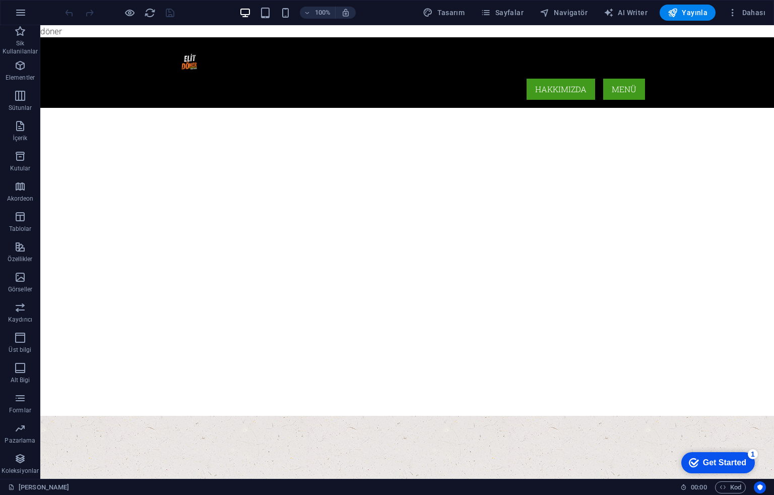
click at [85, 53] on div "Menü Hakkımızda Menü" at bounding box center [407, 72] width 734 height 71
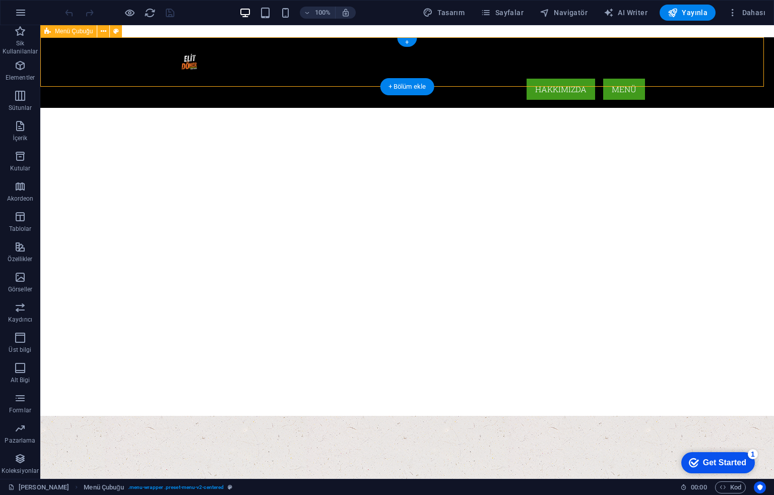
select select "header"
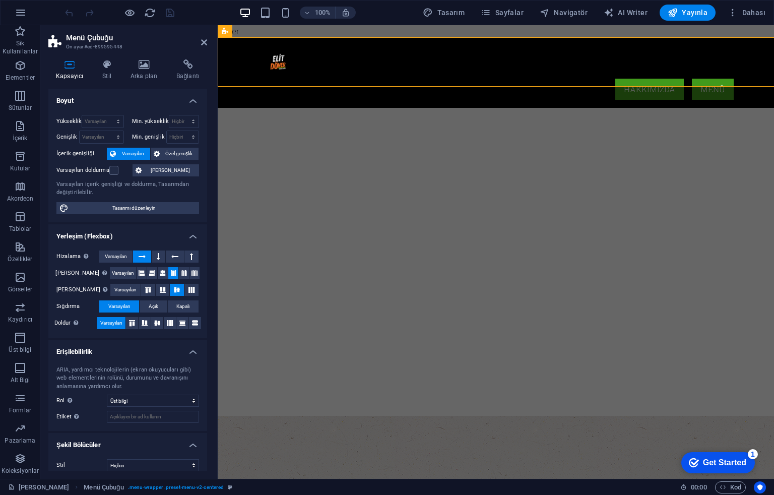
click at [0, 0] on span "Menü Çubuğu" at bounding box center [0, 0] width 0 height 0
click at [328, 83] on div "Menü Hakkımızda Menü" at bounding box center [496, 72] width 557 height 71
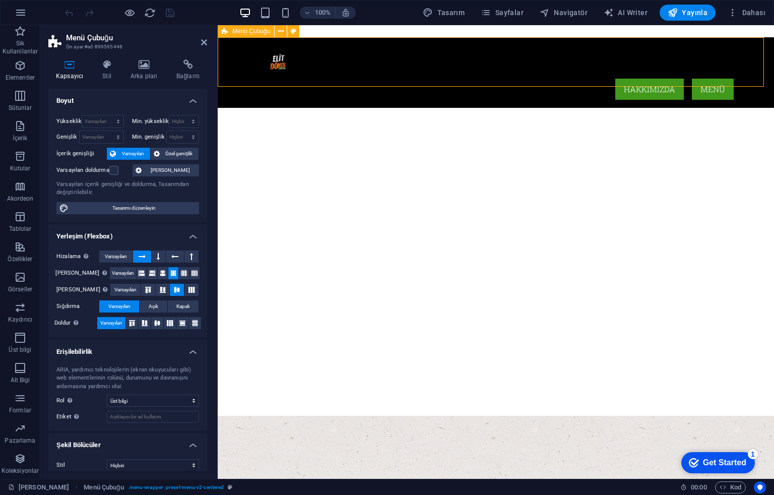
click at [329, 335] on div at bounding box center [496, 375] width 557 height 81
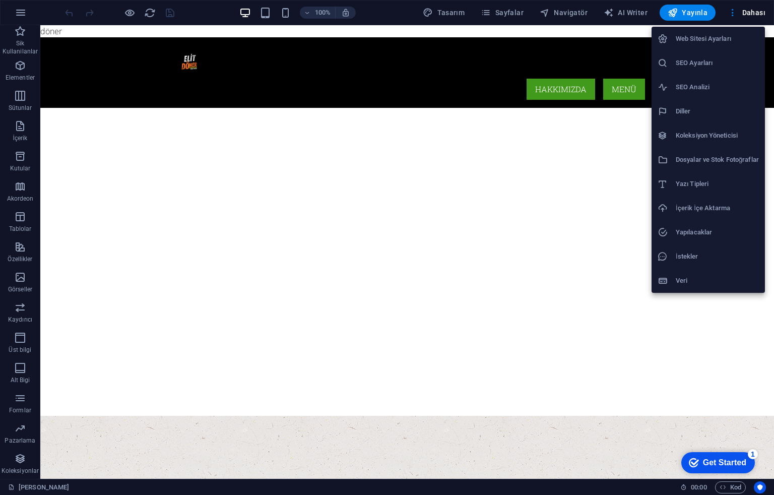
click at [721, 39] on h6 "Web Sitesi Ayarları" at bounding box center [717, 39] width 83 height 12
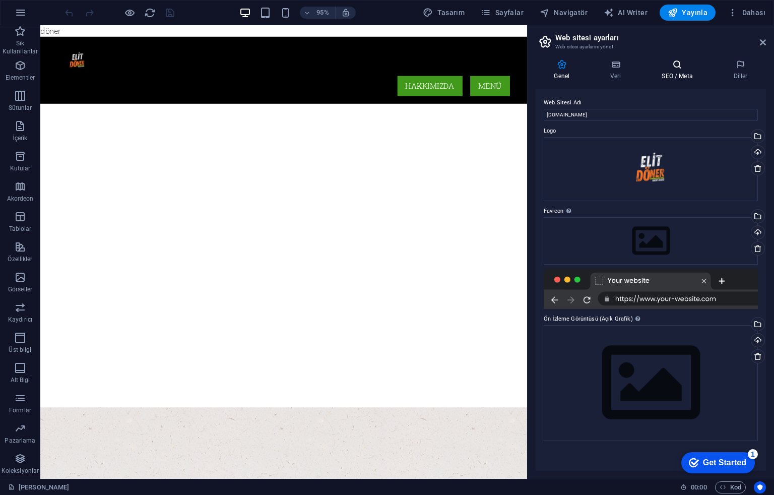
click at [688, 76] on h4 "SEO / Meta" at bounding box center [680, 69] width 72 height 21
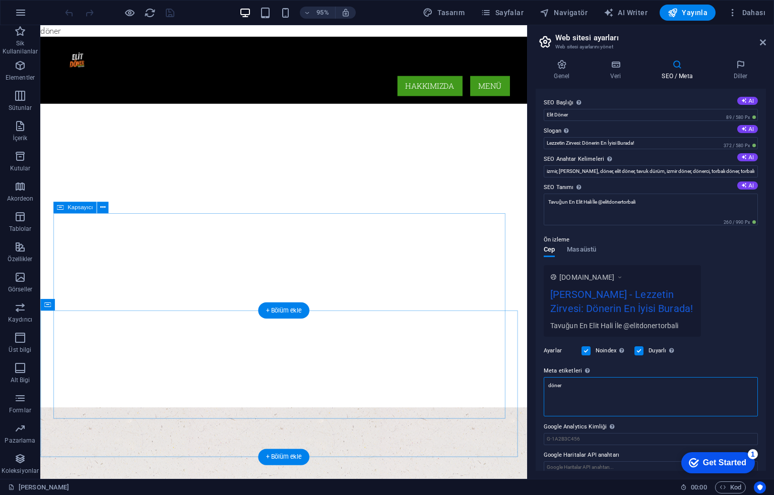
drag, startPoint x: 615, startPoint y: 410, endPoint x: 457, endPoint y: 408, distance: 158.3
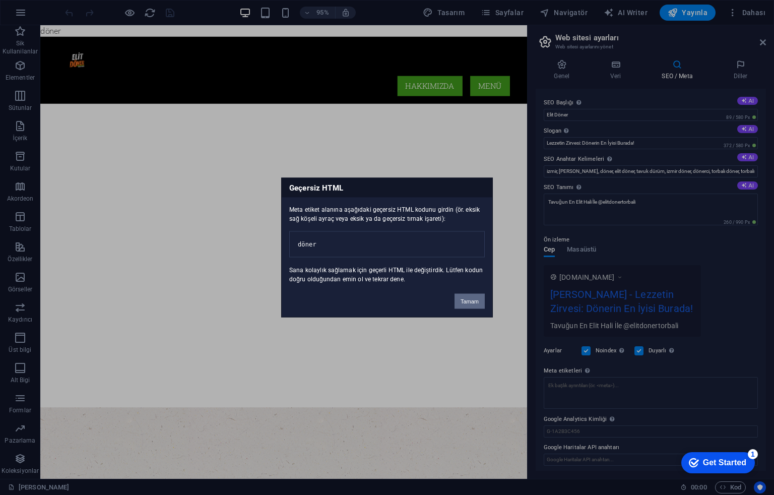
click at [470, 300] on button "Tamam" at bounding box center [470, 301] width 30 height 15
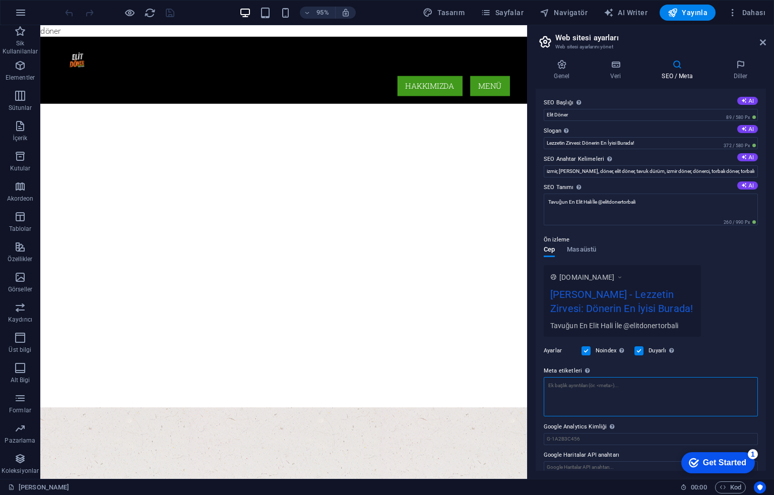
click at [561, 384] on textarea "Meta etiketleri Web sitenin etiketlerinin içine yerleştirilecek HTML kodunu bur…" at bounding box center [651, 396] width 214 height 39
drag, startPoint x: 601, startPoint y: 409, endPoint x: 537, endPoint y: 413, distance: 63.6
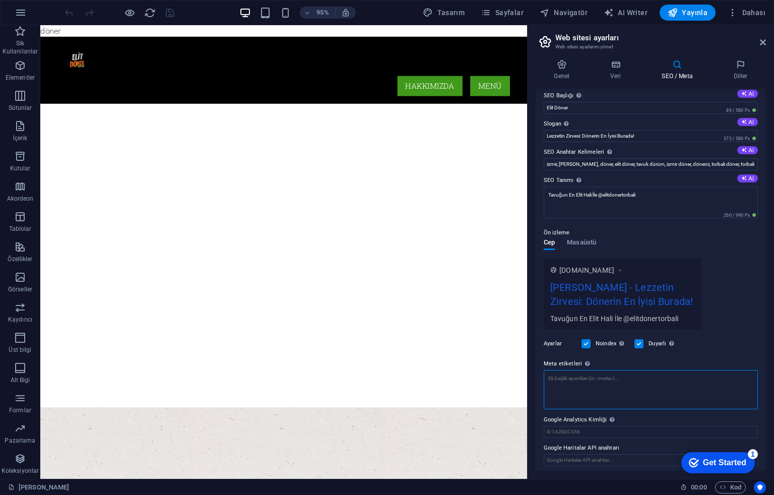
scroll to position [11, 0]
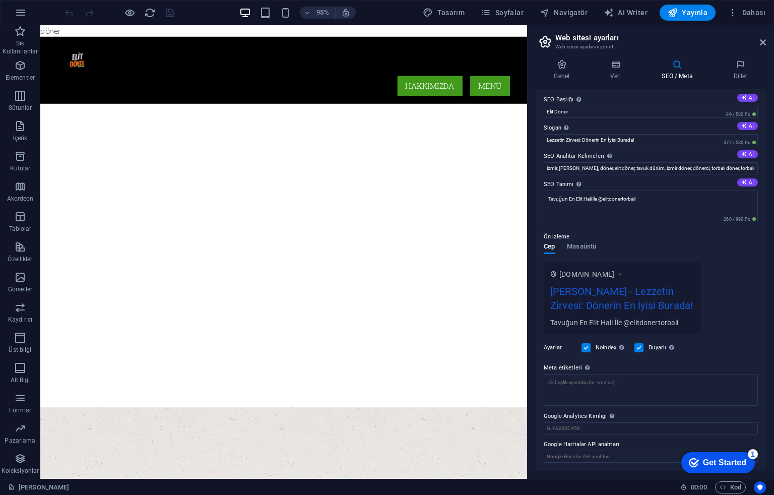
click at [758, 41] on h2 "Web sitesi ayarları" at bounding box center [661, 37] width 211 height 9
drag, startPoint x: 762, startPoint y: 41, endPoint x: 722, endPoint y: 15, distance: 47.8
click at [762, 41] on icon at bounding box center [763, 42] width 6 height 8
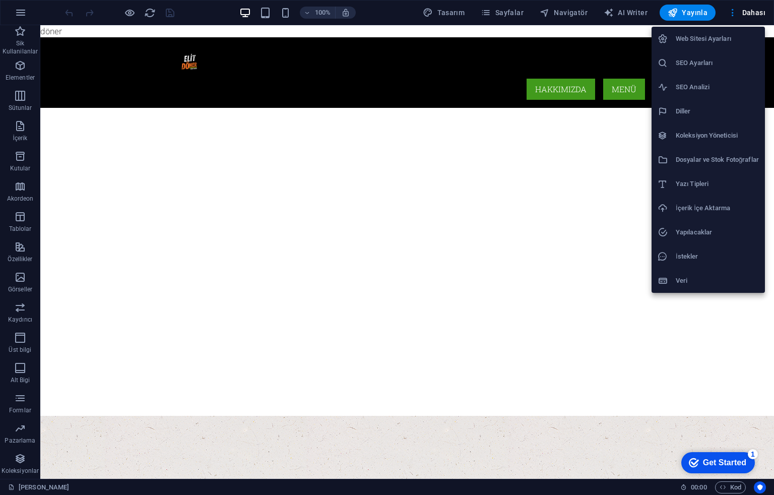
click at [711, 35] on h6 "Web Sitesi Ayarları" at bounding box center [717, 39] width 83 height 12
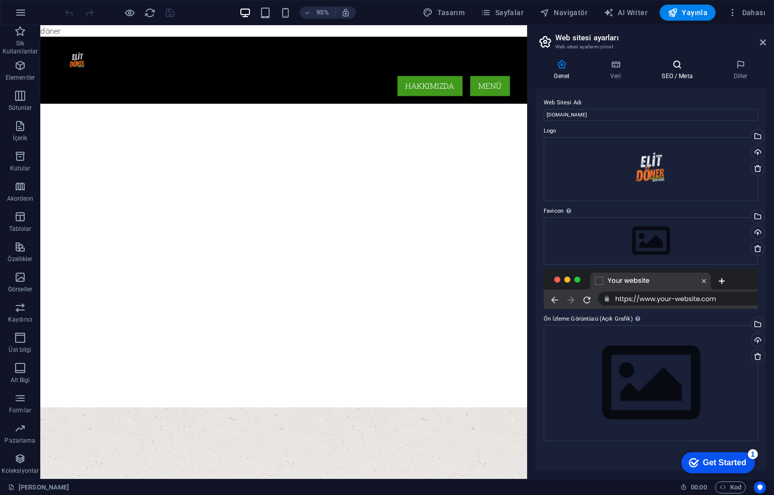
click at [680, 74] on h4 "SEO / Meta" at bounding box center [680, 69] width 72 height 21
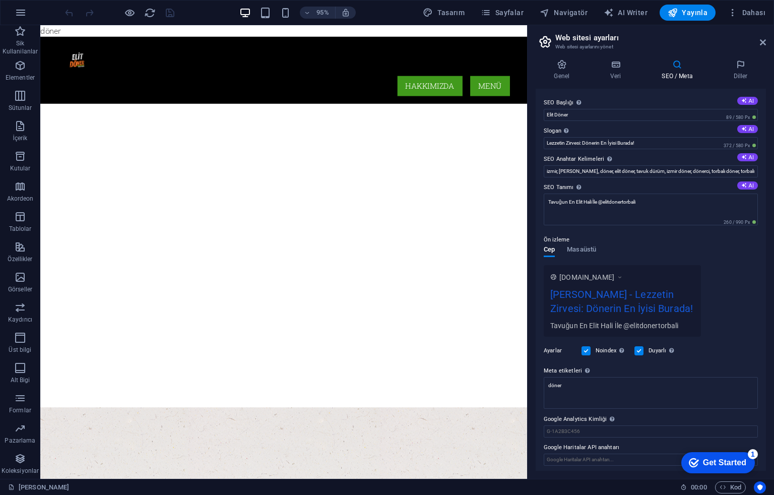
scroll to position [3, 0]
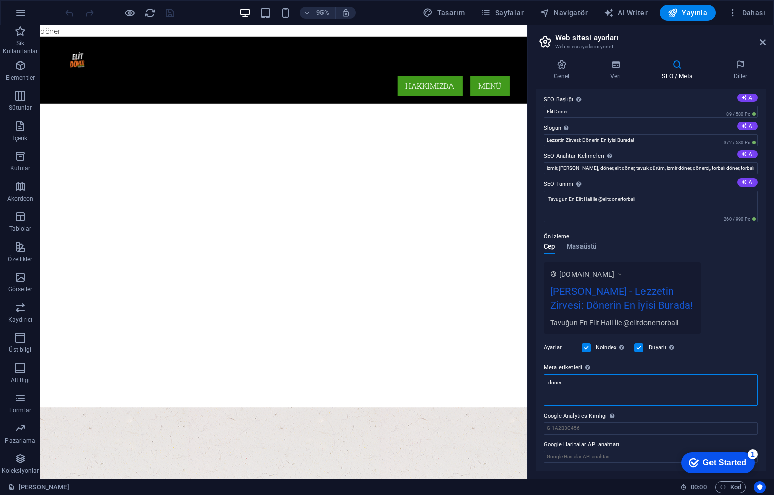
click at [562, 376] on div "Meta etiketleri Web sitenin etiketlerinin içine yerleştirilecek HTML kodunu bur…" at bounding box center [651, 384] width 214 height 44
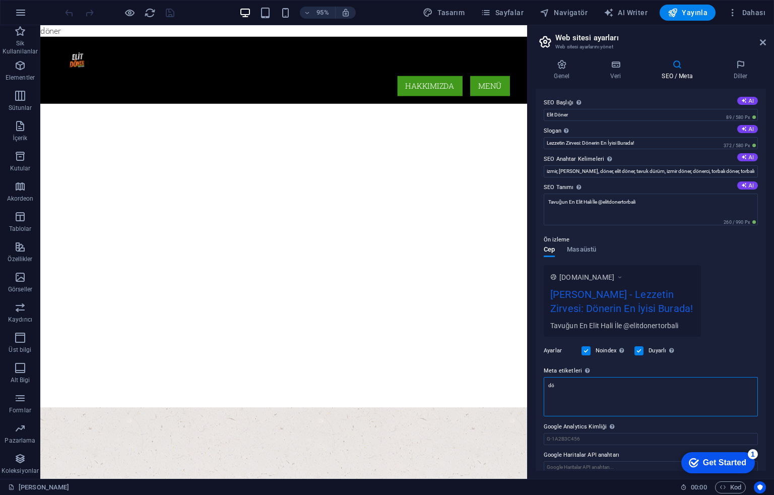
type textarea "d"
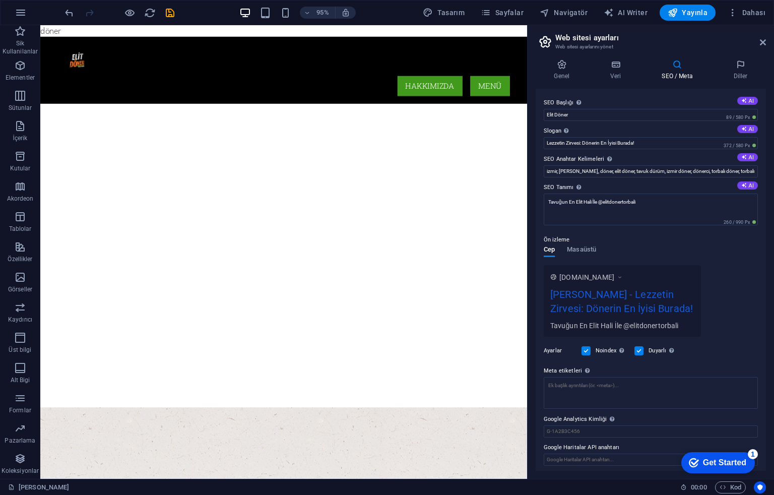
click at [708, 236] on div "Ön izleme" at bounding box center [651, 240] width 214 height 12
click at [762, 45] on icon at bounding box center [763, 42] width 6 height 8
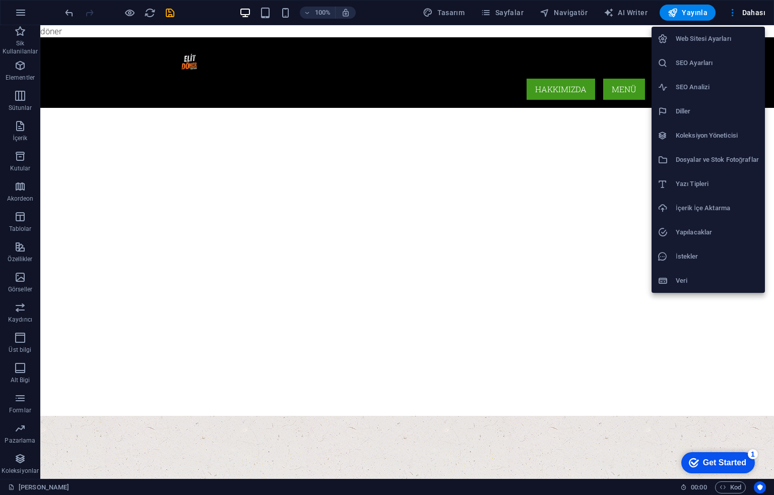
click at [710, 39] on h6 "Web Sitesi Ayarları" at bounding box center [717, 39] width 83 height 12
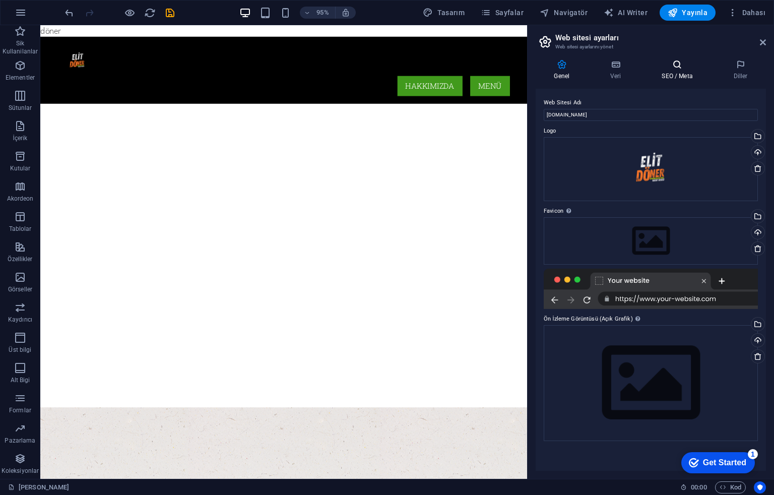
click at [681, 65] on icon at bounding box center [678, 64] width 68 height 10
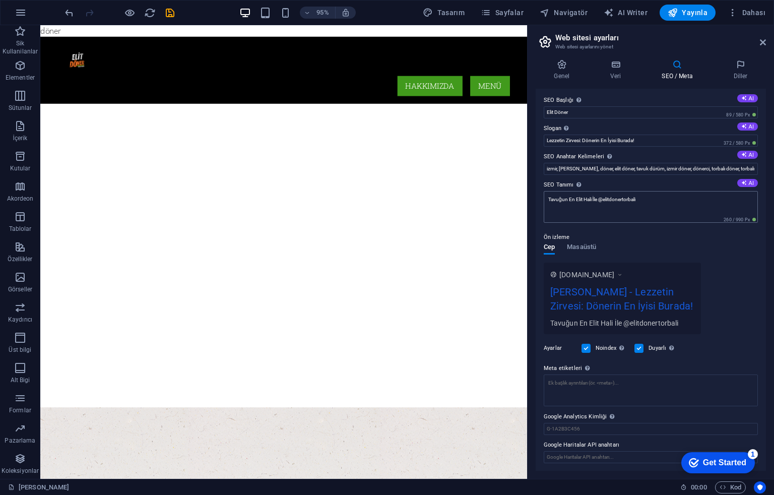
scroll to position [3, 0]
click at [730, 295] on div "www.example.com Elit Döner - Lezzetin Zirvesi: Dönerin En İyisi Burada! Tavuğun…" at bounding box center [651, 298] width 214 height 72
click at [38, 35] on span "Sik Kullanilanlar" at bounding box center [20, 41] width 40 height 32
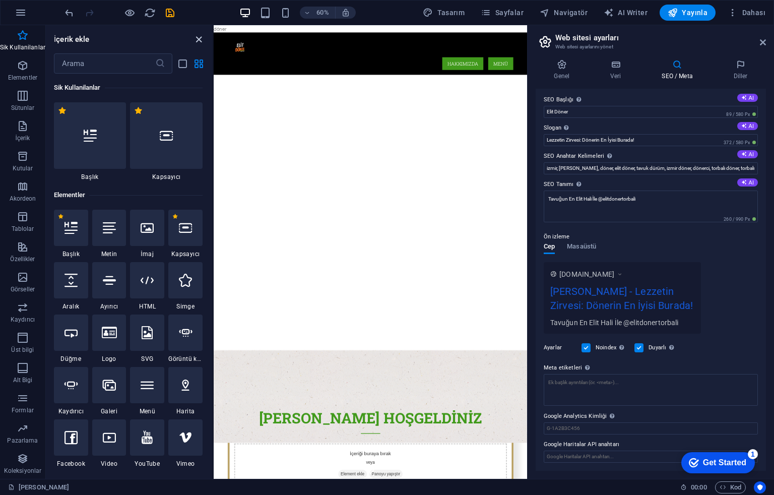
drag, startPoint x: 201, startPoint y: 38, endPoint x: 162, endPoint y: 13, distance: 46.6
click at [201, 38] on icon "close panel" at bounding box center [199, 40] width 12 height 12
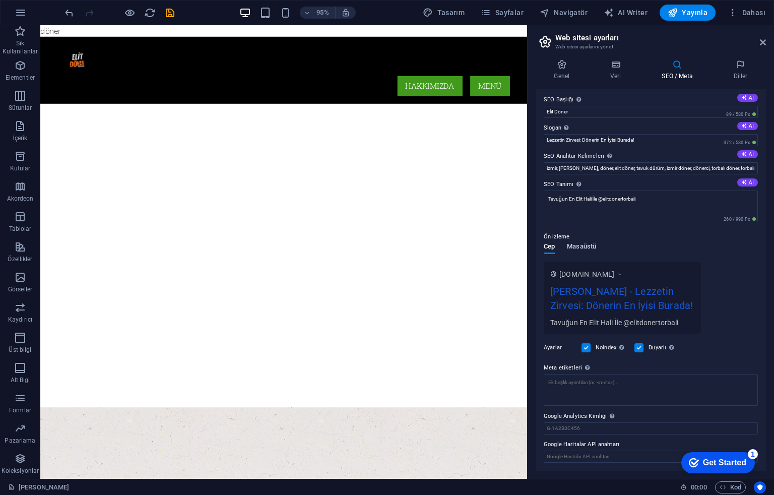
click at [591, 248] on span "Masaüstü" at bounding box center [581, 247] width 29 height 14
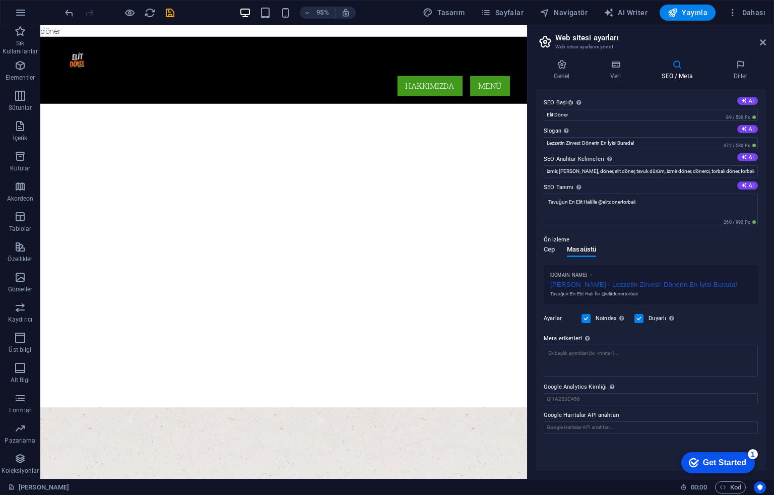
click at [548, 254] on span "Cep" at bounding box center [549, 250] width 11 height 14
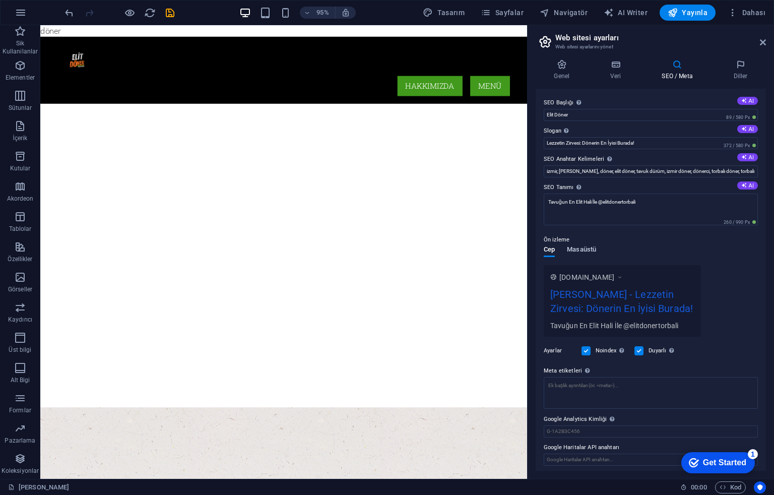
click at [587, 250] on span "Masaüstü" at bounding box center [581, 250] width 29 height 14
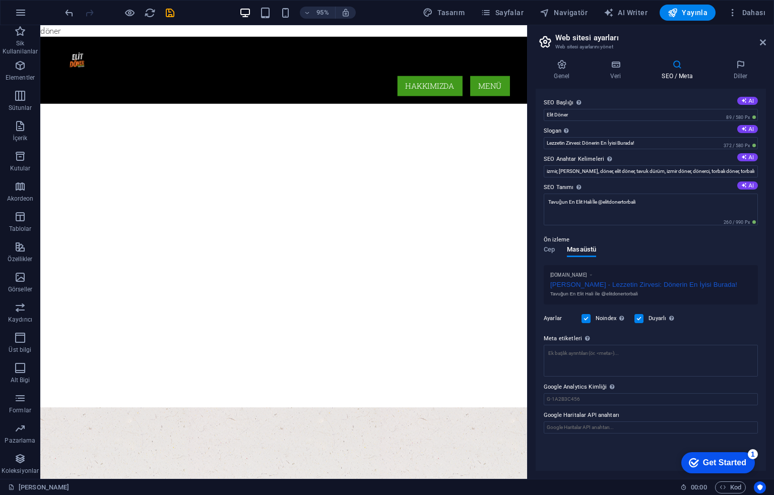
click at [559, 249] on div "Cep Masaüstü" at bounding box center [570, 255] width 52 height 19
click at [553, 250] on span "Cep" at bounding box center [549, 250] width 11 height 14
